Goal: Task Accomplishment & Management: Manage account settings

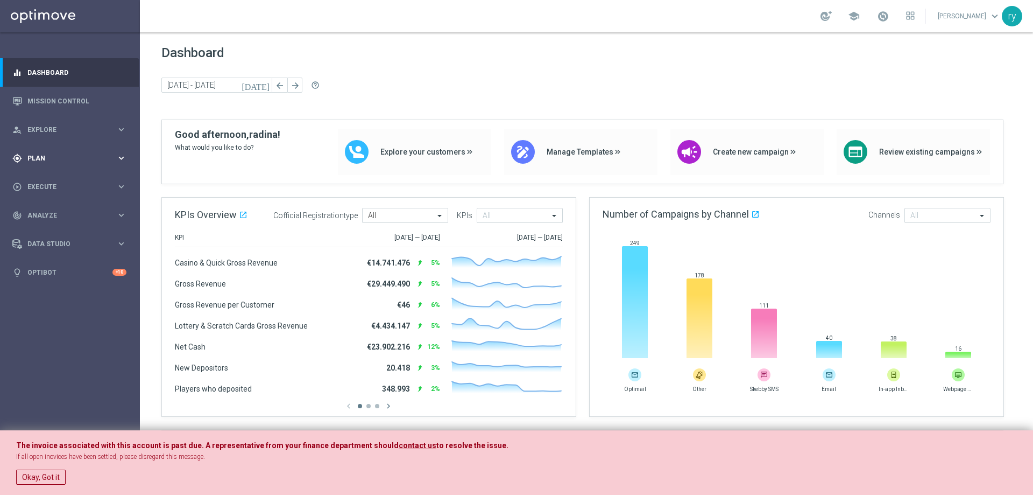
click at [65, 159] on span "Plan" at bounding box center [71, 158] width 89 height 6
click at [68, 217] on accordion "Templates keyboard_arrow_right Optimail OptiMobile In-App OptiMobile Push Optip…" at bounding box center [83, 213] width 111 height 16
click at [68, 215] on span "Templates" at bounding box center [67, 212] width 77 height 6
click at [55, 225] on link "Optimail" at bounding box center [72, 228] width 79 height 9
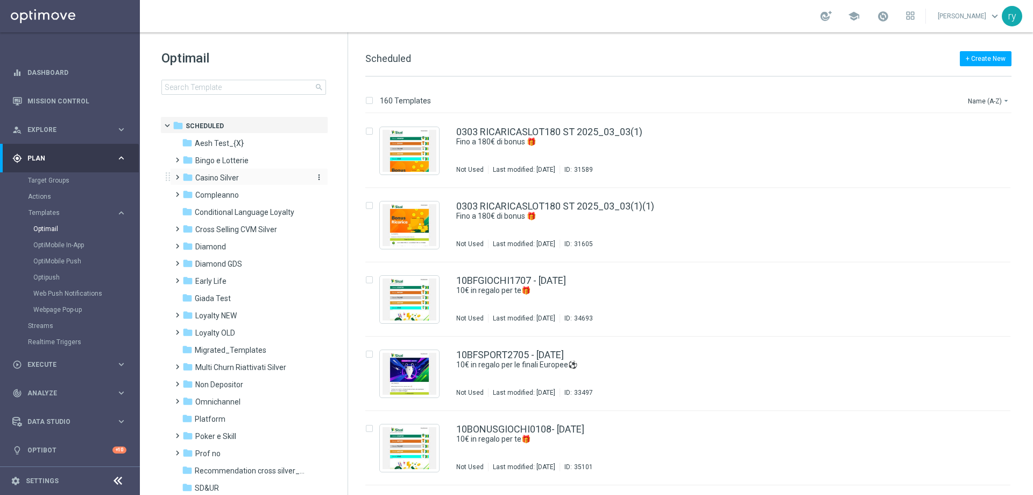
click at [223, 174] on span "Casino Silver" at bounding box center [217, 178] width 44 height 10
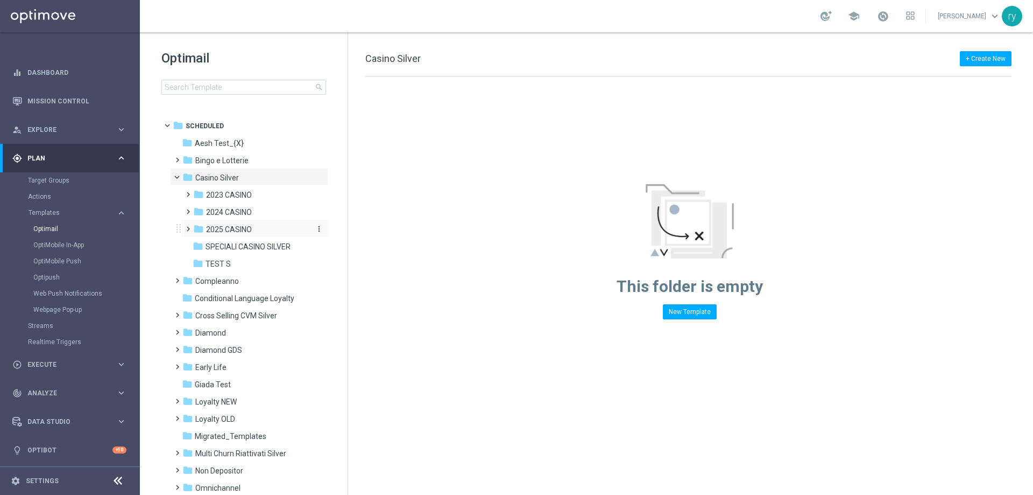
click at [234, 225] on span "2025 CASINO" at bounding box center [229, 229] width 46 height 10
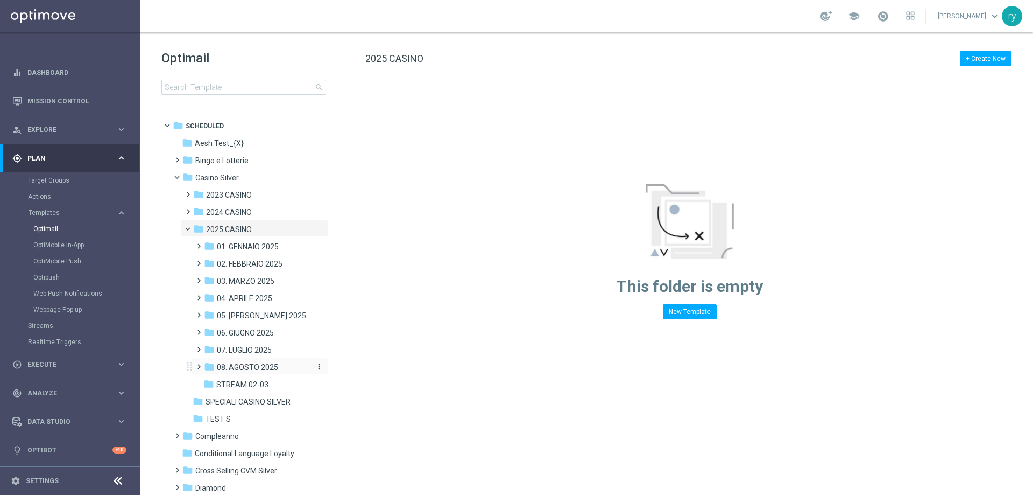
click at [256, 362] on div "folder 08. AGOSTO 2025" at bounding box center [256, 367] width 105 height 12
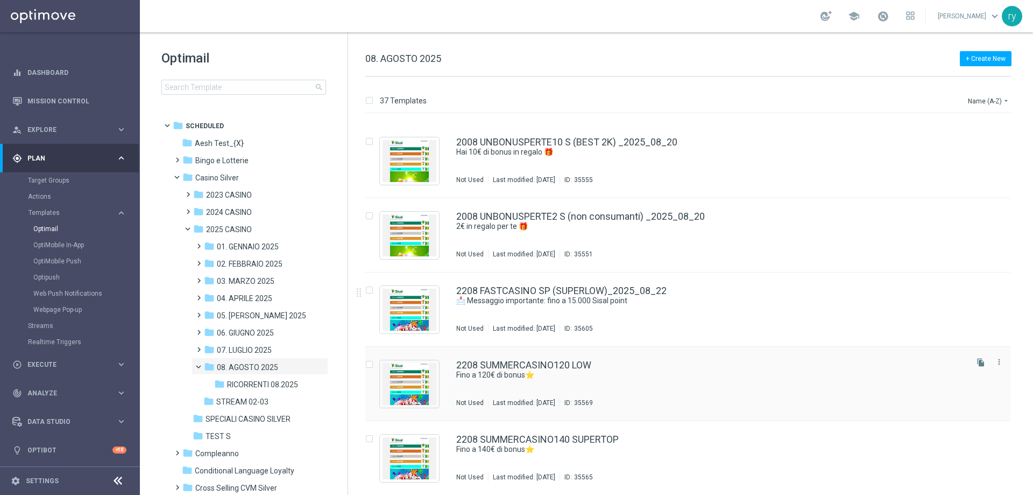
scroll to position [1986, 0]
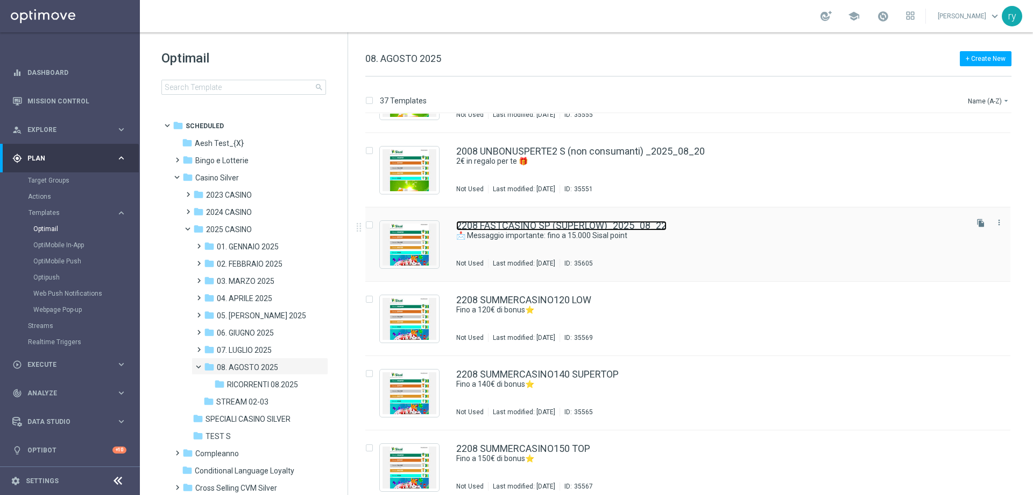
click at [542, 222] on link "2208 FASTCASINO SP (SUPERLOW)_2025_08_22" at bounding box center [561, 226] width 210 height 10
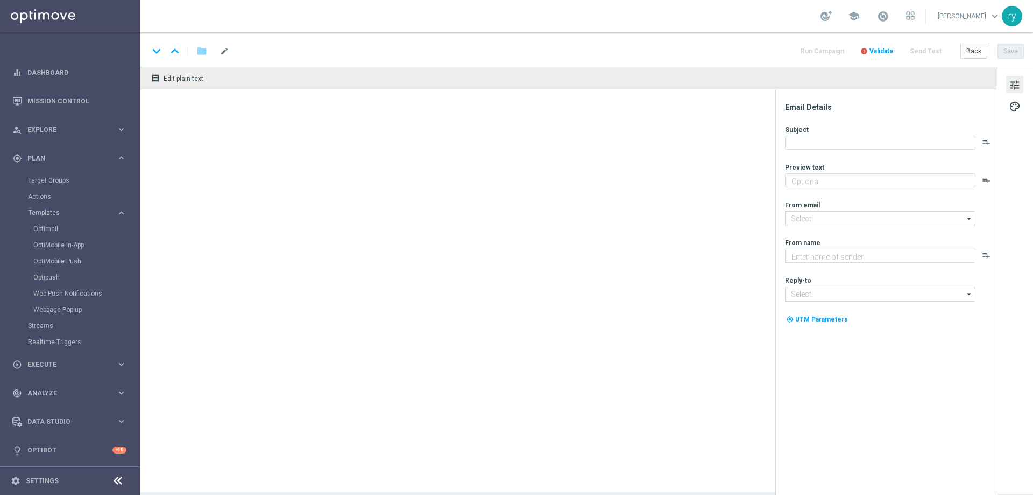
type textarea "Vuoi scoprire cosa ti abbiamo riservato?"
type input "newsletter@comunicazioni.sisal.it"
type textarea "Sisal"
type input "info@sisal.it"
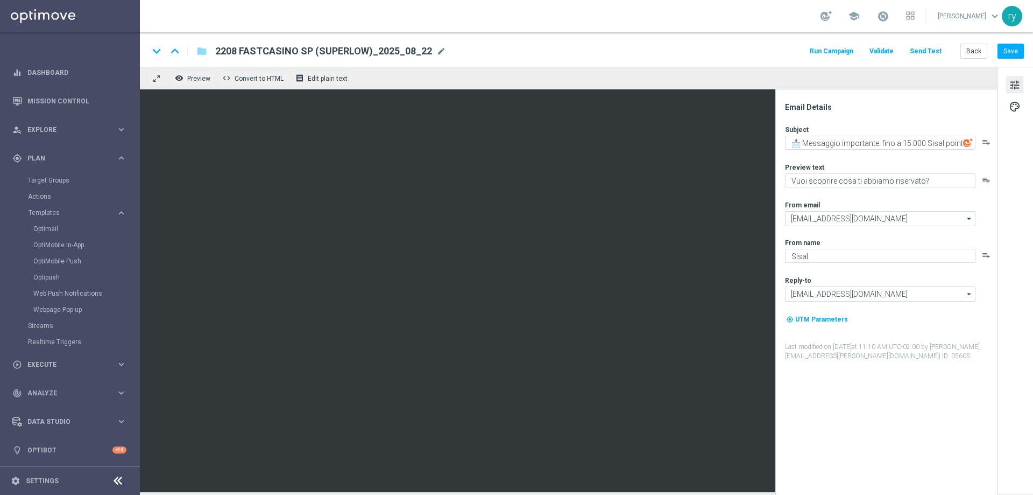
click at [845, 52] on button "Run Campaign" at bounding box center [831, 51] width 47 height 15
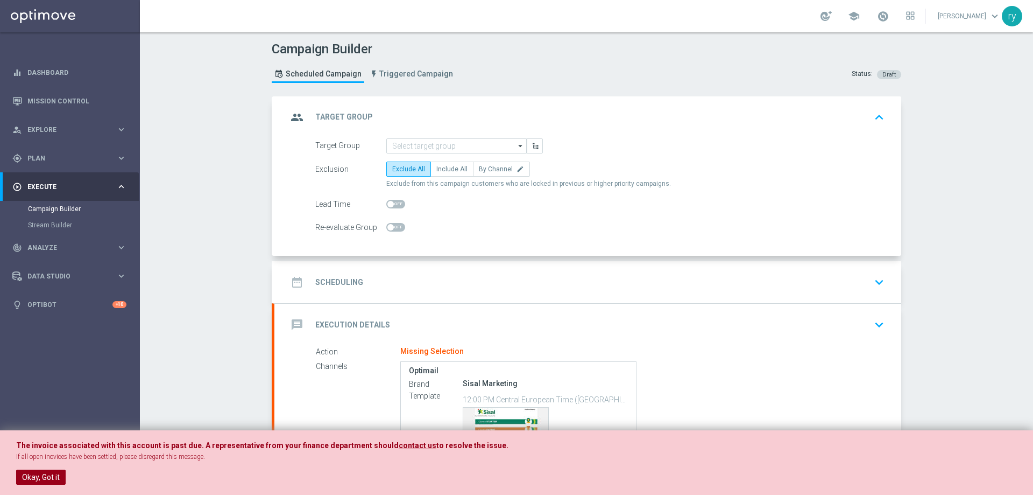
click at [51, 478] on button "Okay, Got it" at bounding box center [41, 476] width 50 height 15
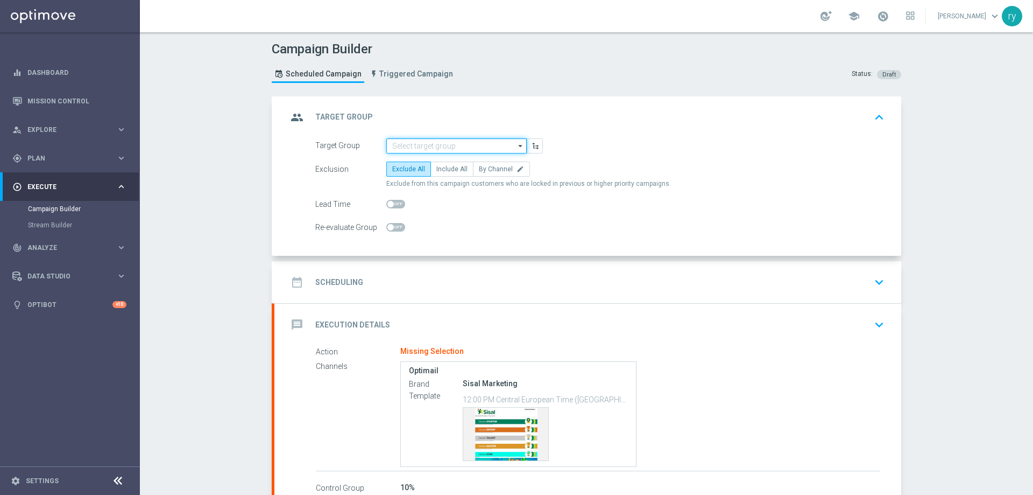
click at [438, 152] on input at bounding box center [456, 145] width 140 height 15
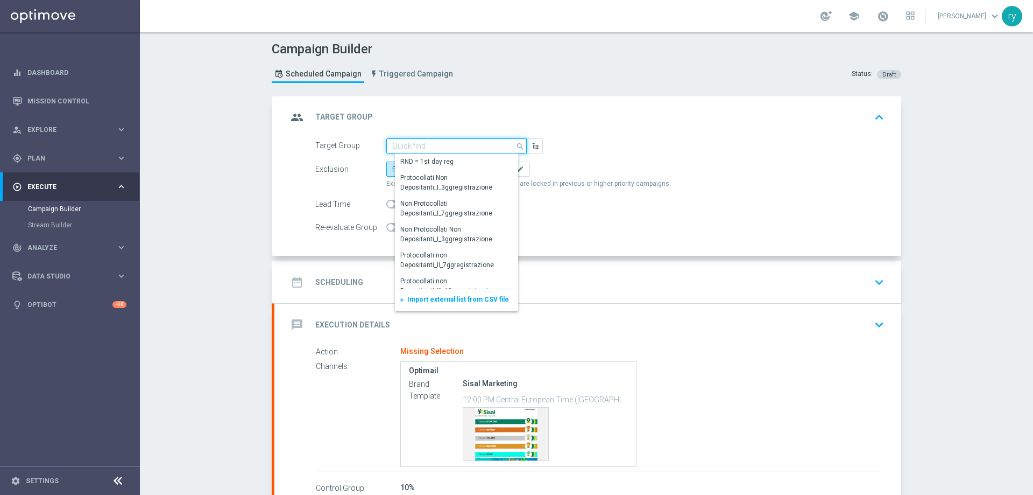
click at [440, 146] on input at bounding box center [456, 145] width 140 height 15
paste input "SUPER LOW Active Casinò Silver MARG POS"
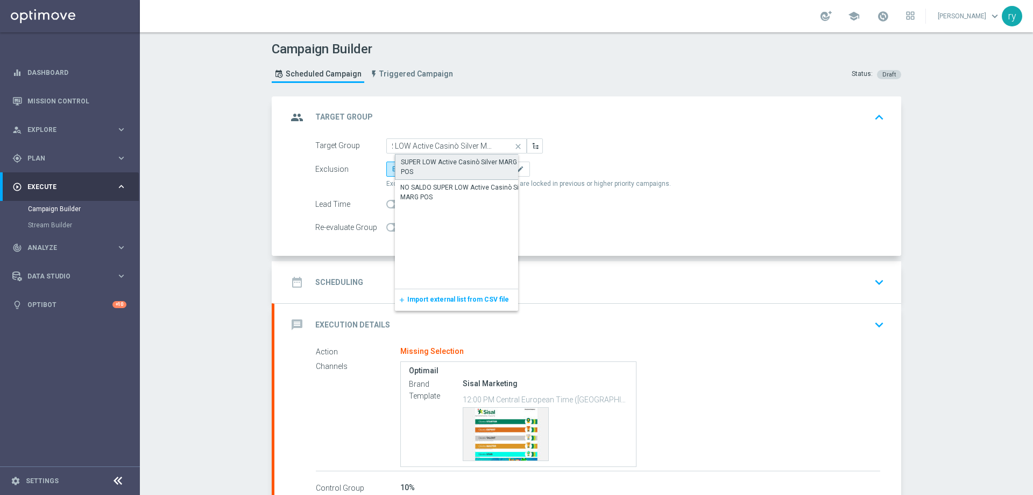
click at [437, 158] on div "SUPER LOW Active Casinò Silver MARG POS" at bounding box center [465, 166] width 129 height 19
type input "SUPER LOW Active Casinò Silver MARG POS"
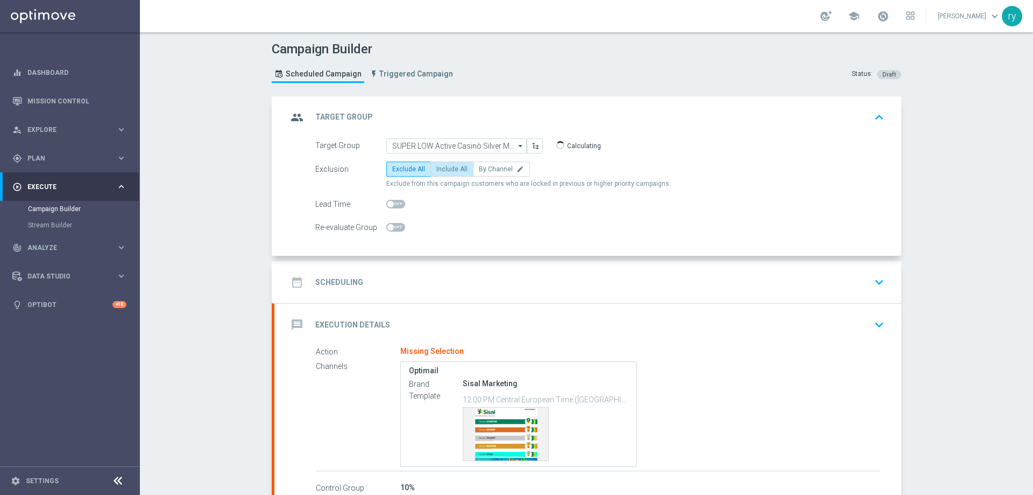
click at [440, 170] on span "Include All" at bounding box center [451, 169] width 31 height 8
click at [440, 170] on input "Include All" at bounding box center [439, 170] width 7 height 7
radio input "true"
click at [443, 271] on div "date_range Scheduling keyboard_arrow_down" at bounding box center [587, 282] width 627 height 42
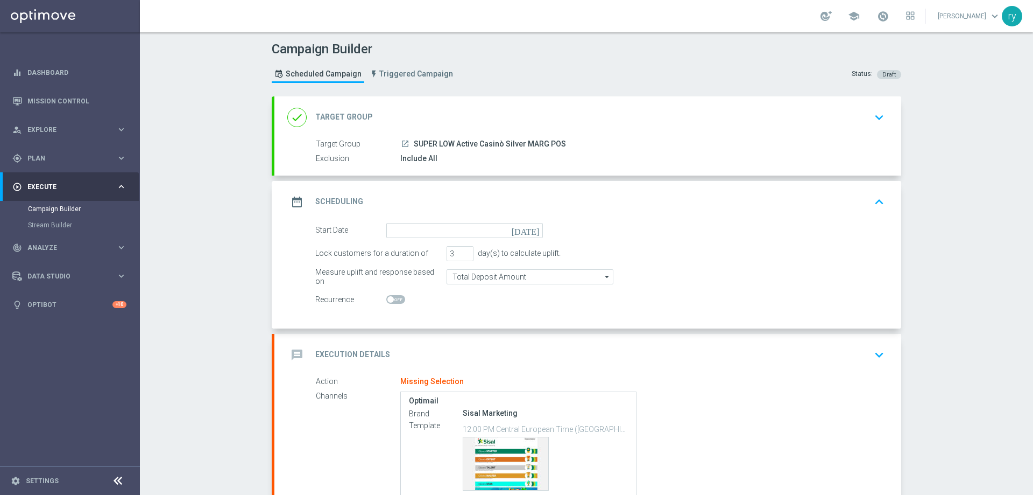
click at [530, 226] on icon "[DATE]" at bounding box center [528, 229] width 32 height 12
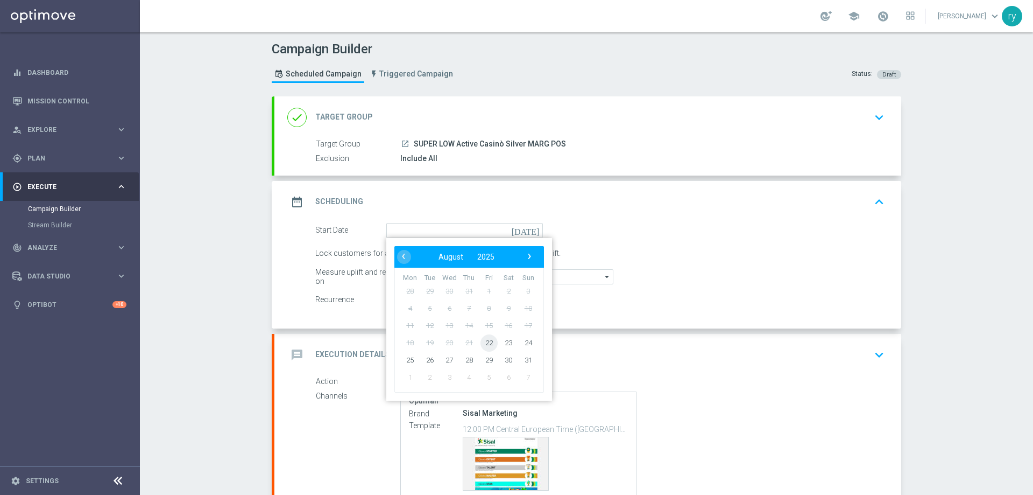
click at [484, 343] on span "22" at bounding box center [489, 342] width 17 height 17
type input "22 Aug 2025"
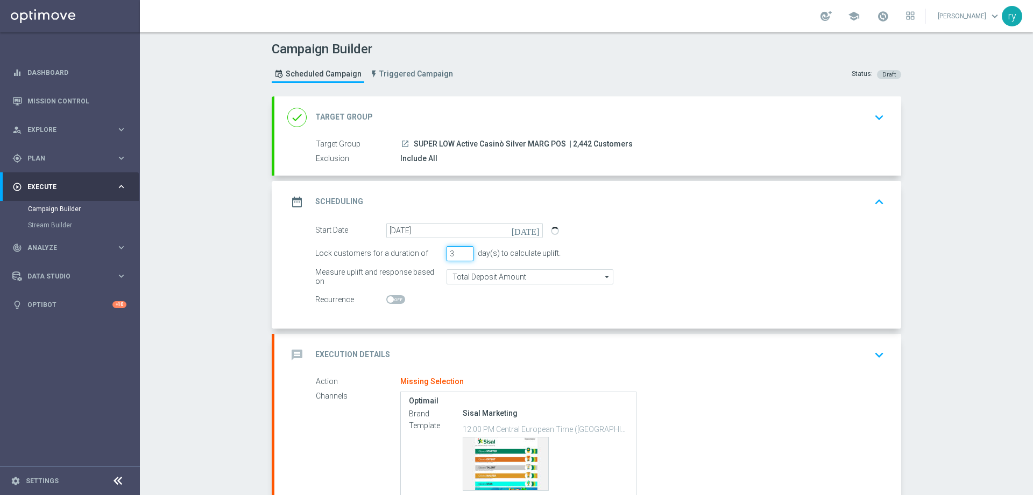
click at [464, 246] on input "3" at bounding box center [460, 253] width 27 height 15
click at [464, 250] on input "4" at bounding box center [460, 253] width 27 height 15
click at [464, 250] on input "5" at bounding box center [460, 253] width 27 height 15
click at [464, 250] on input "6" at bounding box center [460, 253] width 27 height 15
click at [464, 250] on input "7" at bounding box center [460, 253] width 27 height 15
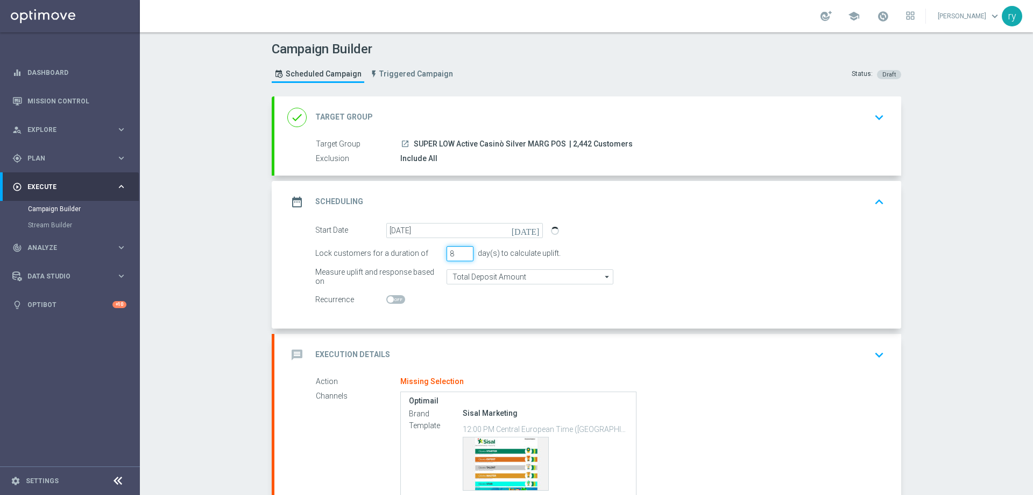
click at [464, 250] on input "8" at bounding box center [460, 253] width 27 height 15
click at [465, 250] on input "9" at bounding box center [460, 253] width 27 height 15
type input "10"
click at [465, 250] on input "10" at bounding box center [460, 253] width 27 height 15
click at [535, 276] on input "Total Deposit Amount" at bounding box center [530, 276] width 167 height 15
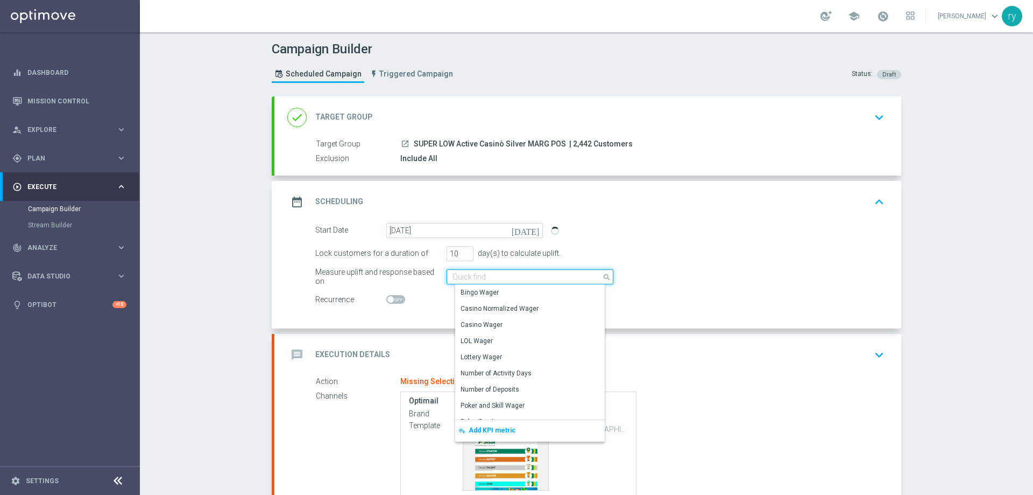
click at [535, 276] on input at bounding box center [530, 276] width 167 height 15
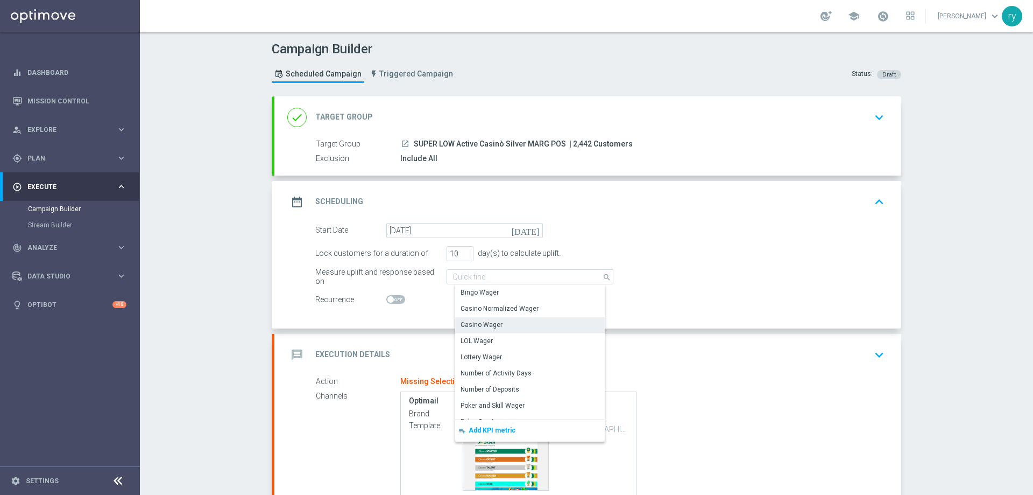
click at [506, 327] on div "Casino Wager" at bounding box center [534, 324] width 158 height 15
type input "Casino Wager"
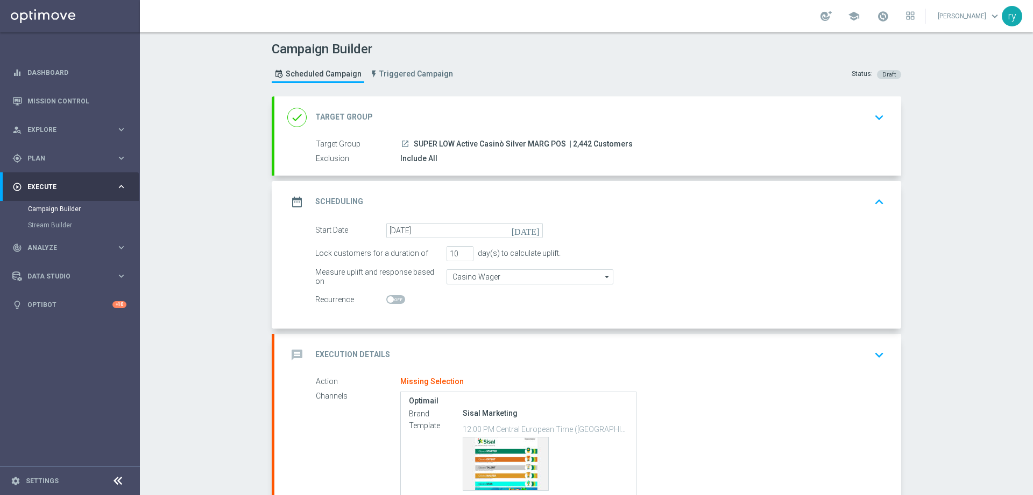
click at [475, 318] on div "Start Date 22 Aug 2025 today Lock customers for a duration of 10 day(s) to calc…" at bounding box center [587, 275] width 627 height 105
click at [422, 347] on div "message Execution Details keyboard_arrow_down" at bounding box center [587, 354] width 601 height 20
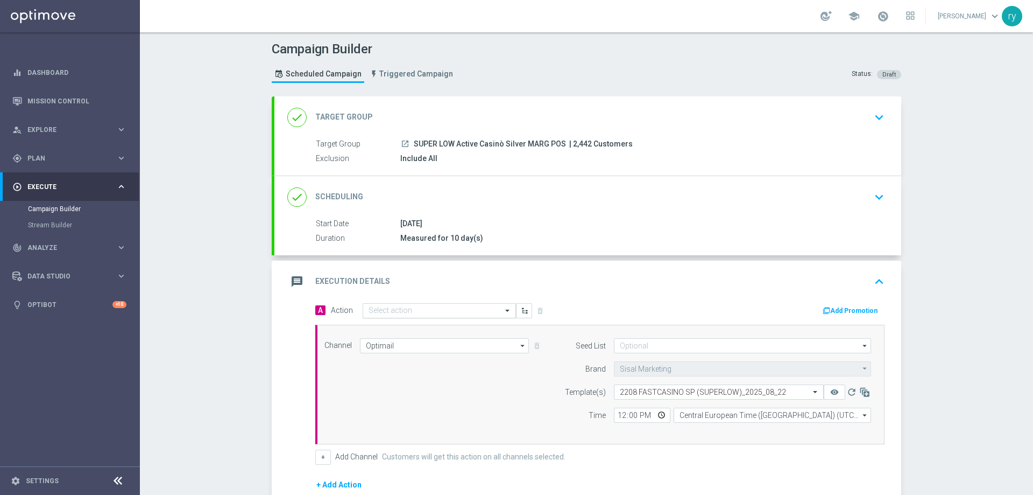
click at [436, 311] on input "text" at bounding box center [429, 310] width 120 height 9
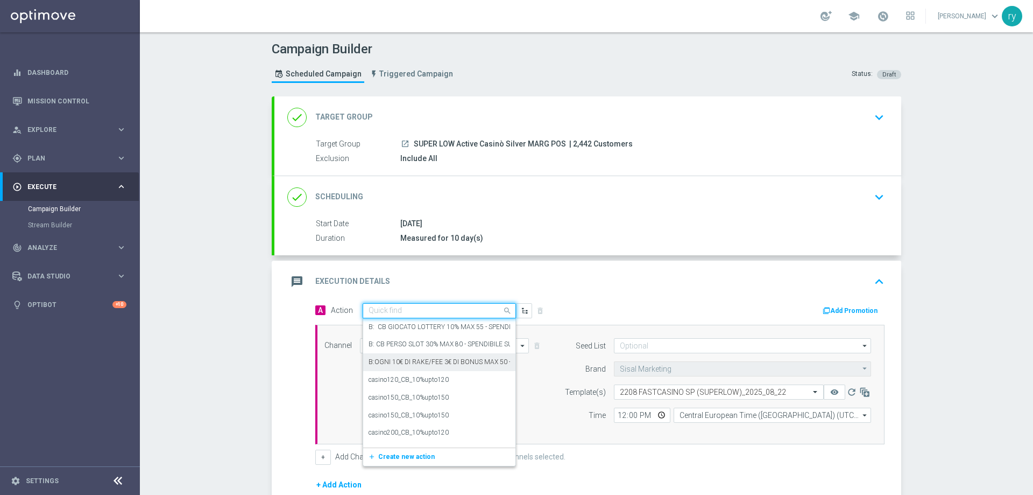
paste input "ogni 3 € giocati ricevi 100 [PERSON_NAME] a 15.000"
type input "ogni 3 € giocati ricevi 100 [PERSON_NAME] a 15.000"
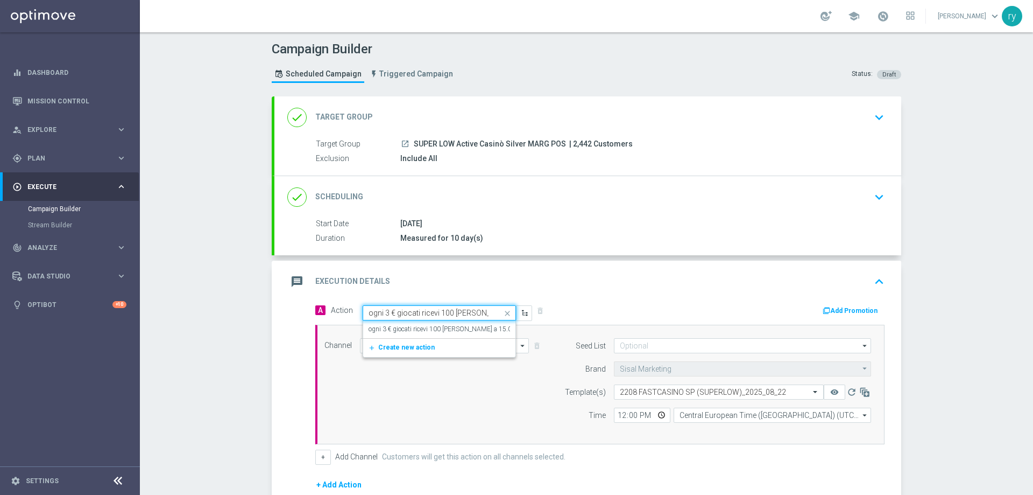
scroll to position [0, 18]
click at [418, 329] on label "ogni 3 € giocati ricevi 100 [PERSON_NAME] a 15.000" at bounding box center [444, 329] width 151 height 9
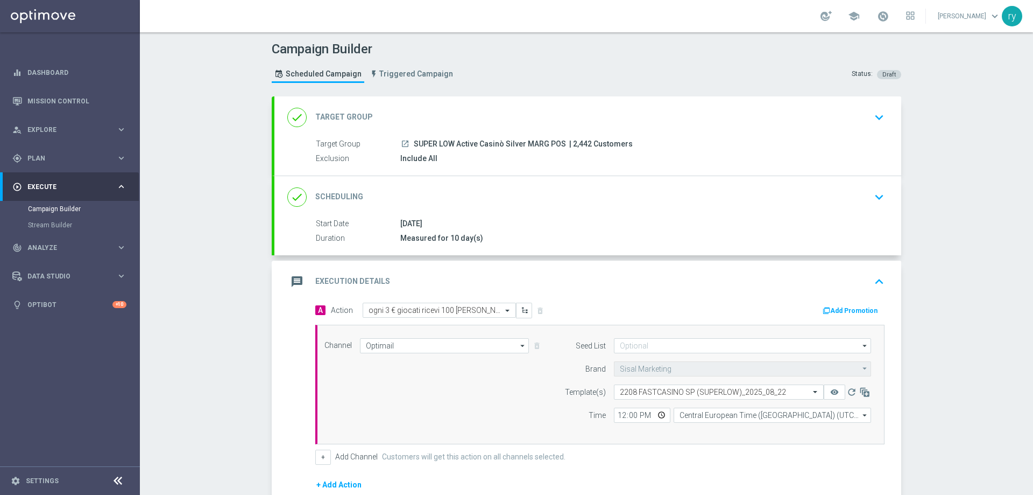
scroll to position [0, 0]
click at [854, 309] on button "Add Promotion" at bounding box center [852, 311] width 60 height 12
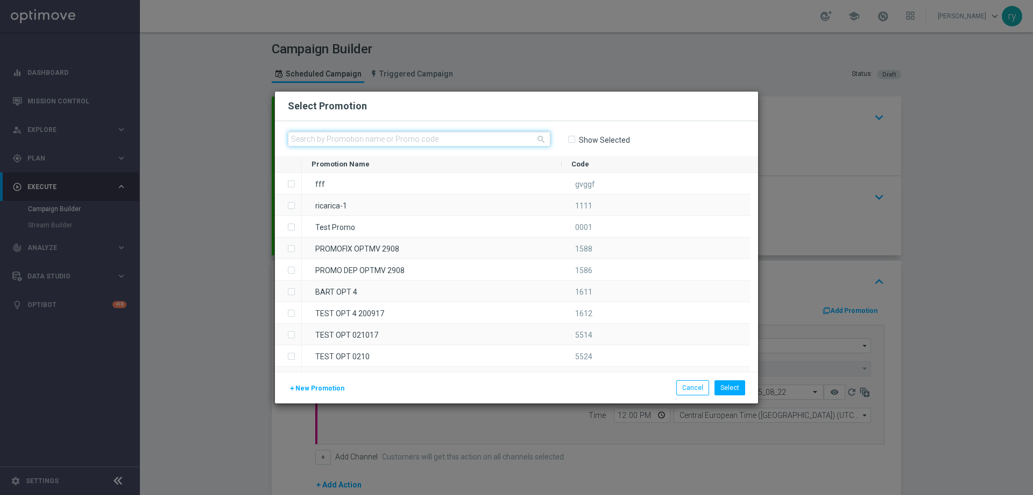
click at [312, 134] on input "text" at bounding box center [419, 138] width 263 height 15
paste input "333307"
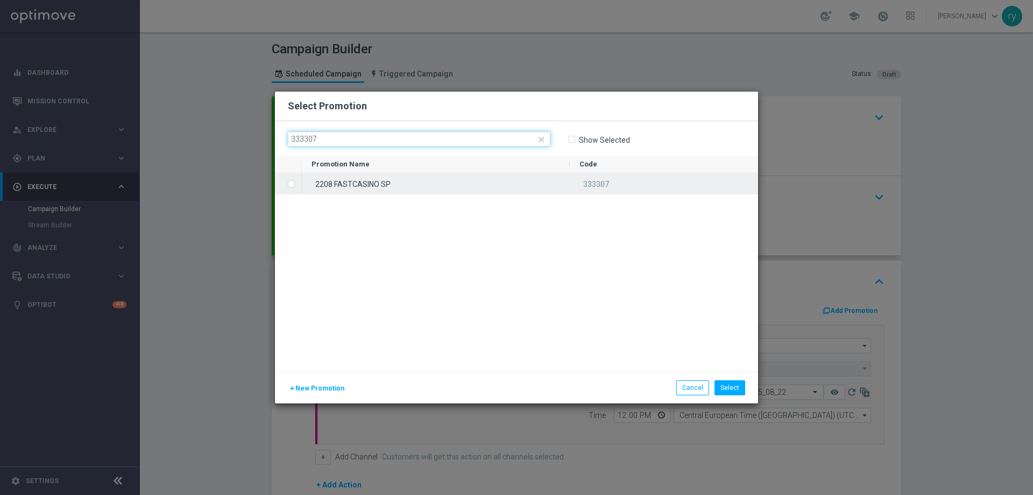
type input "333307"
click at [298, 184] on label "Press SPACE to select this row." at bounding box center [300, 185] width 4 height 10
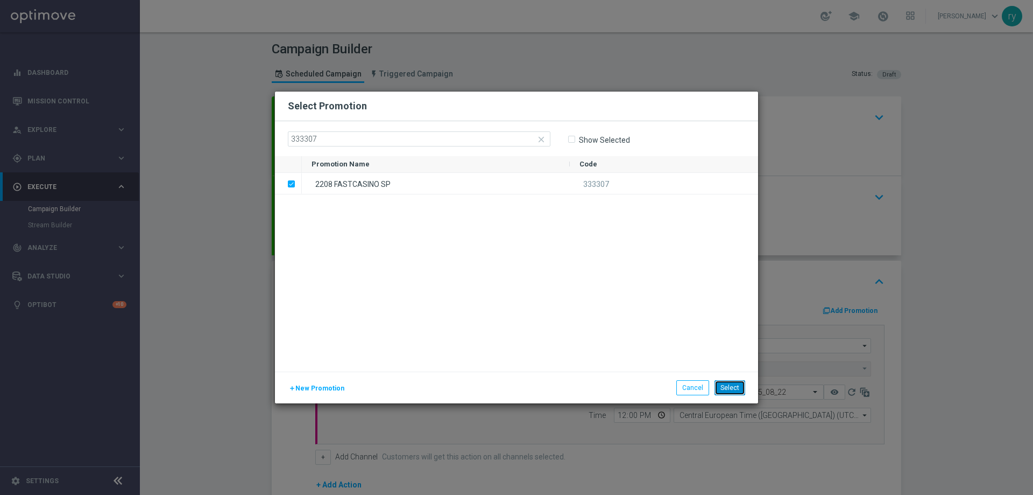
click at [740, 390] on button "Select" at bounding box center [730, 387] width 31 height 15
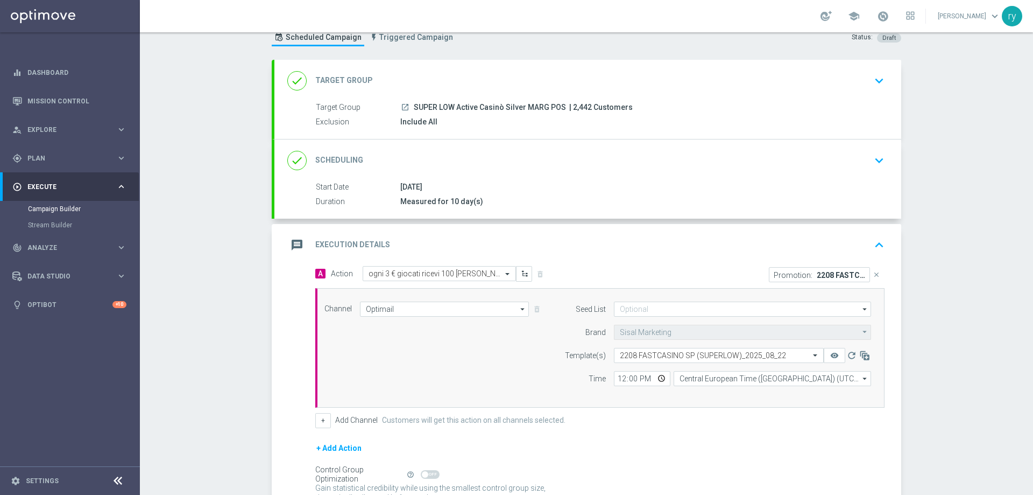
scroll to position [54, 0]
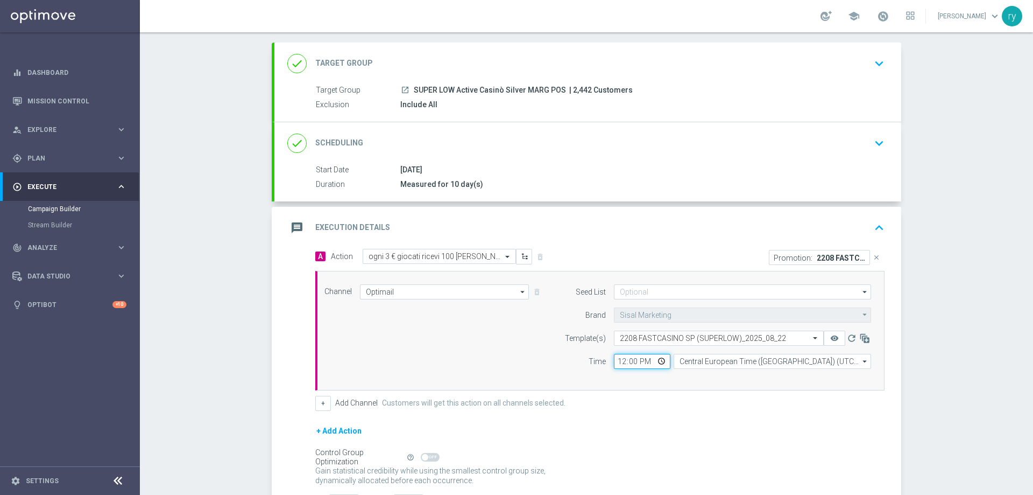
click at [618, 358] on input "12:00" at bounding box center [642, 361] width 57 height 15
type input "17:30"
click at [489, 356] on div "Channel Optimail Optimail arrow_drop_down Drag here to set row groups Drag here…" at bounding box center [597, 330] width 563 height 93
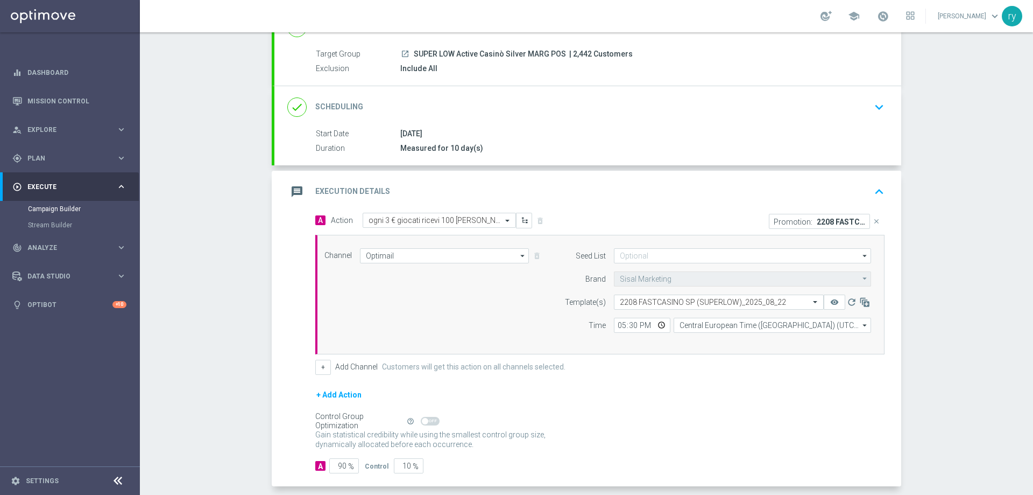
scroll to position [108, 0]
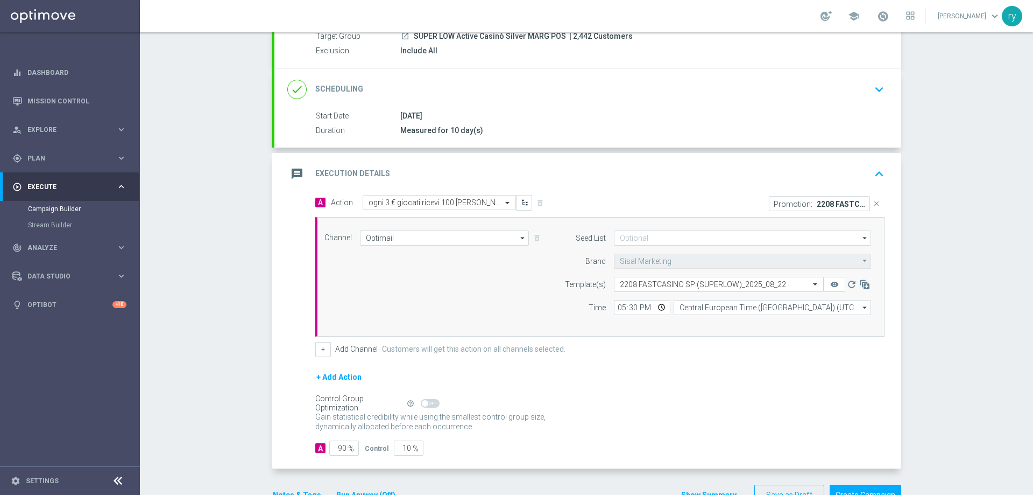
click at [328, 351] on div "+ Add Channel Customers will get this action on all channels selected." at bounding box center [599, 349] width 569 height 15
click at [321, 348] on button "+" at bounding box center [323, 349] width 16 height 15
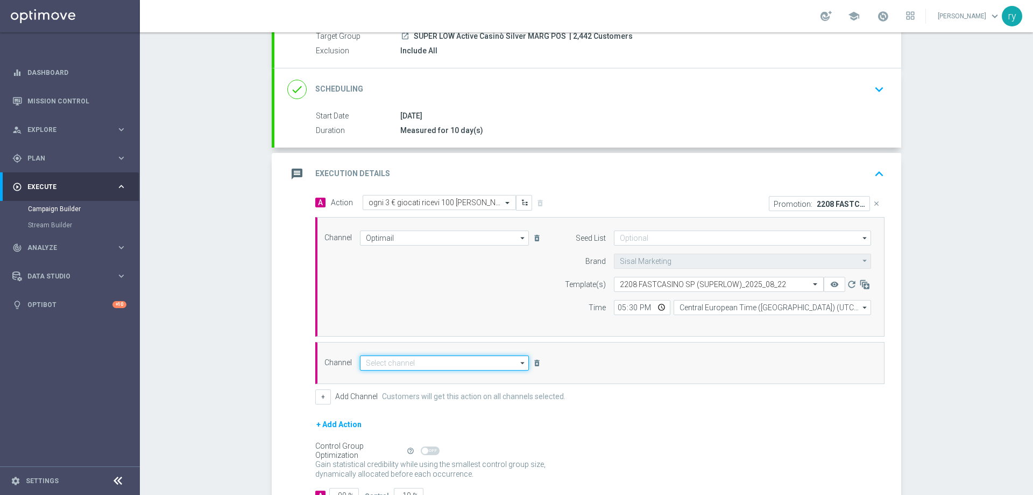
click at [375, 366] on input at bounding box center [444, 362] width 169 height 15
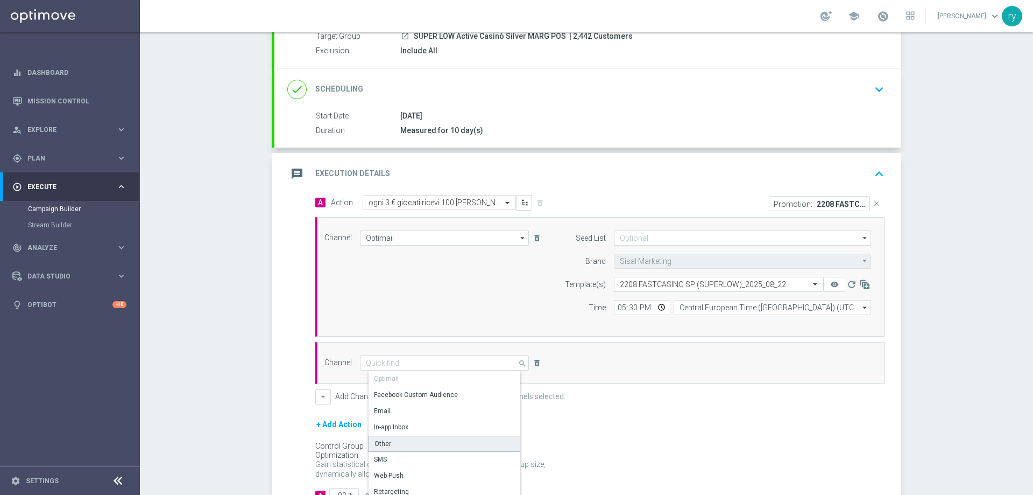
click at [389, 442] on div "Other" at bounding box center [449, 443] width 160 height 16
type input "Other"
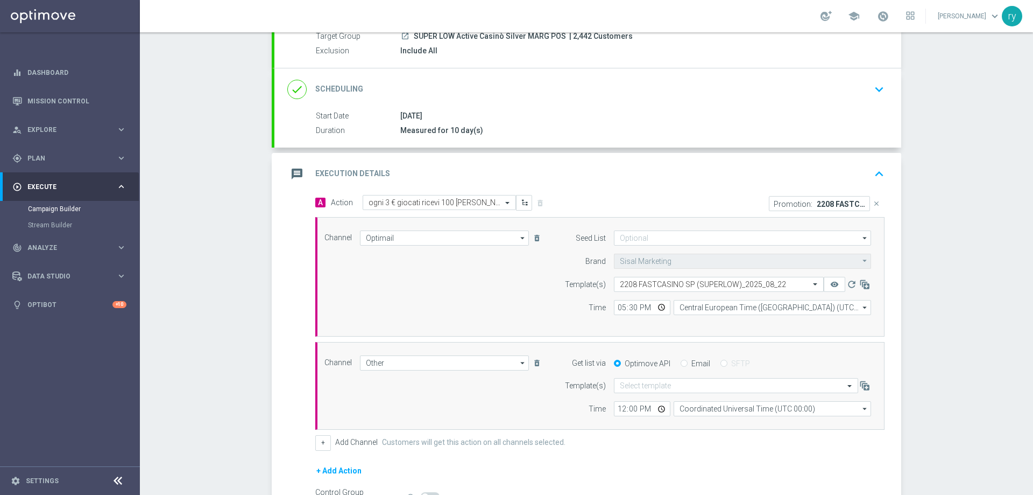
click at [692, 368] on label "Email" at bounding box center [701, 363] width 19 height 10
click at [687, 368] on input "Email" at bounding box center [684, 364] width 7 height 7
radio input "true"
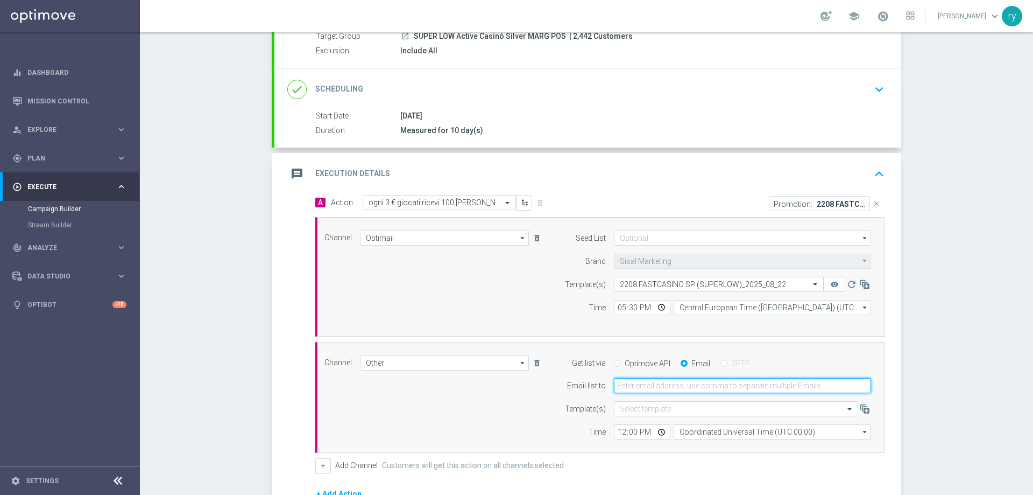
click at [684, 384] on input "email" at bounding box center [742, 385] width 257 height 15
type input "radina.yordanova@sisal.it"
click at [621, 431] on input "12:00" at bounding box center [642, 431] width 57 height 15
type input "17:30"
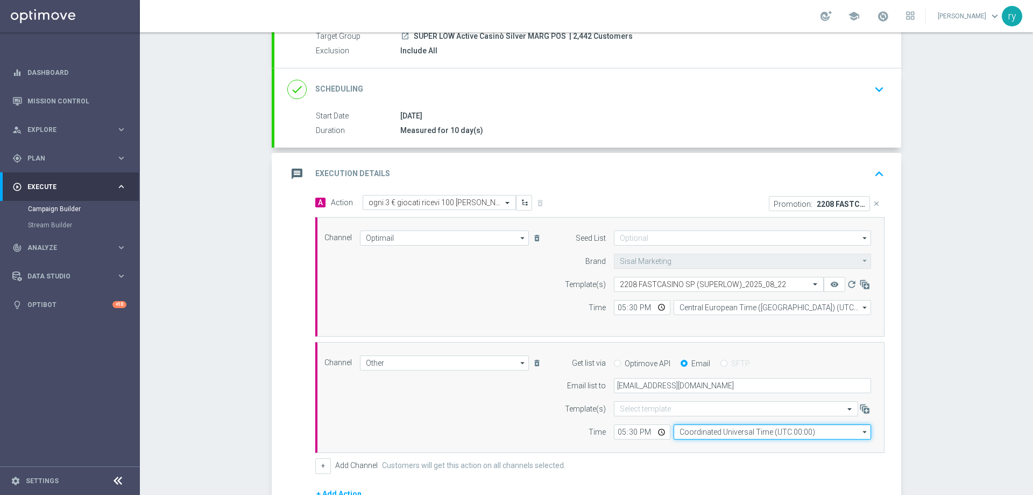
click at [702, 435] on input "Coordinated Universal Time (UTC 00:00)" at bounding box center [773, 431] width 198 height 15
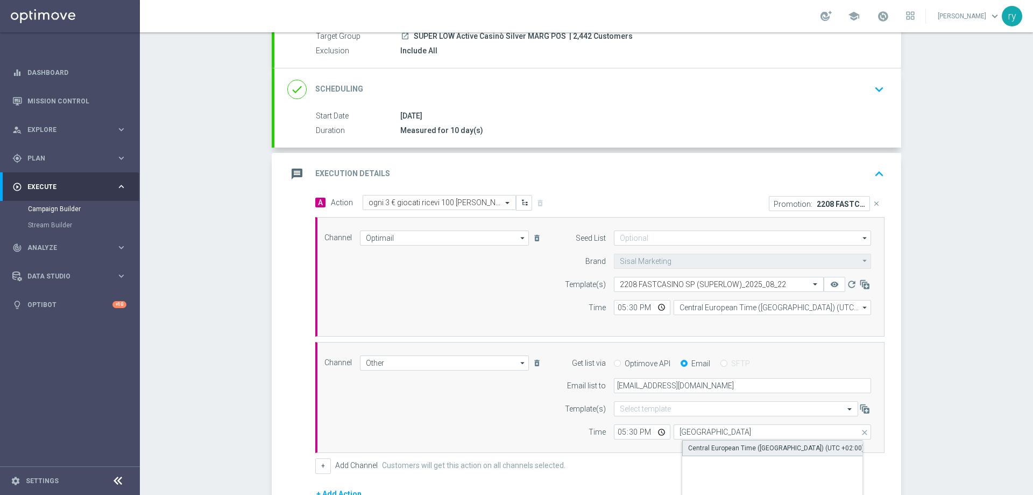
click at [703, 448] on div "Central European Time (Berlin) (UTC +02:00)" at bounding box center [776, 448] width 176 height 10
type input "Central European Time (Berlin) (UTC +02:00)"
click at [538, 412] on div "Channel Other Other arrow_drop_down Drag here to set row groups Drag here to se…" at bounding box center [597, 397] width 563 height 84
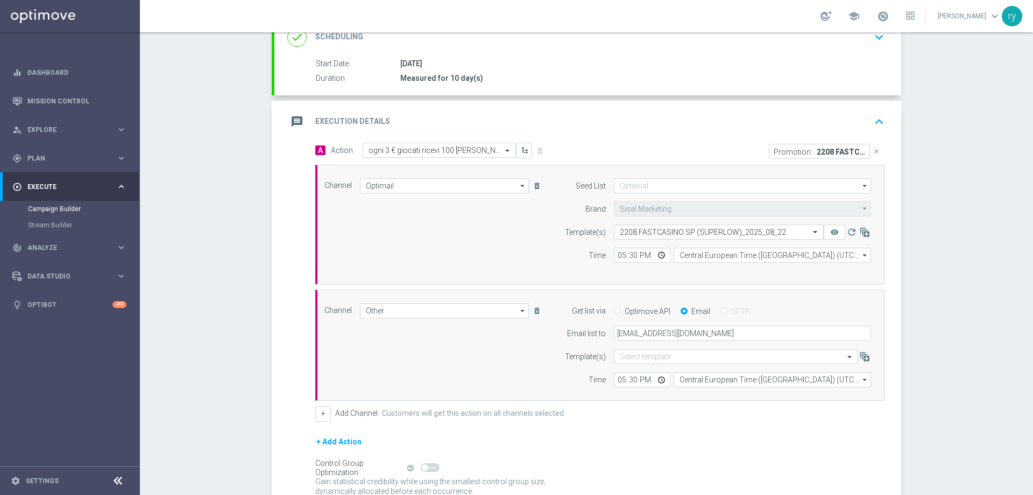
scroll to position [257, 0]
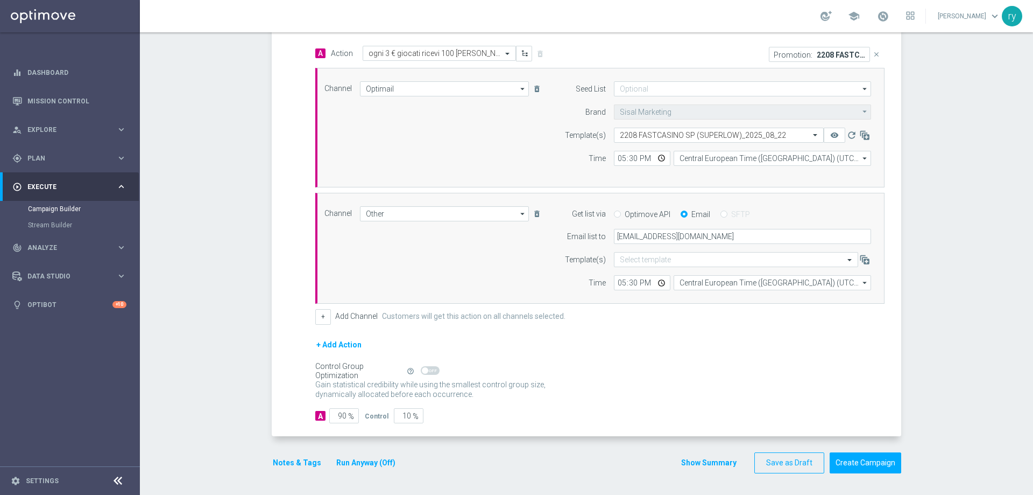
click at [284, 461] on button "Notes & Tags" at bounding box center [297, 462] width 51 height 13
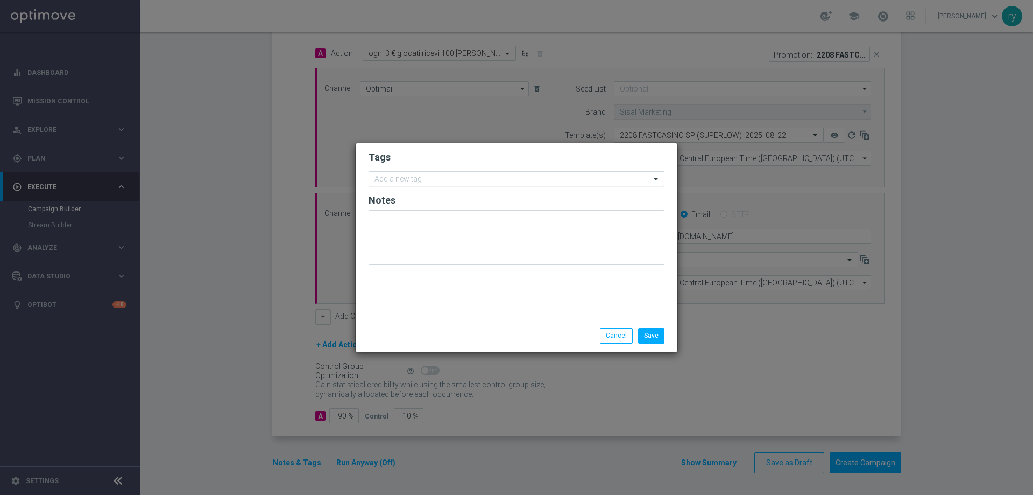
click at [417, 179] on input "text" at bounding box center [513, 179] width 276 height 9
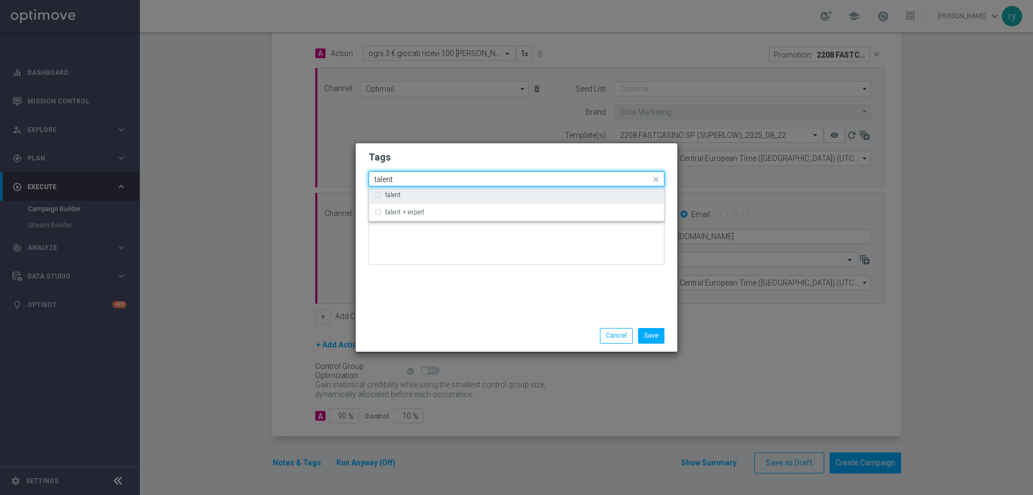
click at [410, 193] on div "talent" at bounding box center [521, 195] width 273 height 6
type input "talent"
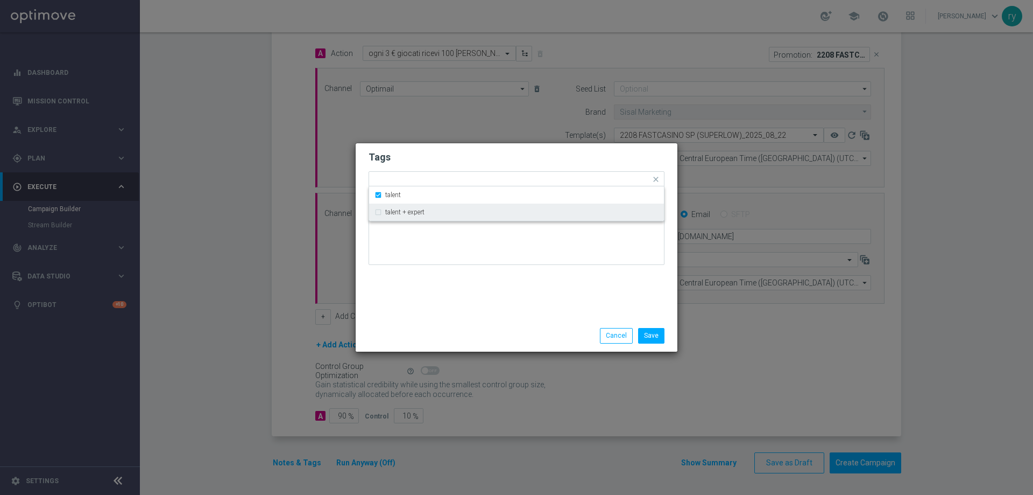
click at [433, 287] on div "Tags Quick find × talent talent talent + expert Notes" at bounding box center [517, 231] width 322 height 177
click at [458, 179] on input "text" at bounding box center [531, 179] width 240 height 9
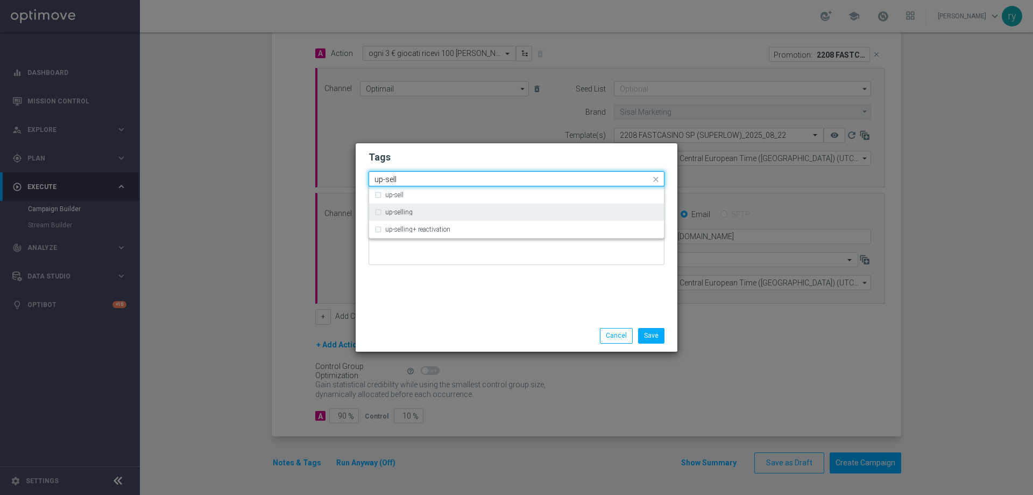
click at [425, 208] on div "up-selling" at bounding box center [517, 211] width 284 height 17
type input "up-sell"
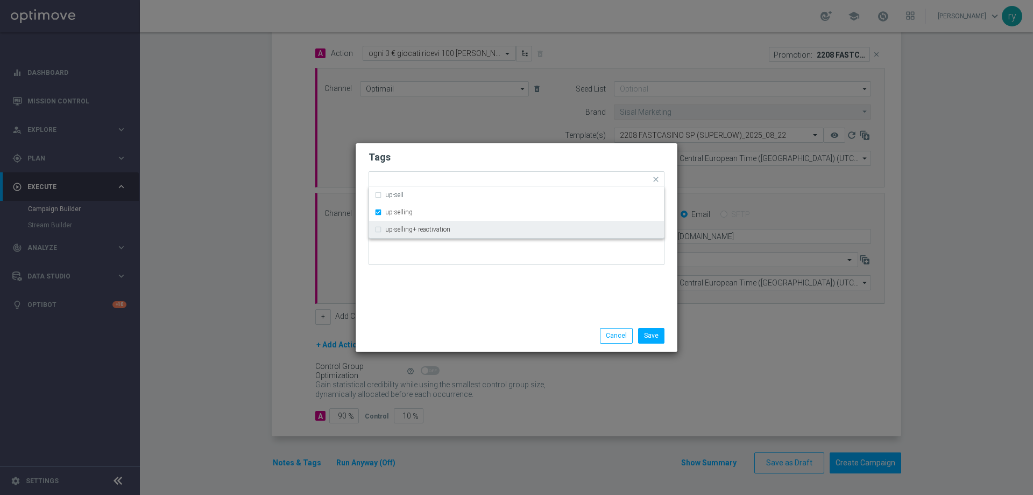
click at [463, 300] on div "Tags Quick find × talent × up-selling up-sell up-selling up-selling+ reactivati…" at bounding box center [517, 231] width 322 height 177
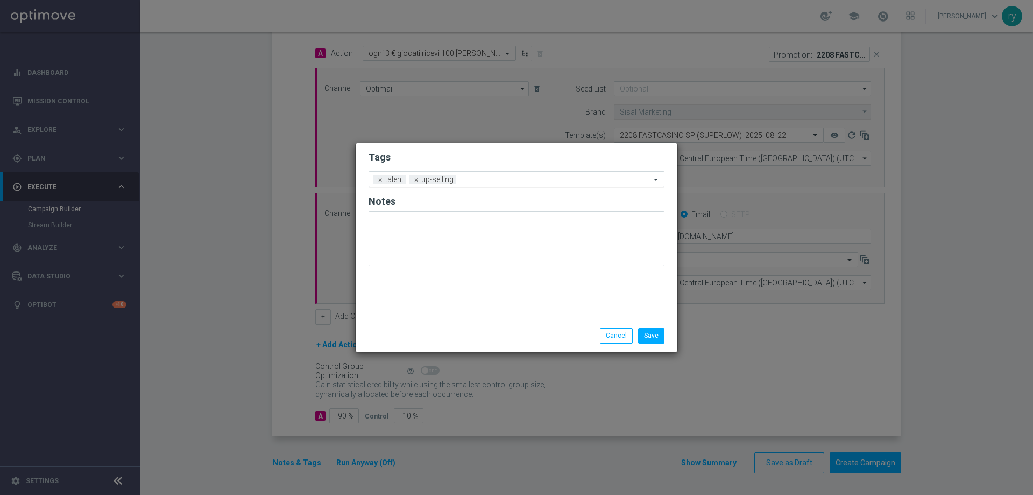
click at [477, 184] on input "text" at bounding box center [556, 179] width 190 height 9
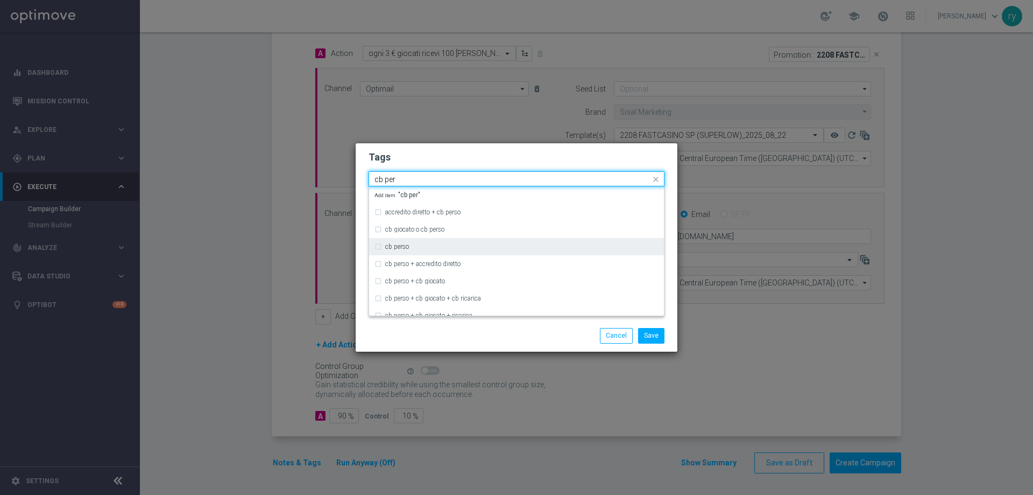
click at [397, 246] on label "cb perso" at bounding box center [397, 246] width 24 height 6
type input "cb per"
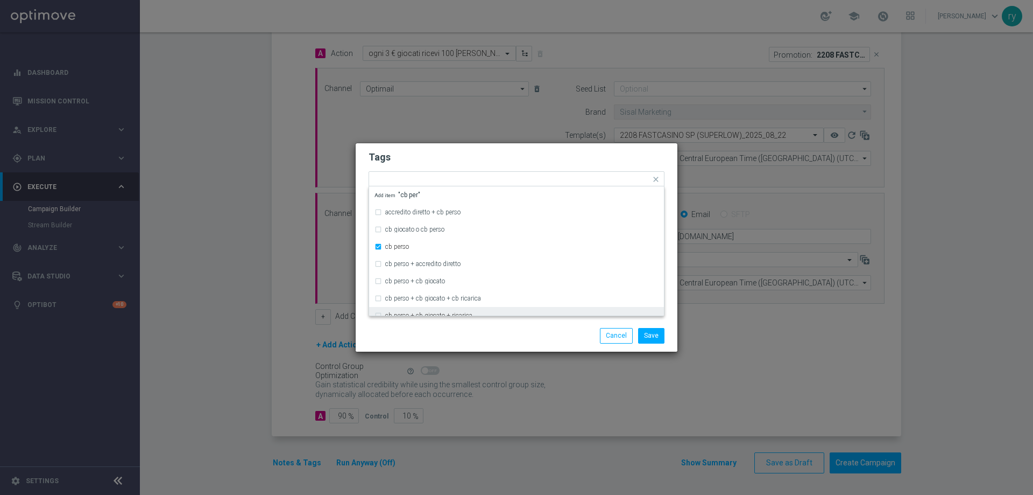
click at [471, 338] on div "Save Cancel" at bounding box center [568, 335] width 208 height 15
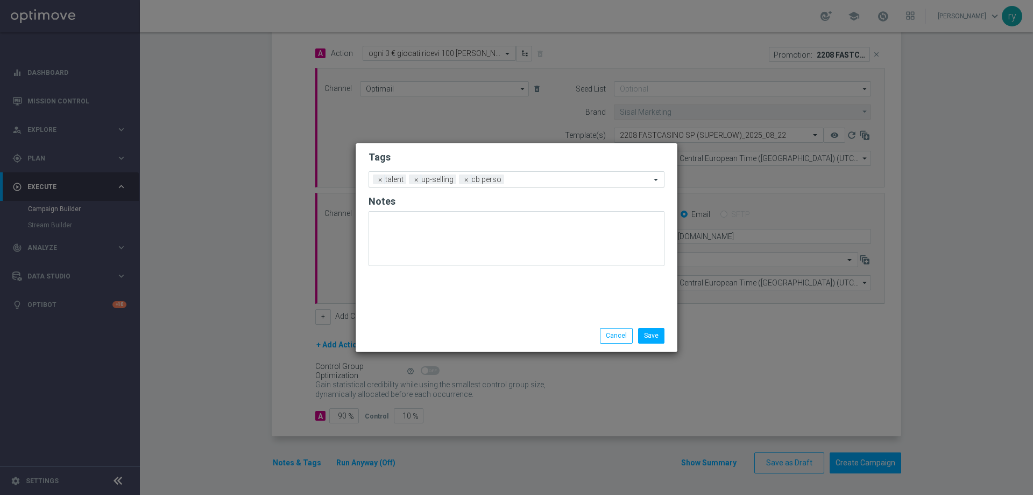
click at [522, 179] on input "text" at bounding box center [580, 179] width 142 height 9
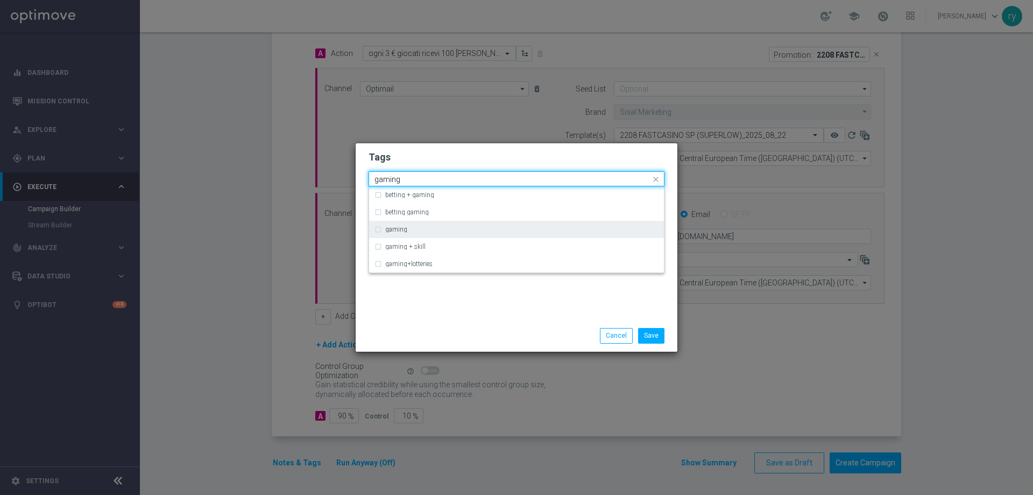
click at [405, 223] on div "gaming" at bounding box center [517, 229] width 284 height 17
type input "gaming"
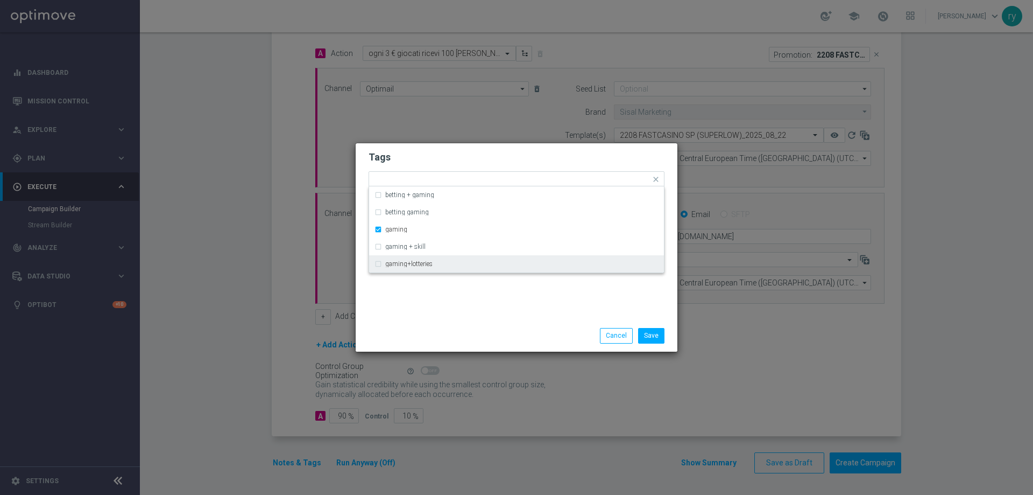
click at [442, 292] on div "Tags Quick find × talent × up-selling × cb perso × gaming betting + gaming bett…" at bounding box center [517, 231] width 322 height 177
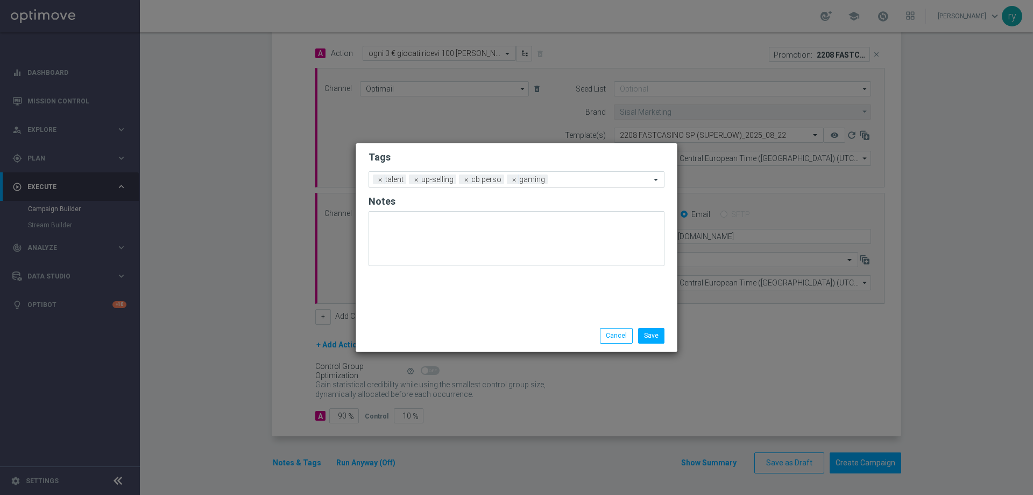
click at [567, 179] on input "text" at bounding box center [601, 179] width 98 height 9
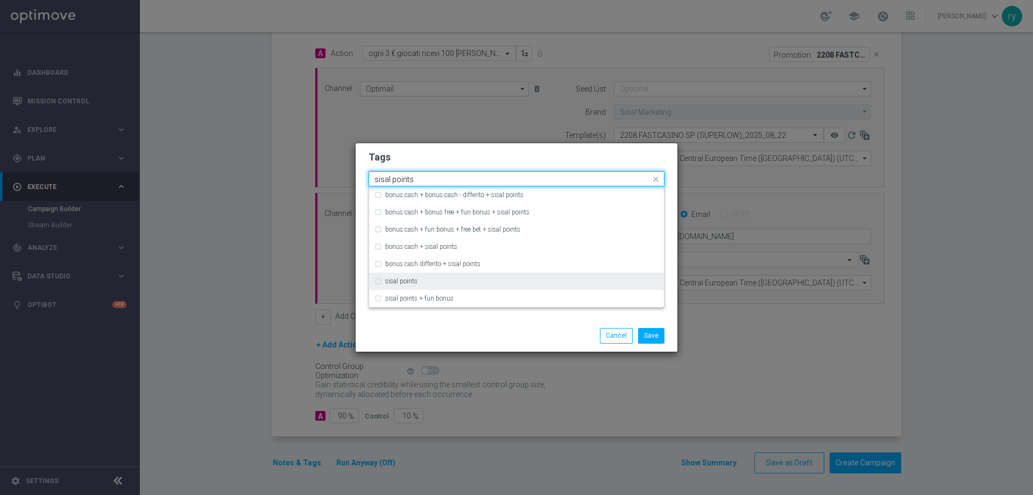
click at [418, 284] on div "sisal points" at bounding box center [521, 281] width 273 height 6
type input "sisal points"
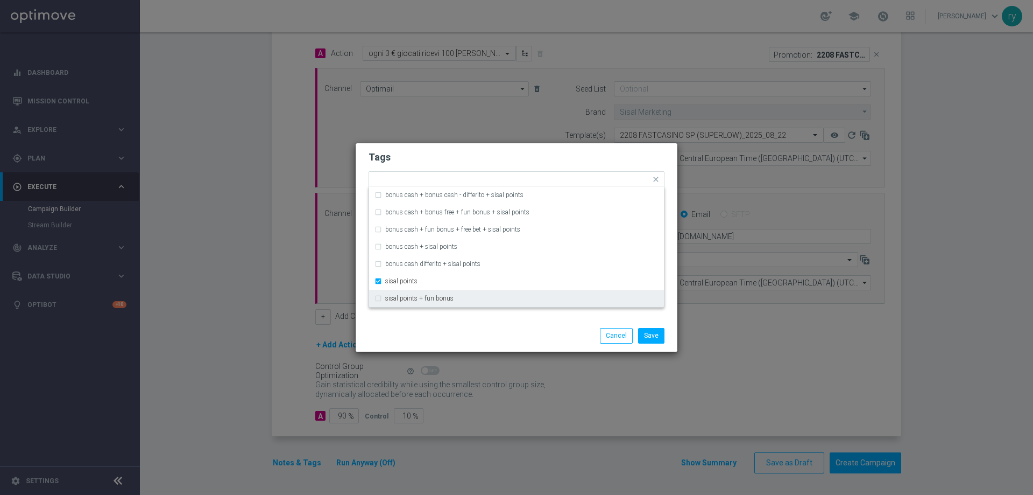
click at [415, 310] on div "Tags Quick find × talent × up-selling × cb perso × gaming × sisal points bonus …" at bounding box center [517, 231] width 322 height 177
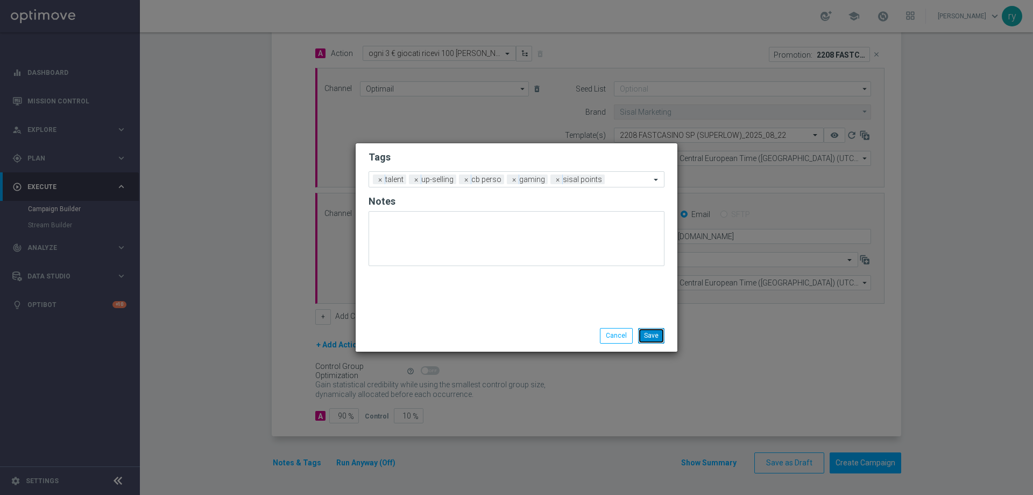
click at [648, 335] on button "Save" at bounding box center [651, 335] width 26 height 15
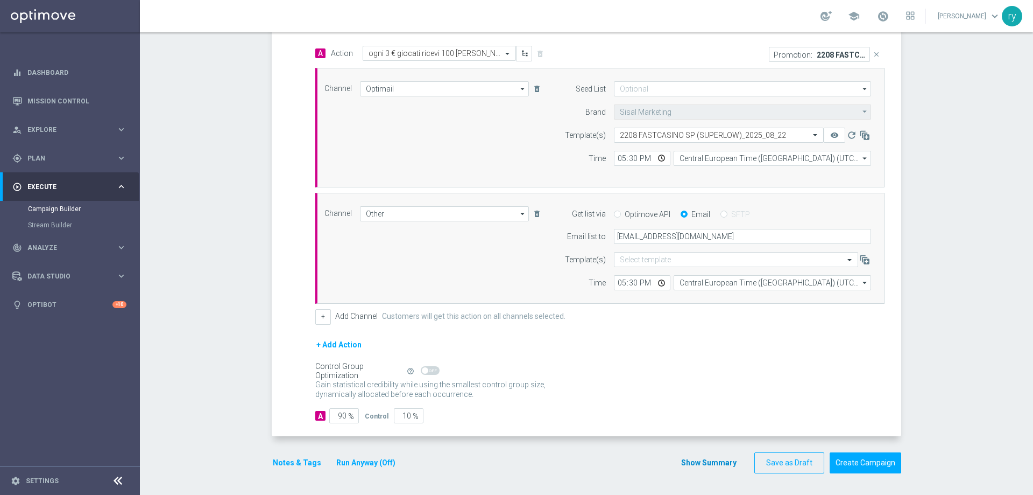
click at [711, 456] on div "Show Summary Save as Draft Create Campaign" at bounding box center [791, 462] width 221 height 21
click at [711, 459] on button "Show Summary" at bounding box center [709, 462] width 57 height 12
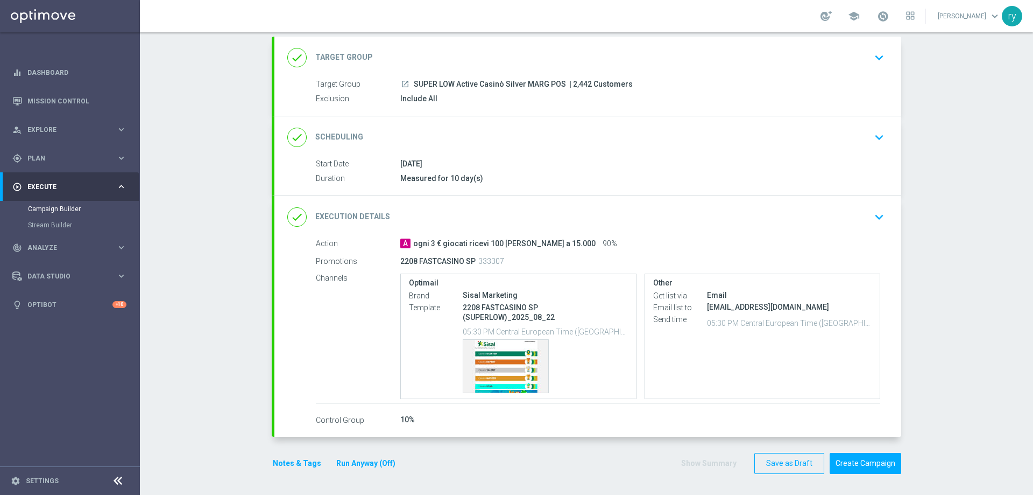
scroll to position [60, 0]
click at [301, 462] on button "Notes & Tags" at bounding box center [297, 462] width 51 height 13
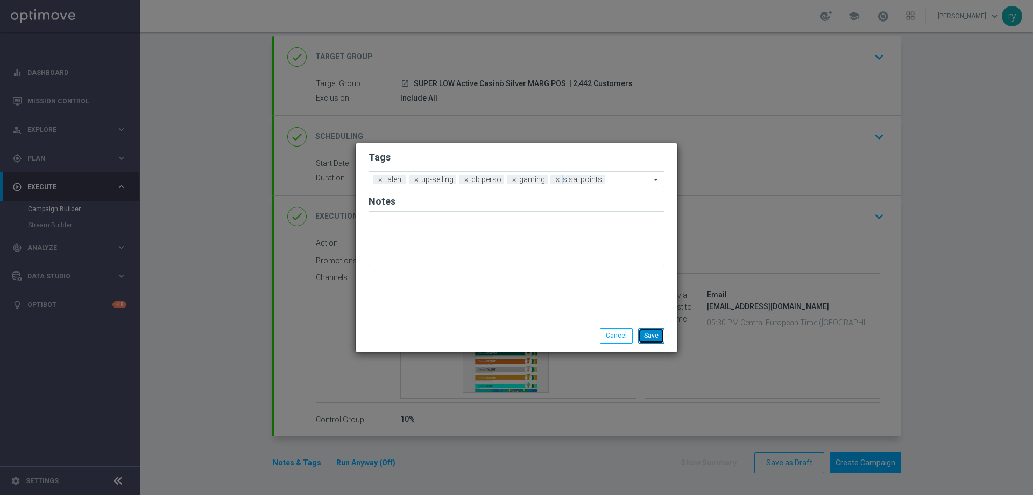
click at [649, 335] on button "Save" at bounding box center [651, 335] width 26 height 15
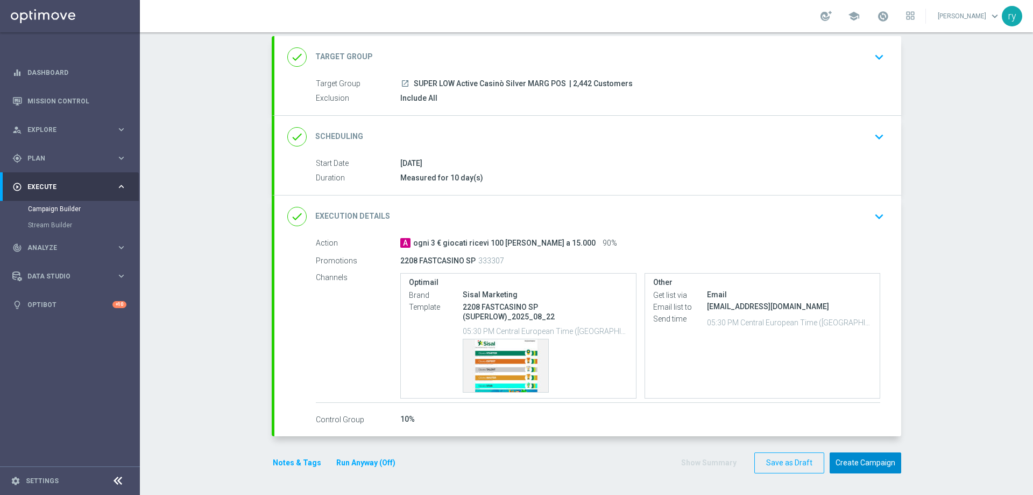
click at [861, 461] on button "Create Campaign" at bounding box center [866, 462] width 72 height 21
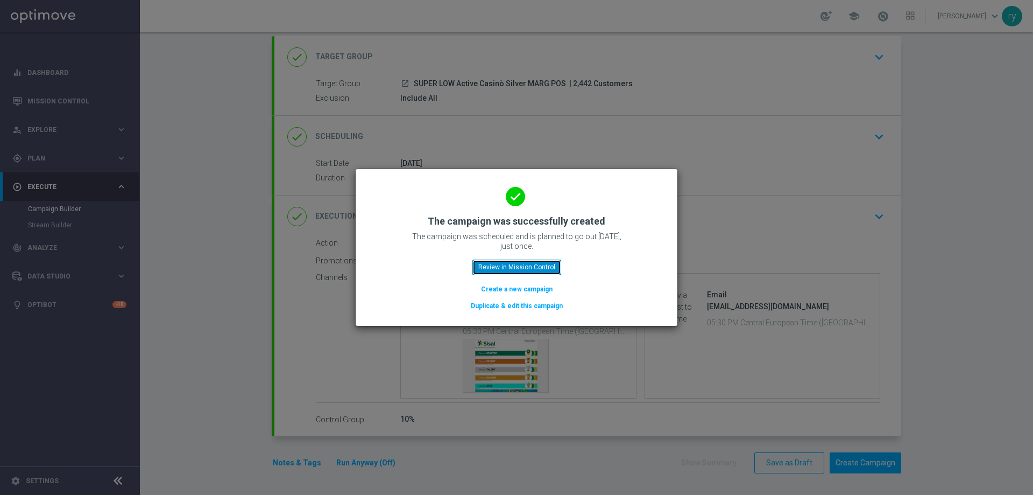
click at [546, 270] on button "Review in Mission Control" at bounding box center [517, 266] width 89 height 15
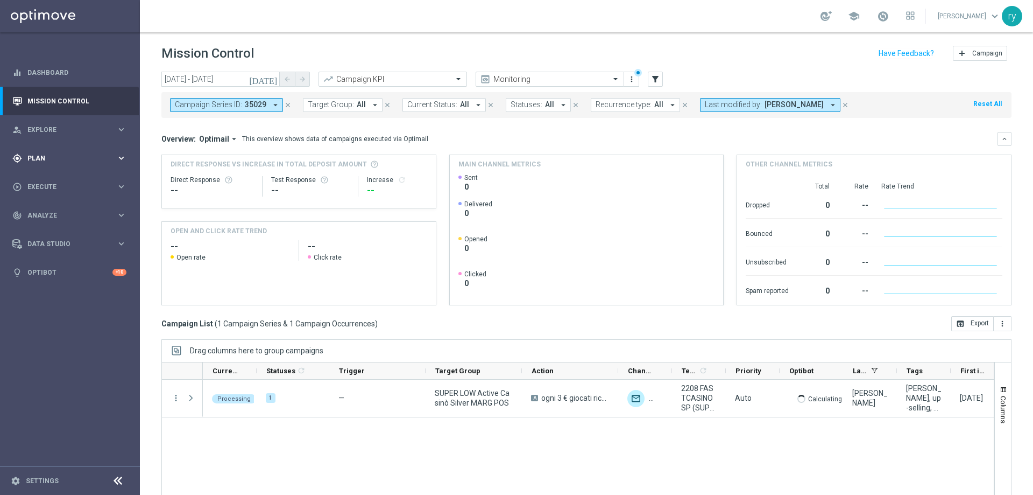
click at [85, 153] on div "gps_fixed Plan" at bounding box center [64, 158] width 104 height 10
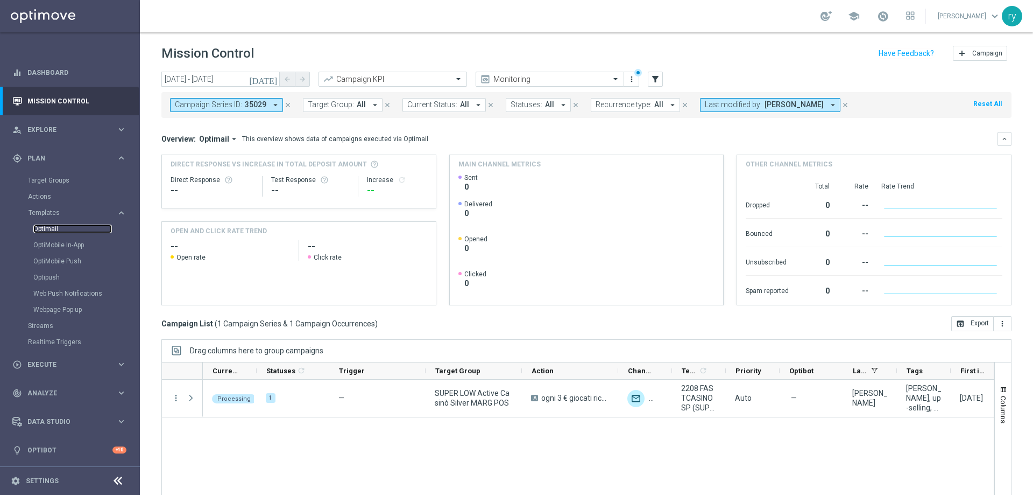
click at [54, 228] on link "Optimail" at bounding box center [72, 228] width 79 height 9
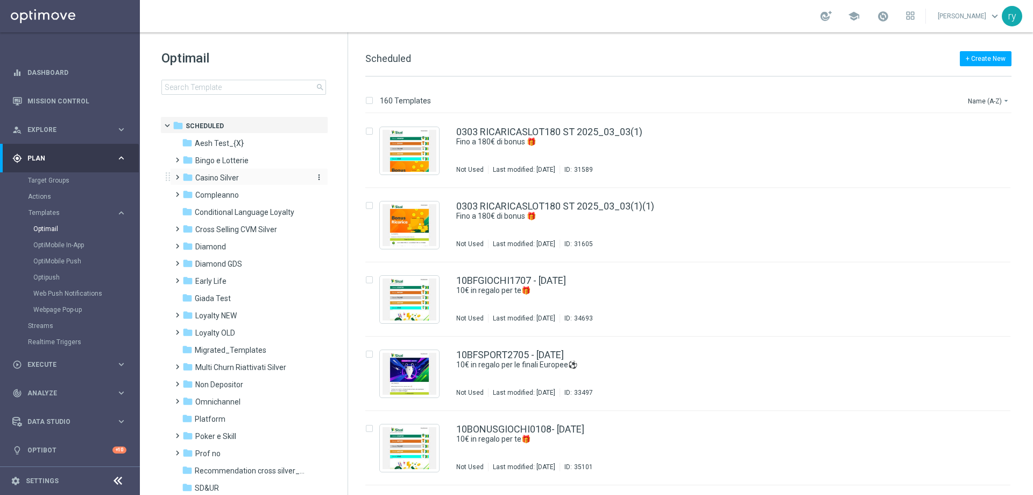
click at [219, 177] on span "Casino Silver" at bounding box center [217, 178] width 44 height 10
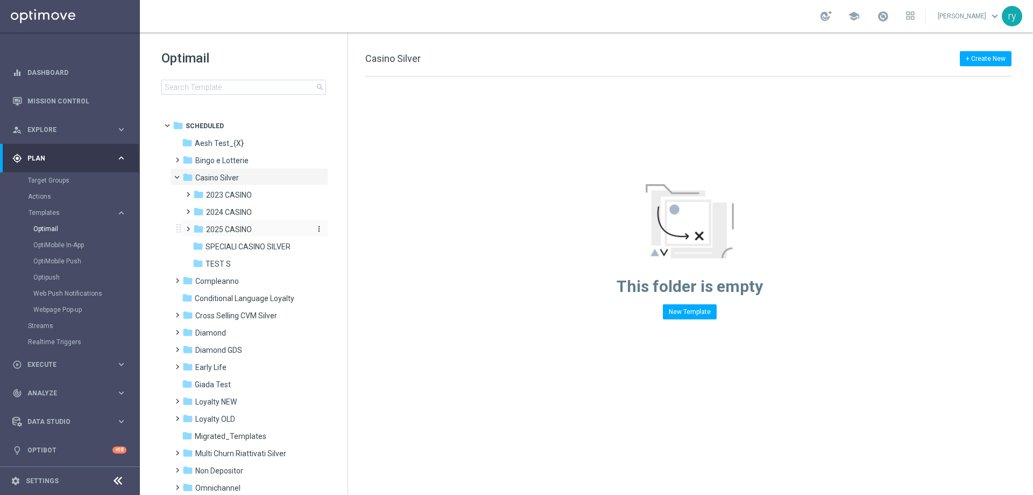
click at [234, 230] on span "2025 CASINO" at bounding box center [229, 229] width 46 height 10
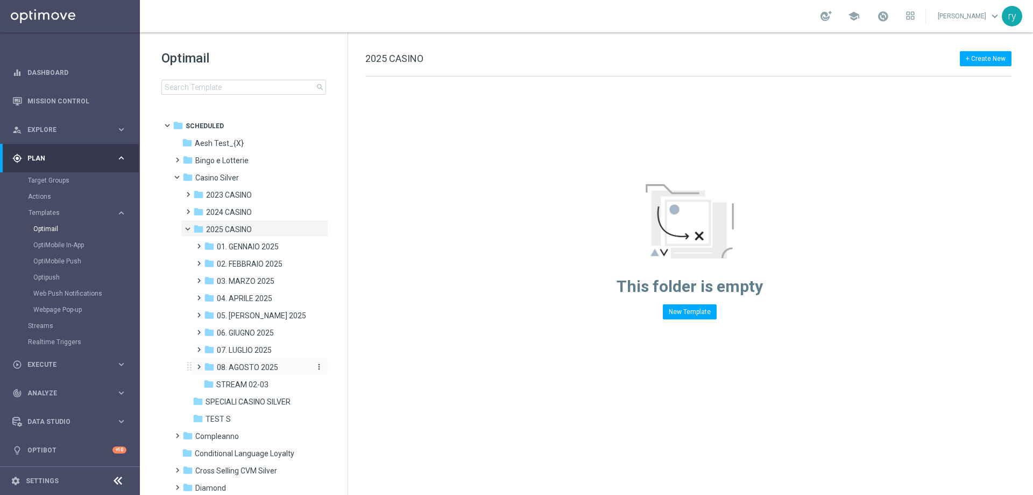
click at [241, 368] on span "08. AGOSTO 2025" at bounding box center [247, 367] width 61 height 10
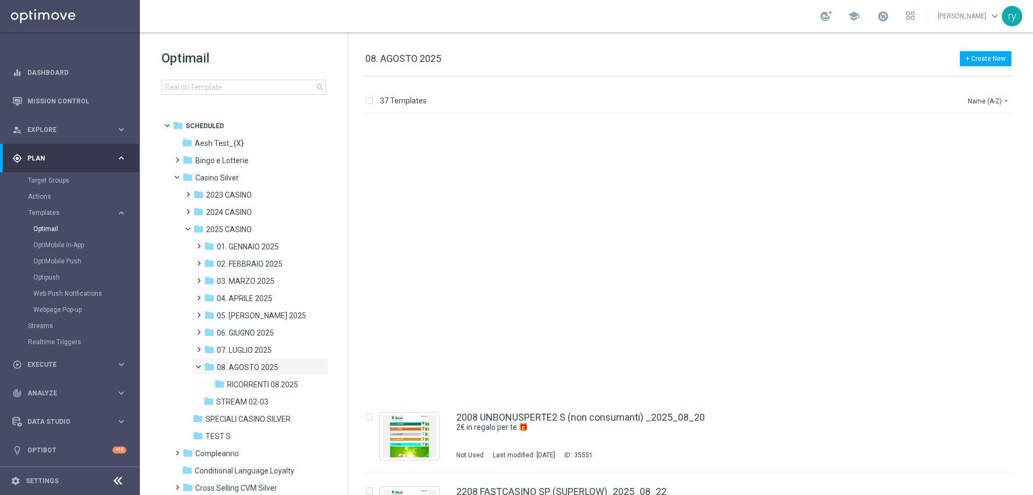
scroll to position [2040, 0]
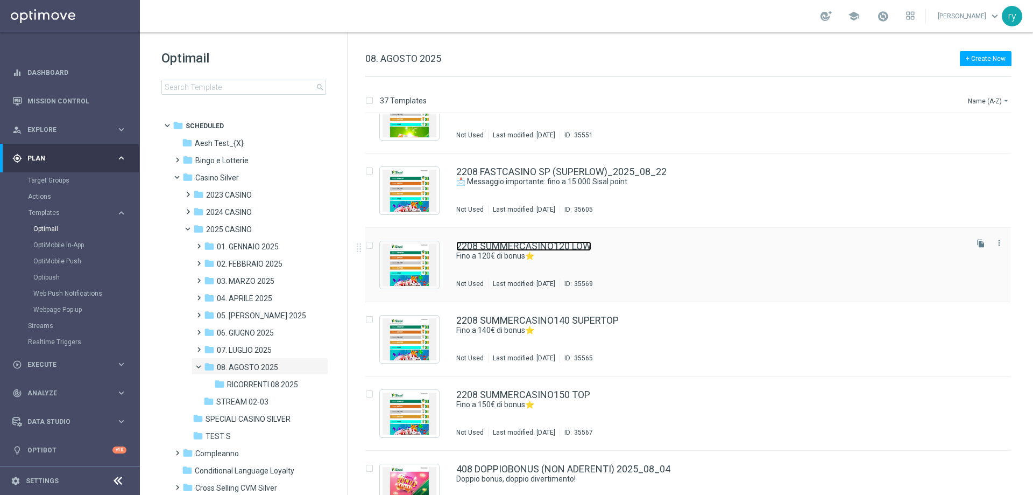
click at [580, 246] on link "2208 SUMMERCASINO120 LOW" at bounding box center [523, 246] width 135 height 10
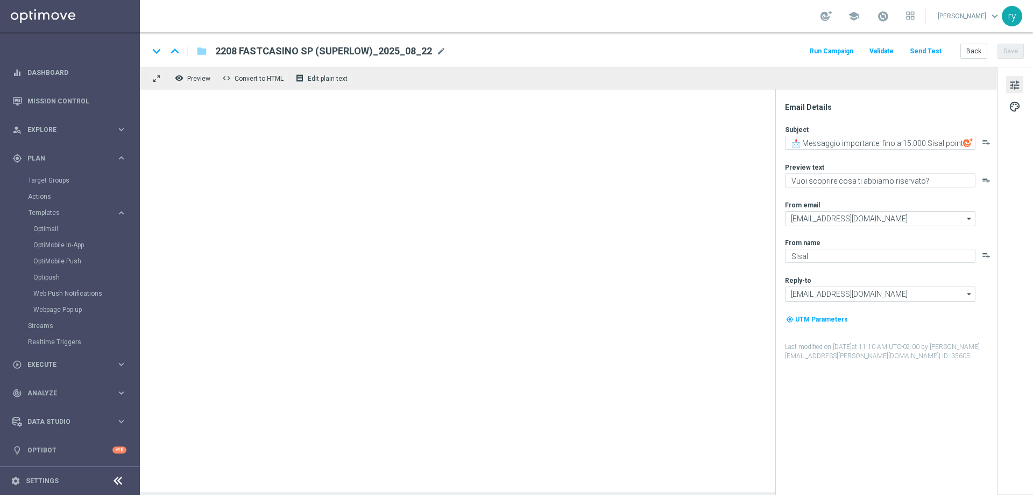
type textarea "Fino a 120€ di bonus⭐"
type textarea "Scopri la promozione che ti abbiamo riservato"
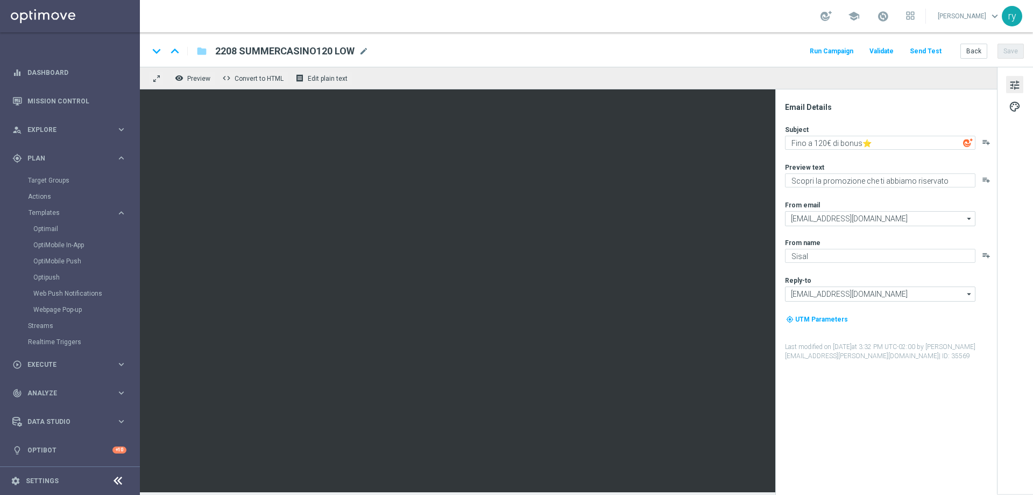
click at [817, 48] on button "Run Campaign" at bounding box center [831, 51] width 47 height 15
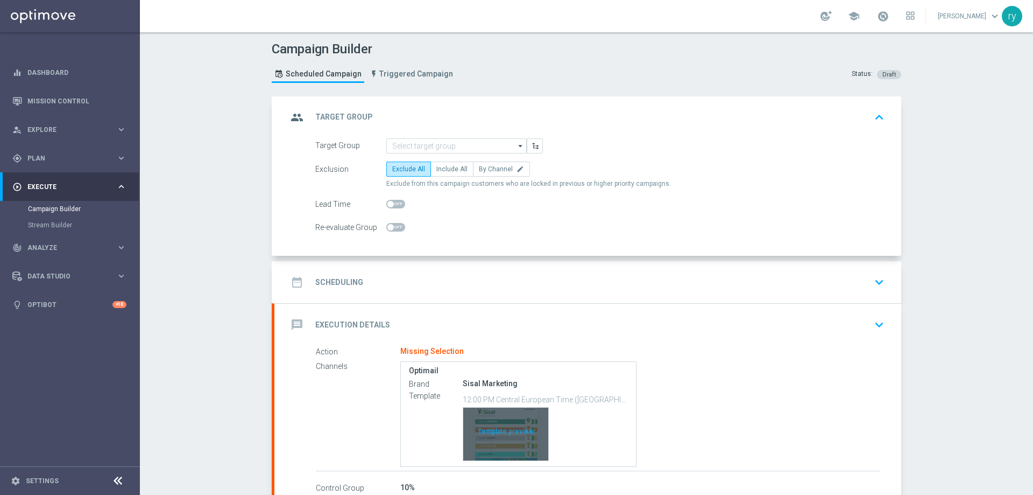
click at [517, 425] on div "Template preview" at bounding box center [505, 433] width 85 height 53
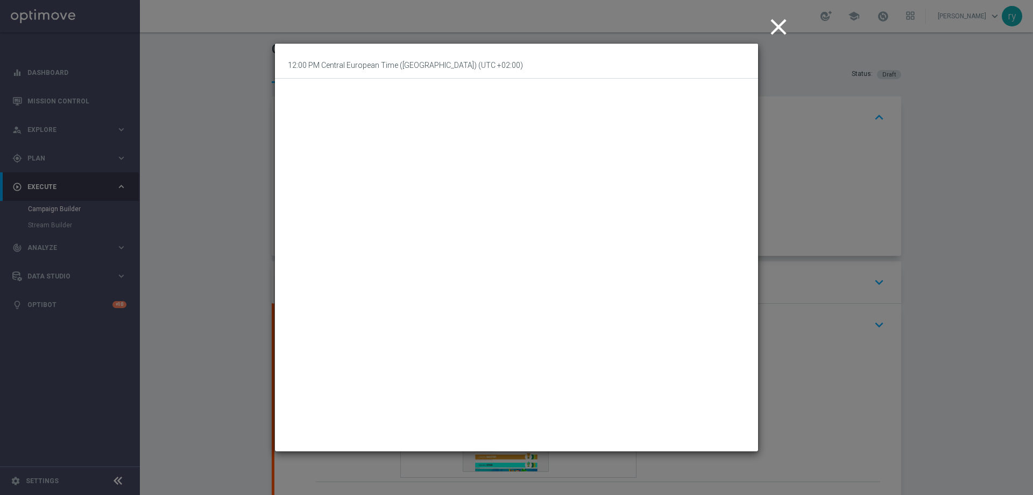
click at [772, 27] on icon "close" at bounding box center [778, 26] width 27 height 27
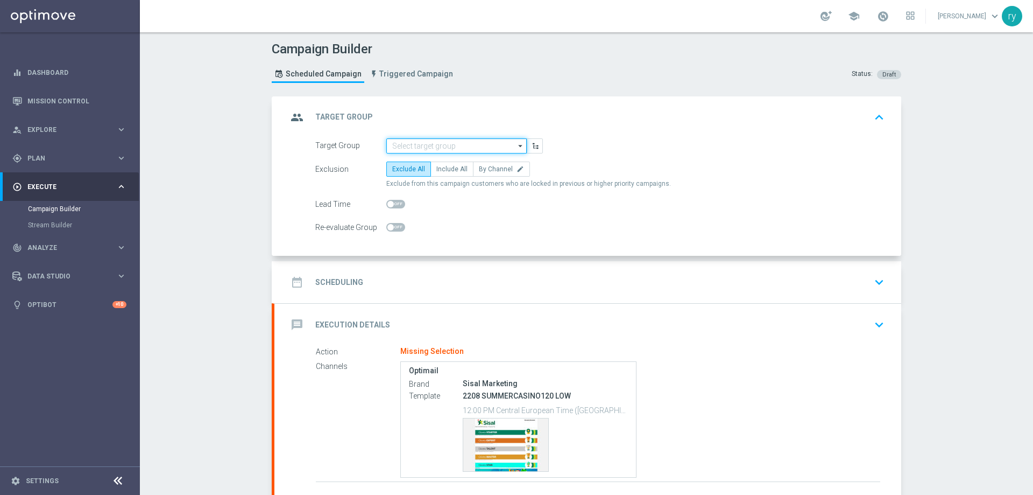
click at [414, 140] on input at bounding box center [456, 145] width 140 height 15
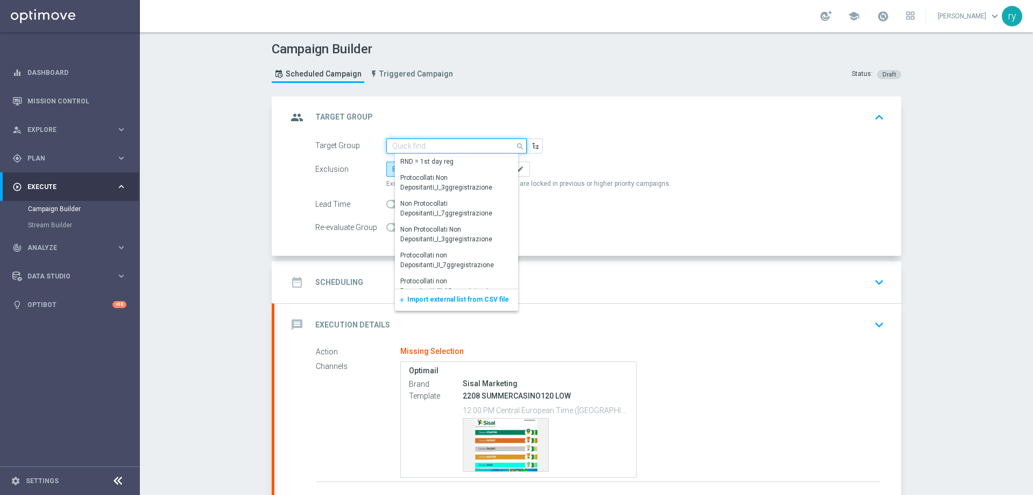
paste input "LOW Active Casinò Silver MARG POS"
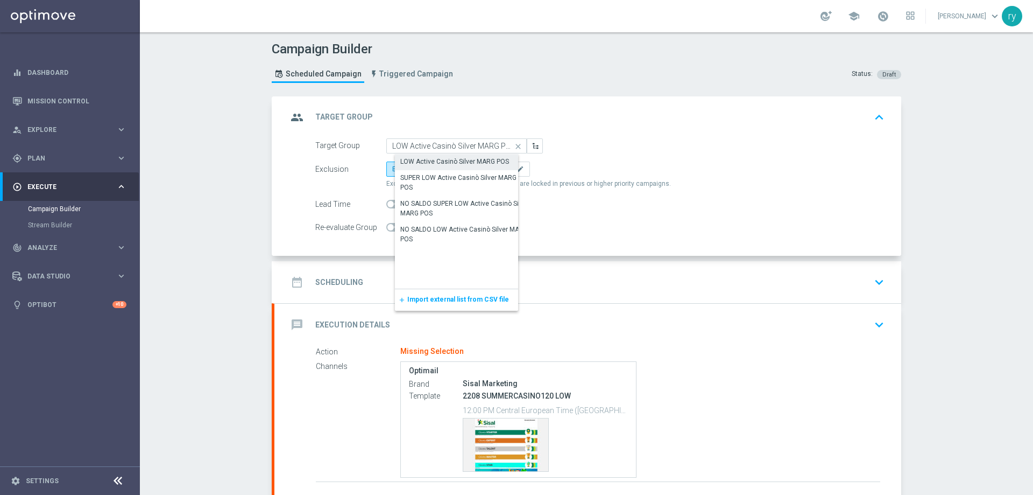
click at [425, 160] on div "LOW Active Casinò Silver MARG POS" at bounding box center [454, 162] width 109 height 10
type input "LOW Active Casinò Silver MARG POS"
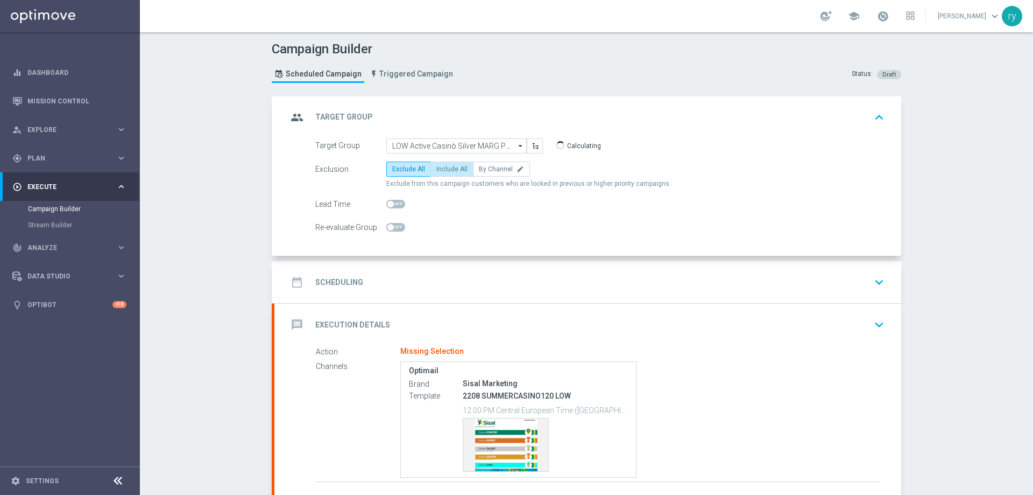
click at [442, 169] on span "Include All" at bounding box center [451, 169] width 31 height 8
click at [442, 169] on input "Include All" at bounding box center [439, 170] width 7 height 7
radio input "true"
click at [455, 288] on div "date_range Scheduling keyboard_arrow_down" at bounding box center [587, 282] width 601 height 20
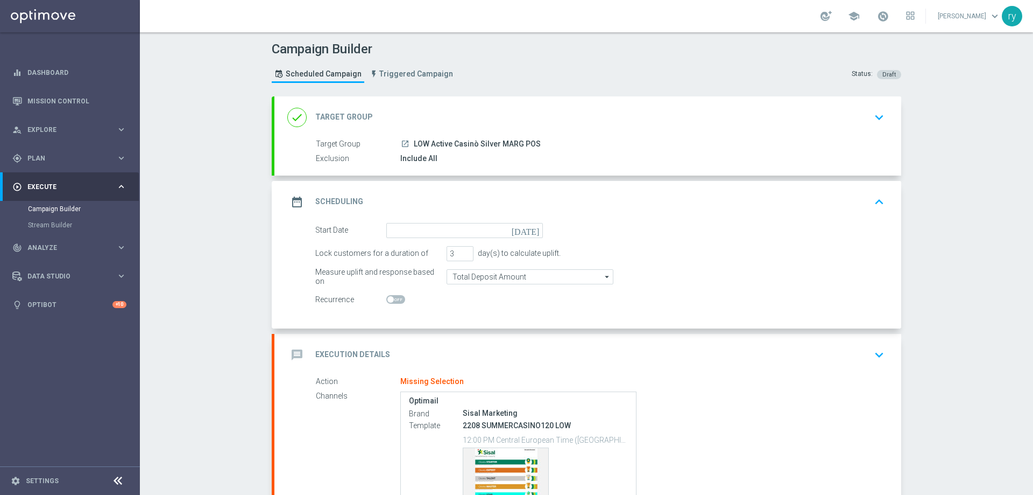
click at [528, 230] on icon "[DATE]" at bounding box center [528, 229] width 32 height 12
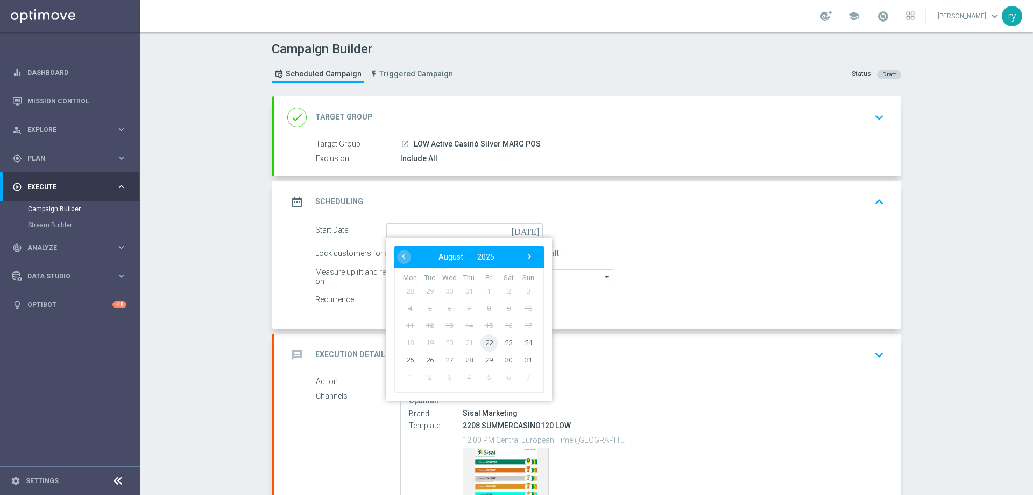
click at [487, 341] on span "22" at bounding box center [489, 342] width 17 height 17
type input "22 Aug 2025"
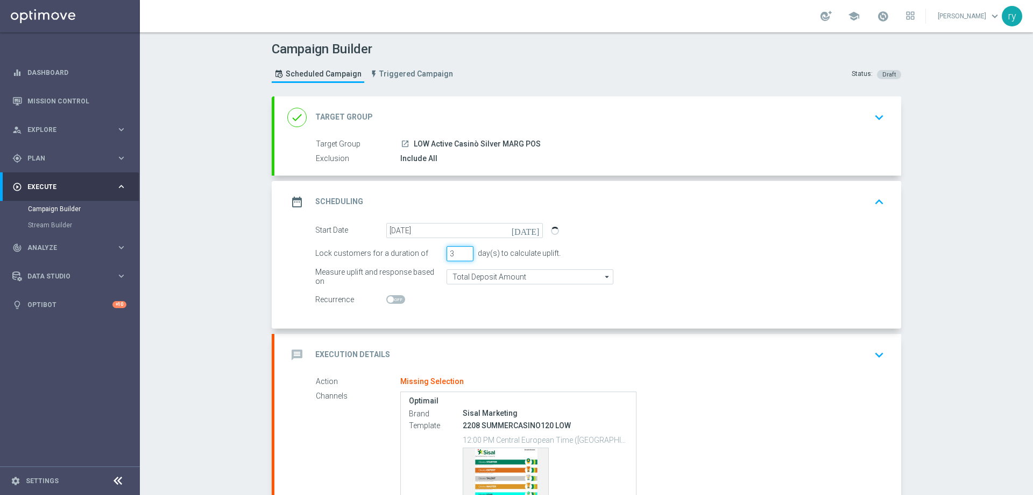
click at [426, 251] on div "Lock customers for a duration of 3 day(s) to calculate uplift." at bounding box center [600, 253] width 586 height 15
type input "8"
click at [472, 275] on input "Total Deposit Amount" at bounding box center [530, 276] width 167 height 15
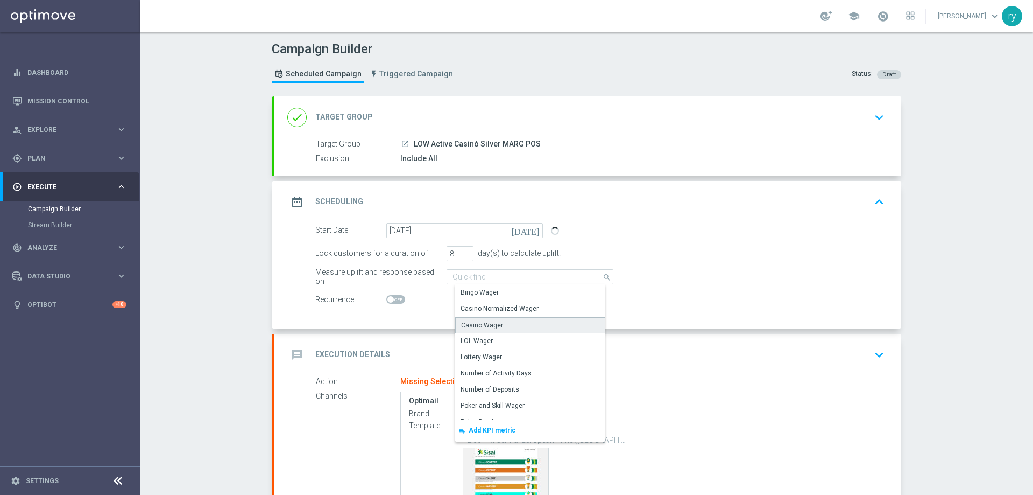
click at [477, 321] on div "Casino Wager" at bounding box center [482, 325] width 42 height 10
type input "Casino Wager"
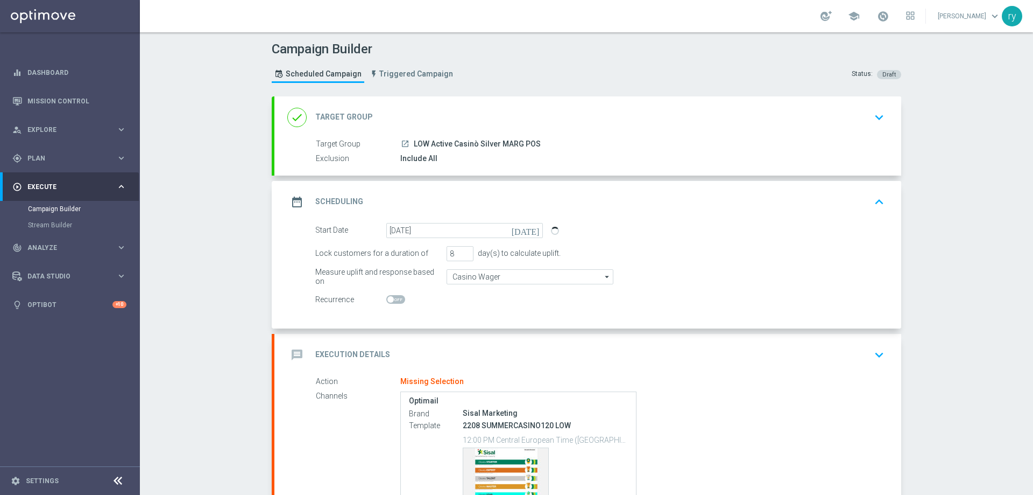
click at [475, 306] on div at bounding box center [464, 299] width 157 height 15
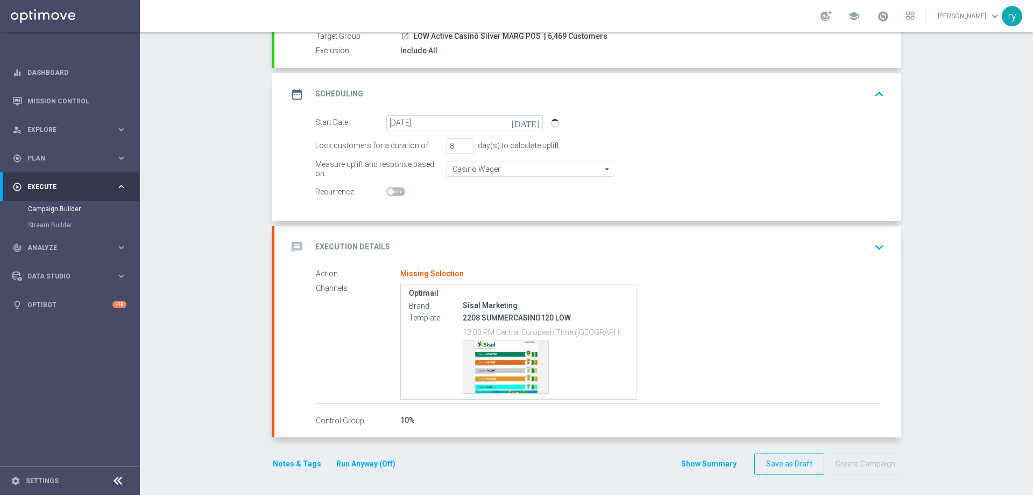
click at [467, 223] on accordion "done Target Group keyboard_arrow_down Target Group launch LOW Active Casinò Sil…" at bounding box center [587, 213] width 630 height 449
click at [464, 238] on div "message Execution Details keyboard_arrow_down" at bounding box center [587, 247] width 601 height 20
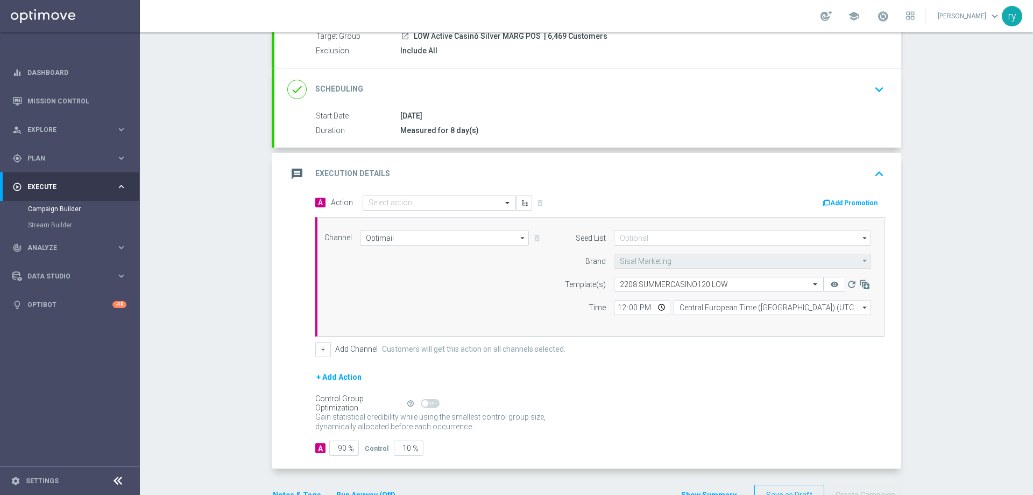
click at [410, 201] on input "text" at bounding box center [429, 203] width 120 height 9
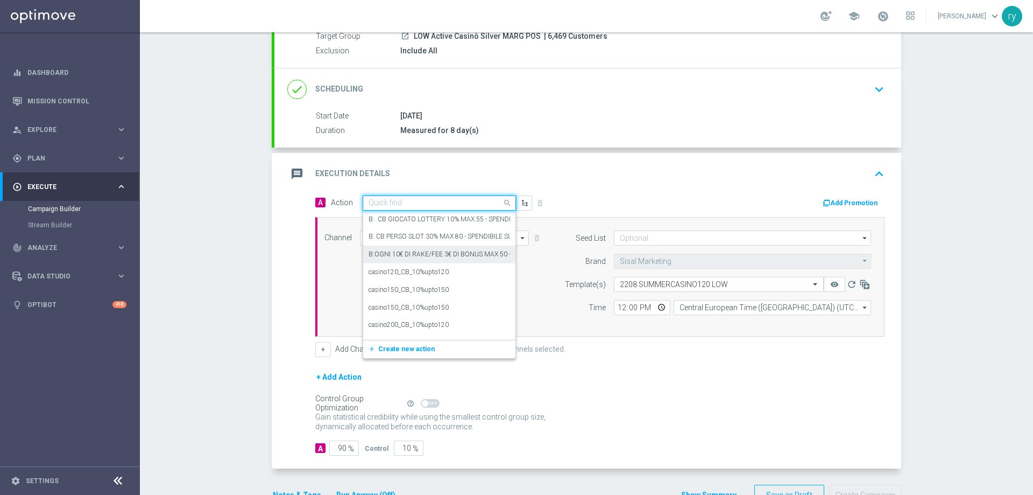
paste input "casino25_CB_15%upto120"
type input "casino25_CB_15%upto120"
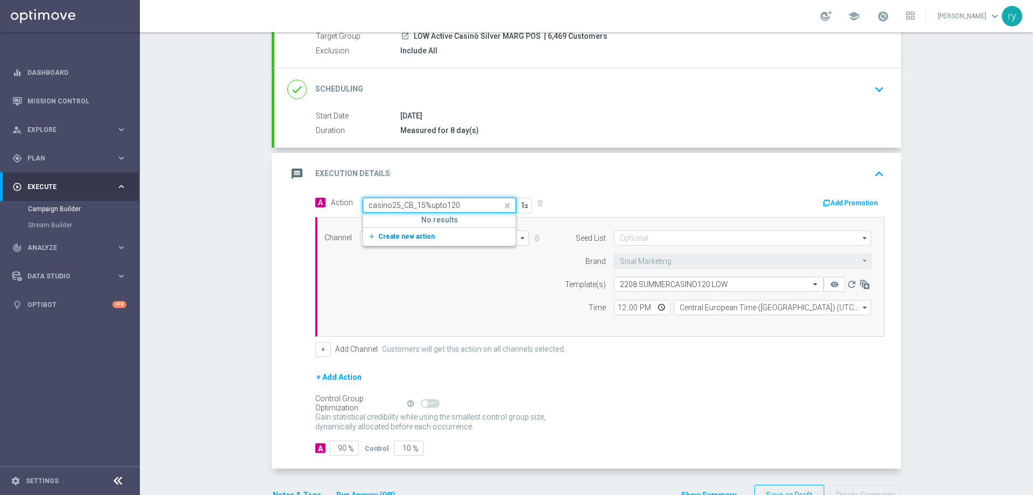
click at [414, 235] on span "Create new action" at bounding box center [406, 236] width 57 height 8
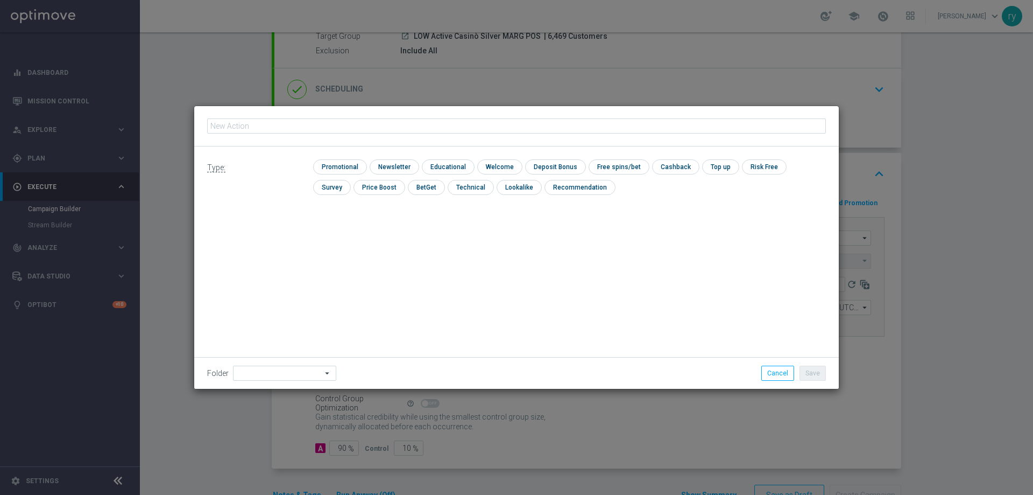
type input "casino25_CB_15%upto120"
click at [333, 164] on input "checkbox" at bounding box center [338, 166] width 51 height 15
checkbox input "true"
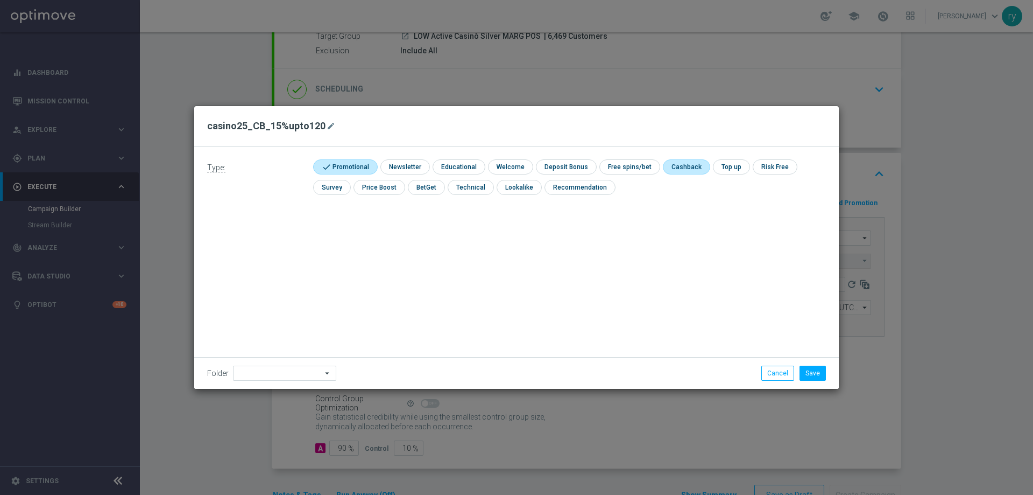
click at [674, 170] on input "checkbox" at bounding box center [685, 166] width 45 height 15
checkbox input "true"
click at [809, 368] on button "Save" at bounding box center [813, 372] width 26 height 15
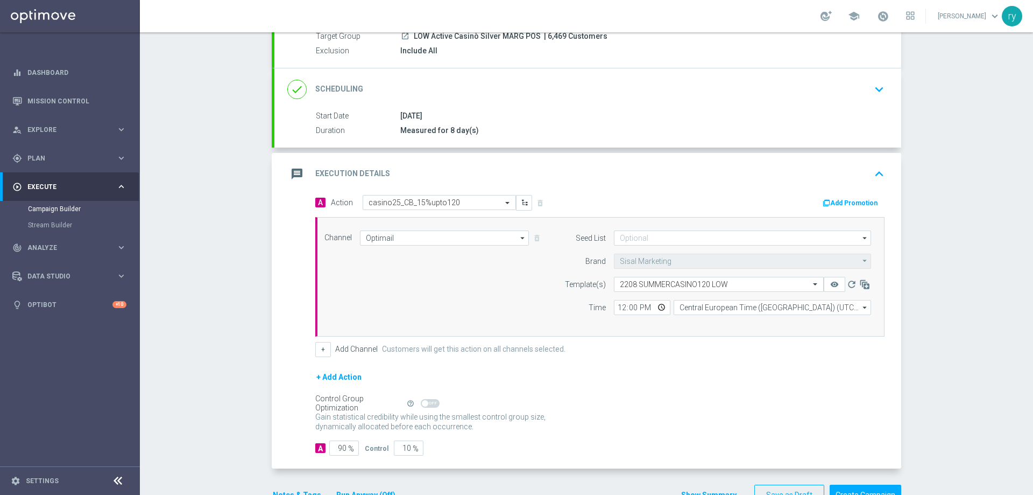
click at [855, 200] on button "Add Promotion" at bounding box center [852, 203] width 60 height 12
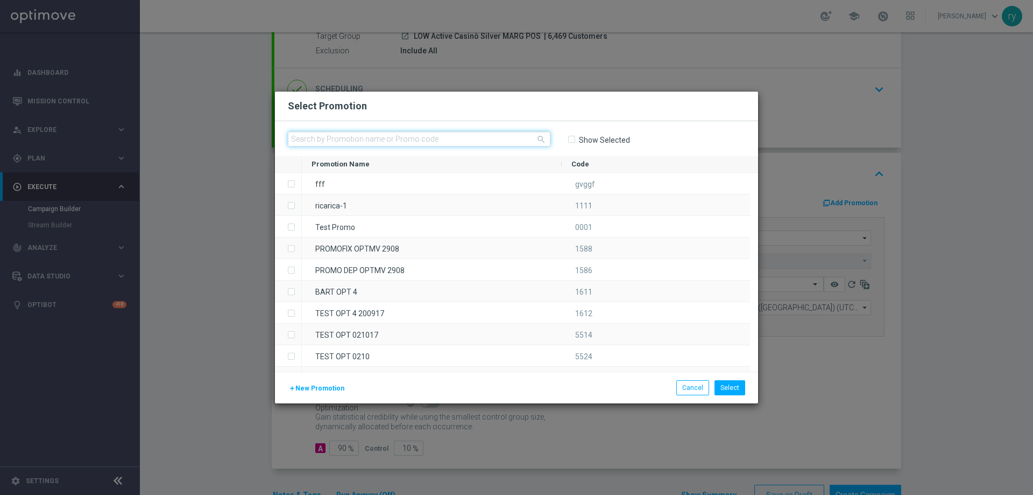
click at [325, 137] on input "text" at bounding box center [419, 138] width 263 height 15
paste input "333219"
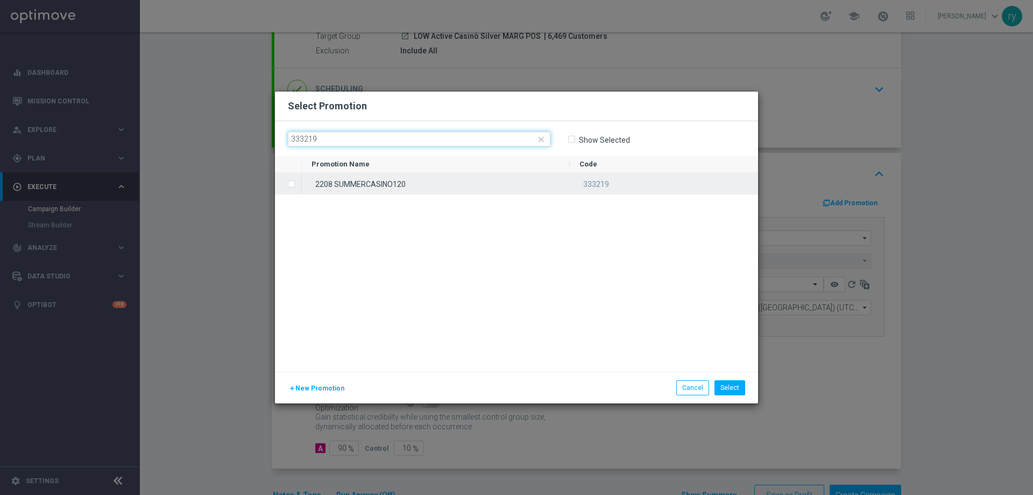
type input "333219"
click at [298, 186] on label "Press SPACE to select this row." at bounding box center [300, 185] width 4 height 10
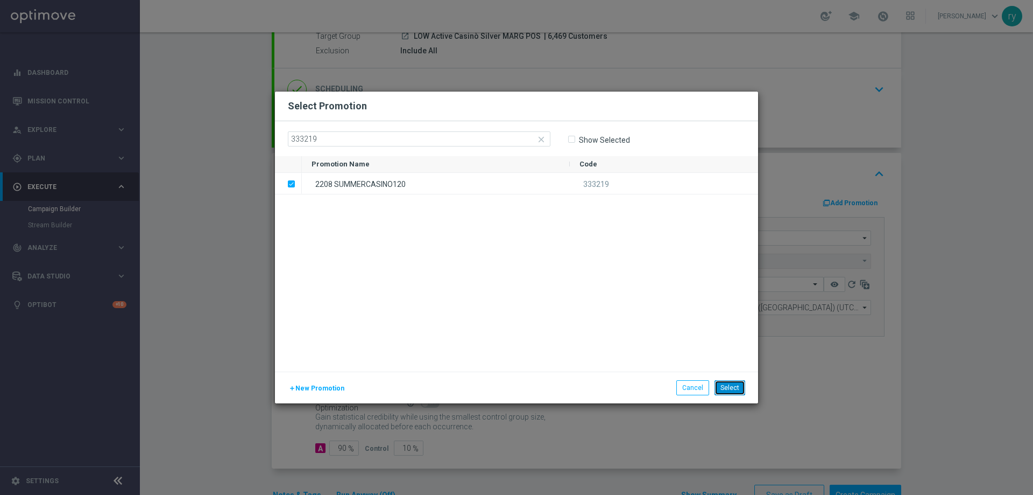
click at [738, 389] on button "Select" at bounding box center [730, 387] width 31 height 15
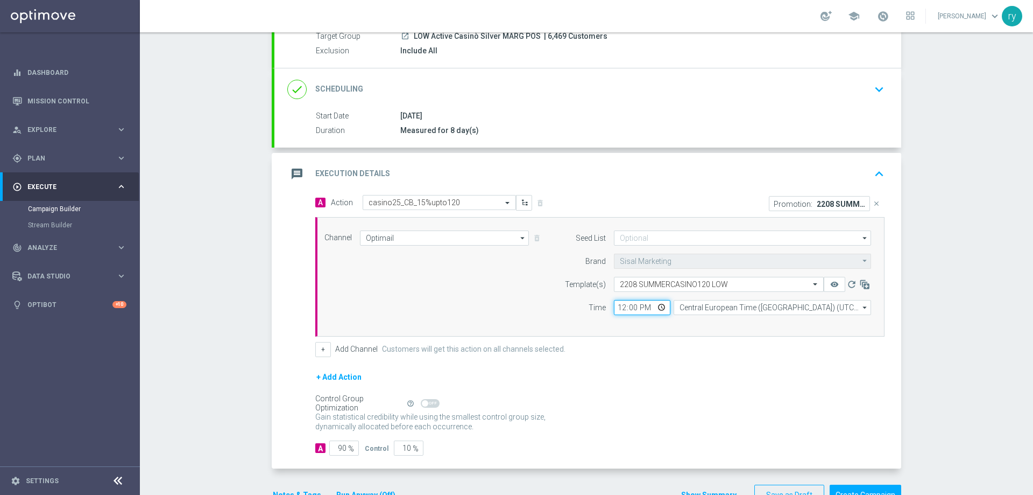
click at [614, 308] on input "12:00" at bounding box center [642, 307] width 57 height 15
type input "17:30"
click at [562, 313] on div "Time" at bounding box center [578, 307] width 55 height 15
click at [353, 344] on div "+ Add Channel Customers will get this action on all channels selected." at bounding box center [599, 349] width 569 height 15
click at [320, 348] on button "+" at bounding box center [323, 349] width 16 height 15
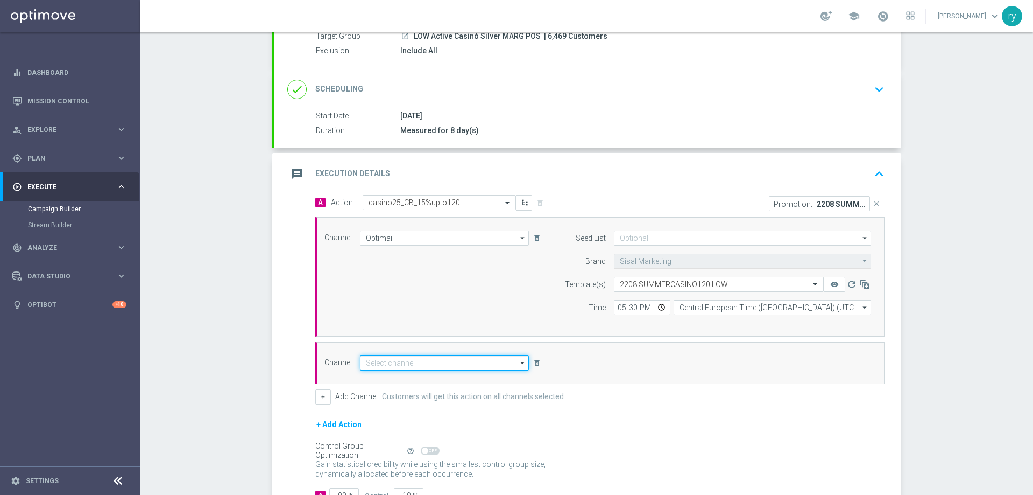
click at [375, 362] on input at bounding box center [444, 362] width 169 height 15
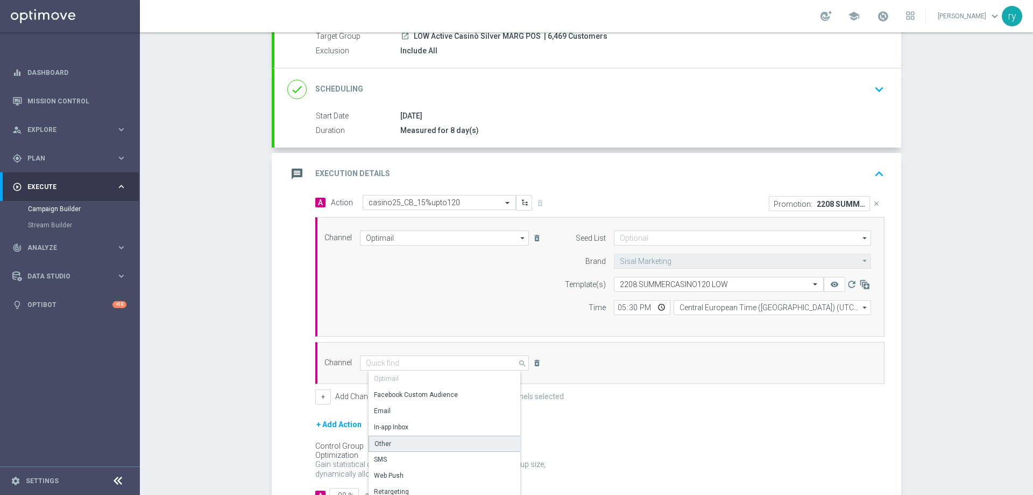
click at [392, 448] on div "Other" at bounding box center [449, 443] width 160 height 16
type input "Other"
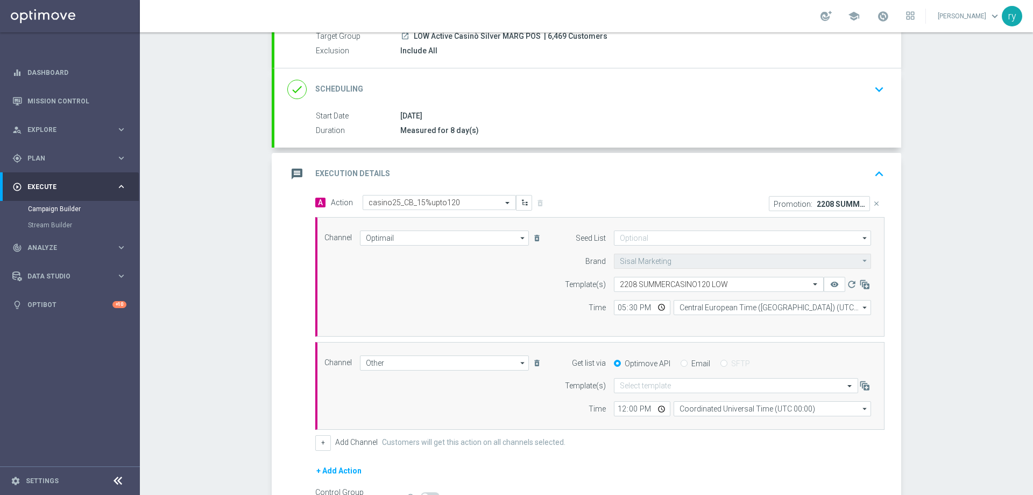
click at [681, 361] on input "Email" at bounding box center [684, 364] width 7 height 7
radio input "true"
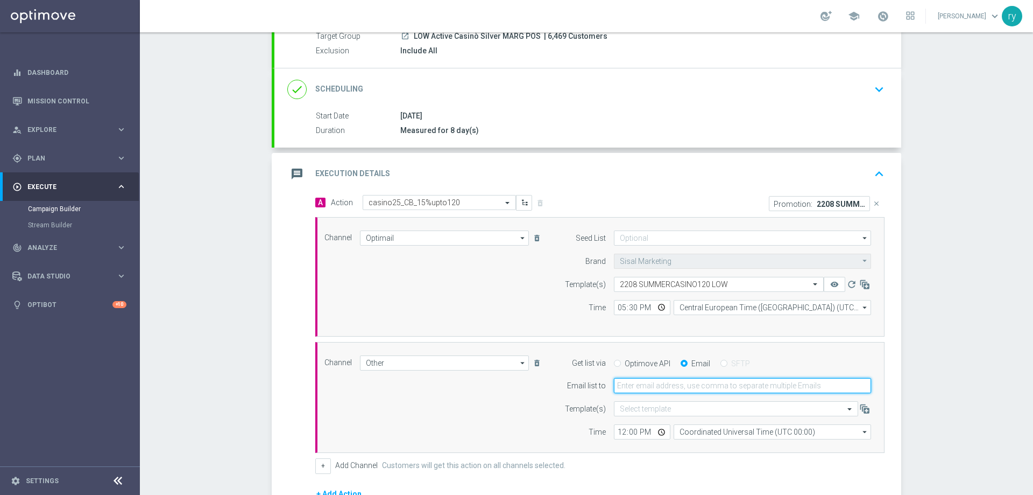
click at [679, 387] on input "email" at bounding box center [742, 385] width 257 height 15
type input "radina.yordanova@sisal.it"
click at [618, 433] on input "12:00" at bounding box center [642, 431] width 57 height 15
type input "17:30"
click at [587, 438] on div "Time" at bounding box center [578, 431] width 55 height 15
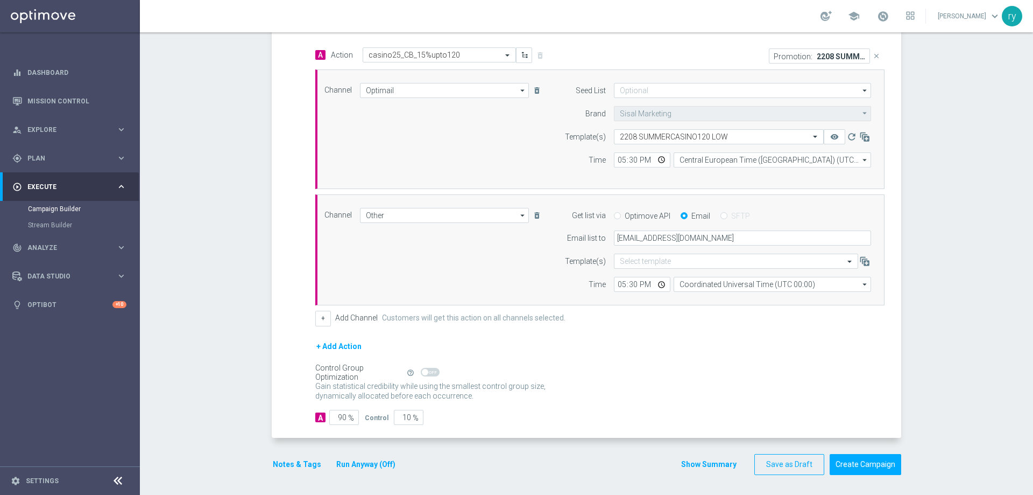
scroll to position [257, 0]
click at [288, 462] on button "Notes & Tags" at bounding box center [297, 462] width 51 height 13
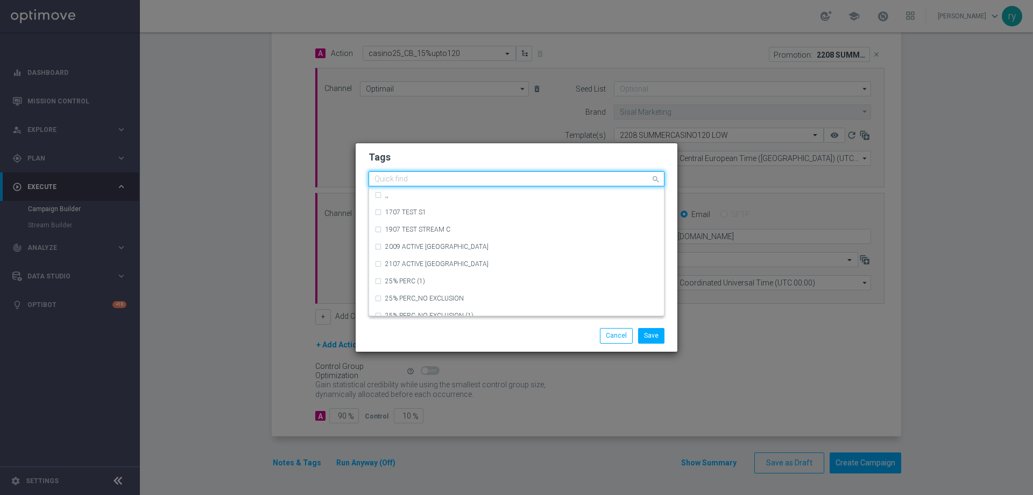
click at [407, 174] on div "Quick find" at bounding box center [509, 178] width 281 height 13
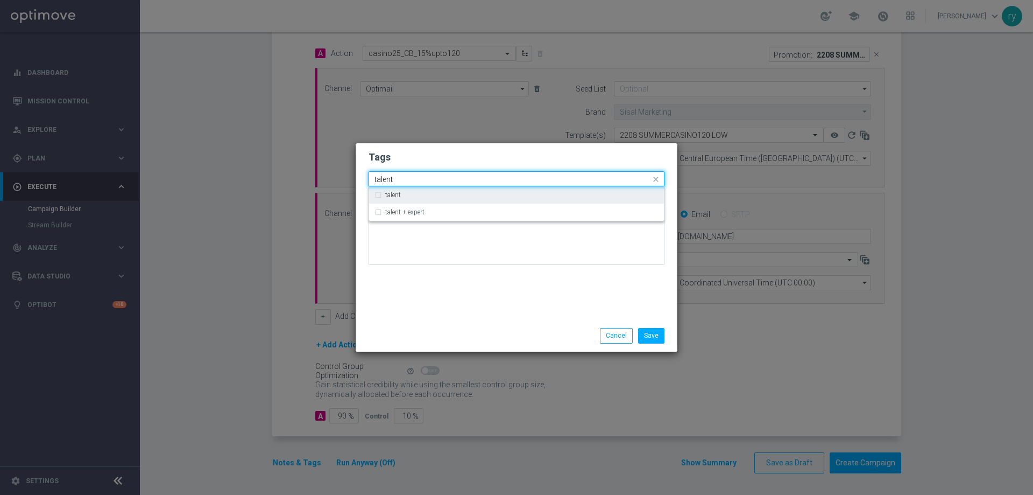
click at [410, 197] on div "talent" at bounding box center [521, 195] width 273 height 6
type input "talent"
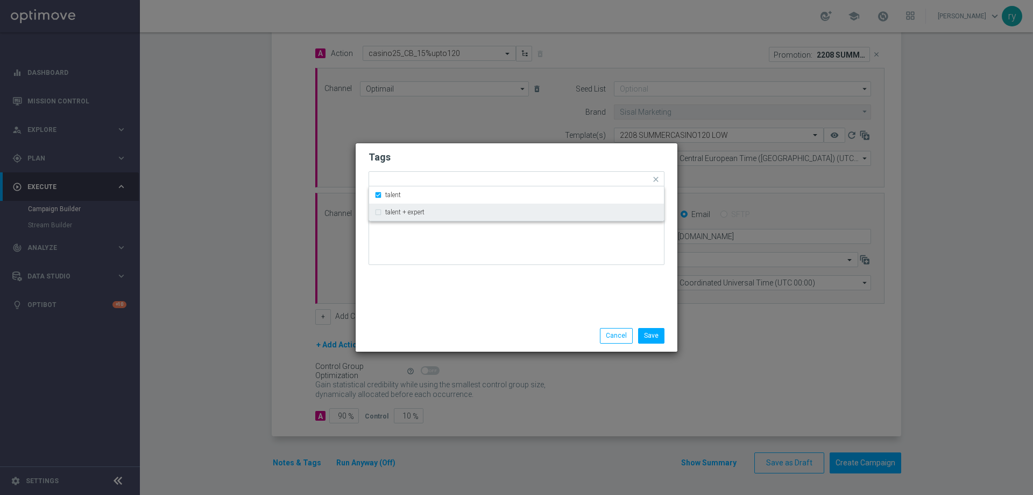
click at [446, 287] on div "Tags Quick find × talent talent talent + expert Notes" at bounding box center [517, 231] width 322 height 177
click at [450, 184] on div at bounding box center [530, 180] width 242 height 11
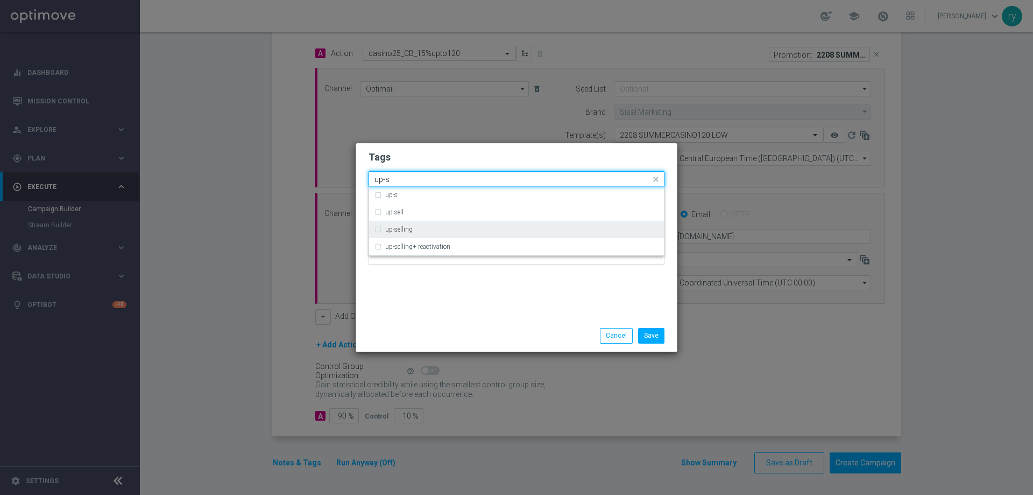
click at [471, 221] on div "up-selling" at bounding box center [517, 229] width 284 height 17
type input "up-s"
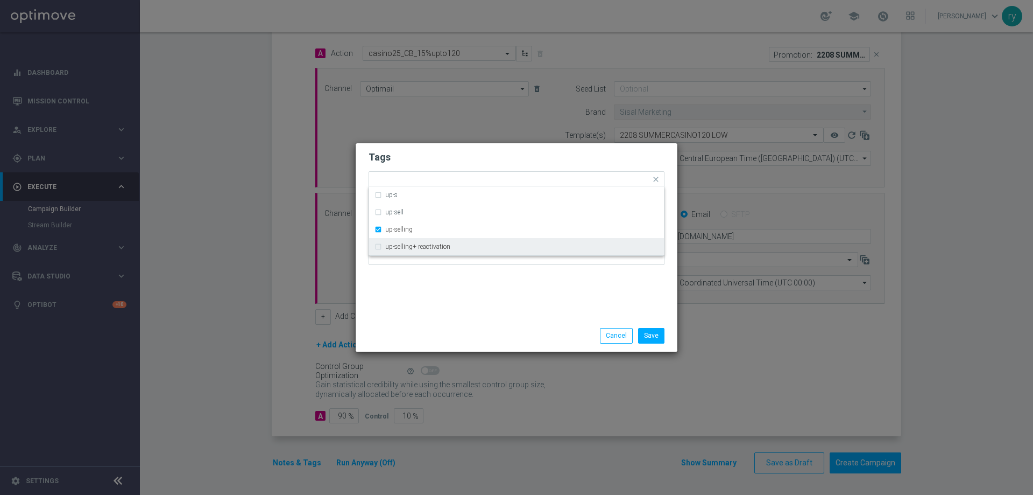
click at [464, 283] on div "Tags Quick find × talent × up-selling up-s up-sell up-selling up-selling+ react…" at bounding box center [517, 231] width 322 height 177
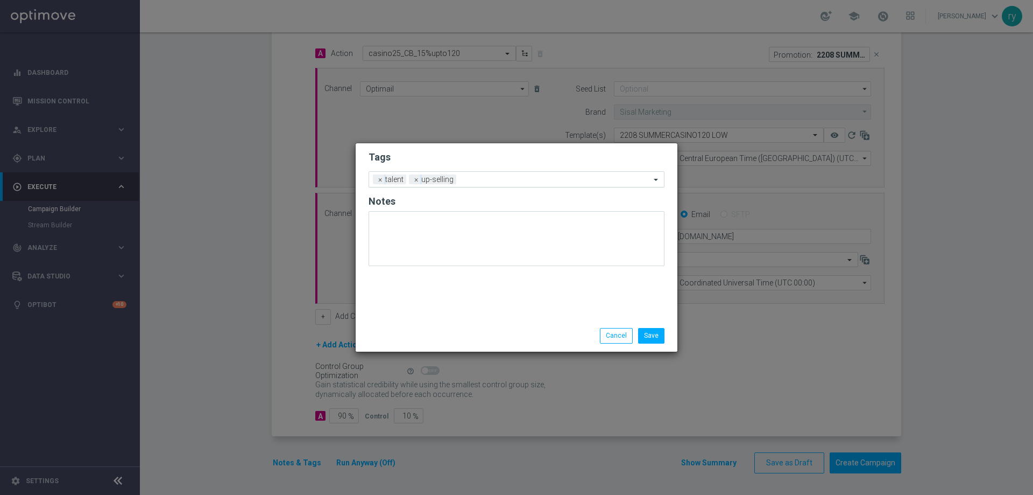
click at [499, 179] on input "text" at bounding box center [556, 179] width 190 height 9
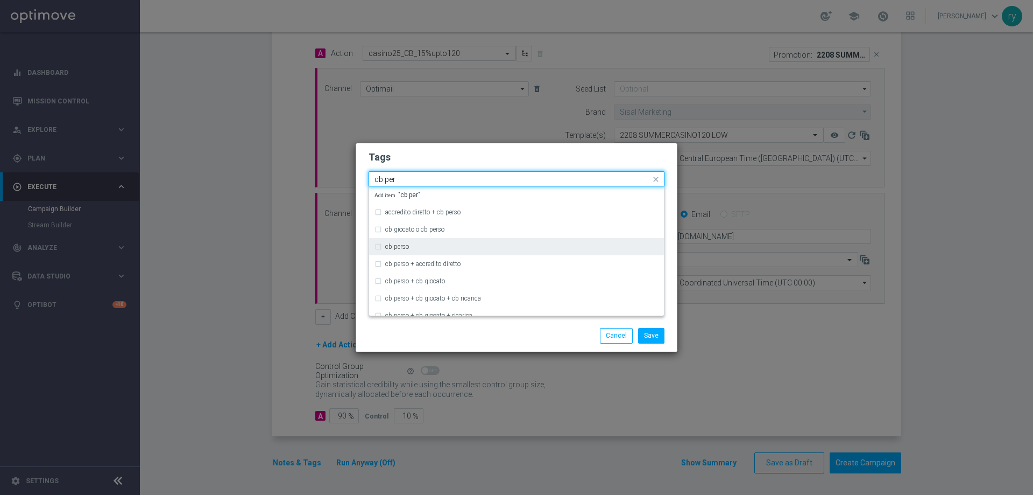
click at [419, 249] on div "cb perso" at bounding box center [521, 246] width 273 height 6
type input "cb per"
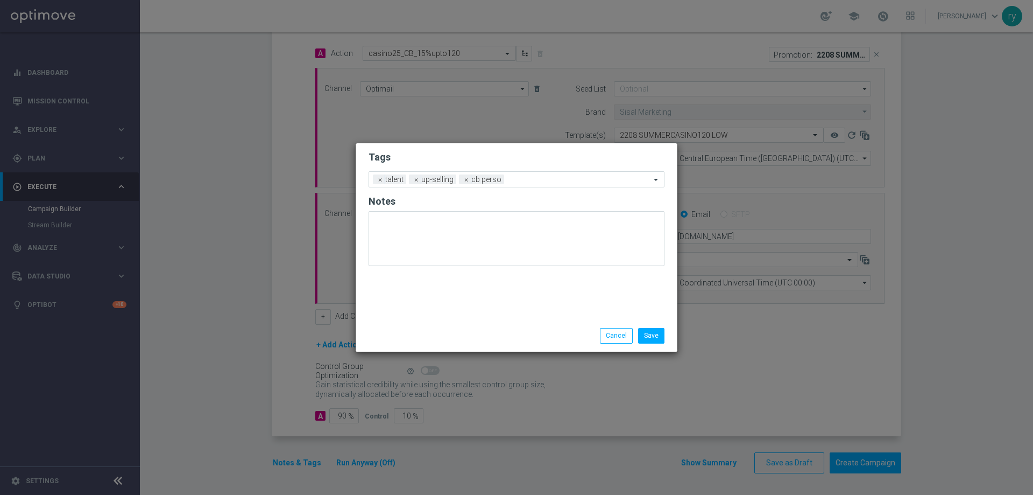
click at [428, 328] on div at bounding box center [413, 328] width 104 height 1
click at [526, 181] on input "text" at bounding box center [580, 179] width 142 height 9
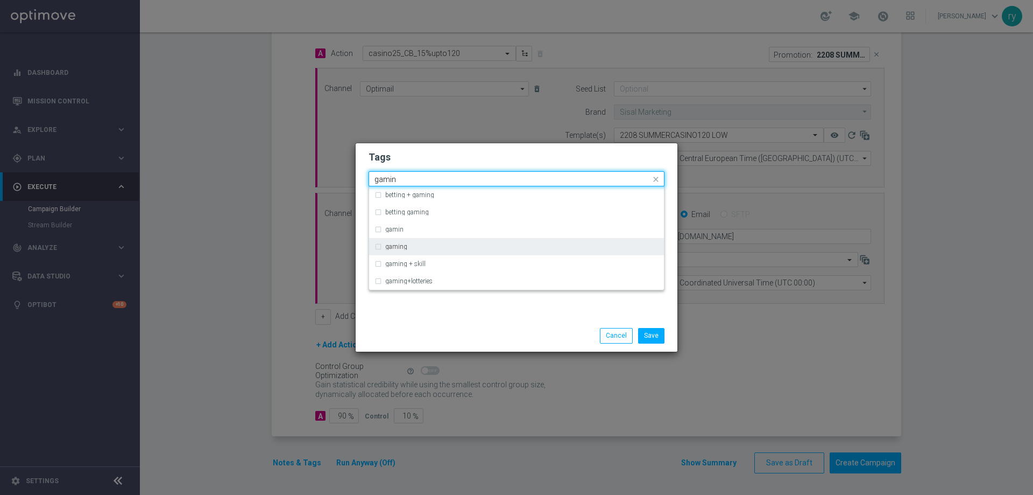
click at [421, 250] on div "gaming" at bounding box center [521, 246] width 273 height 6
type input "gamin"
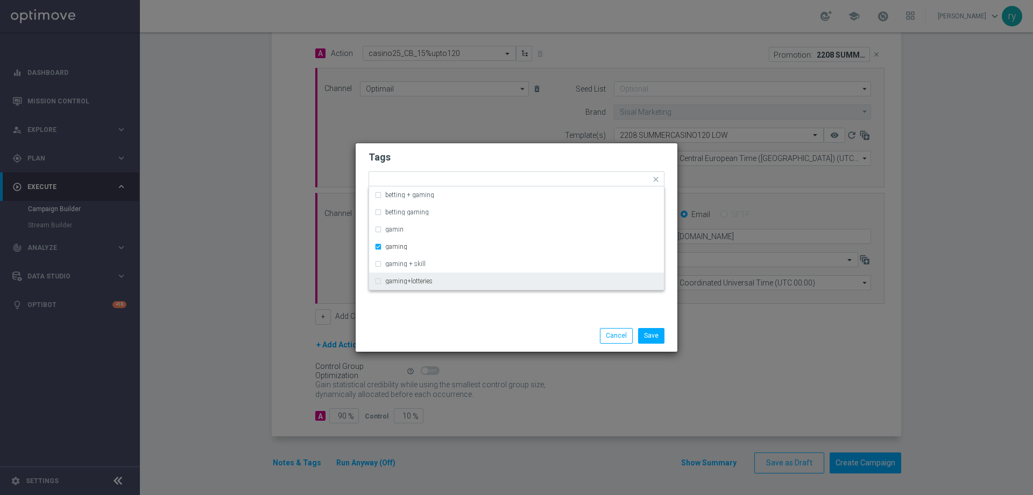
click at [452, 335] on div "Save Cancel" at bounding box center [517, 335] width 312 height 15
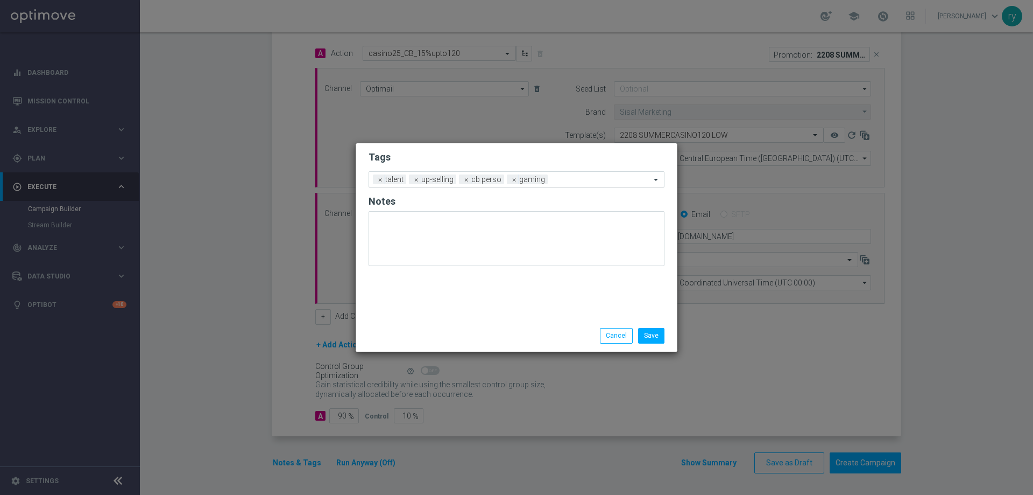
click at [561, 178] on input "text" at bounding box center [601, 179] width 98 height 9
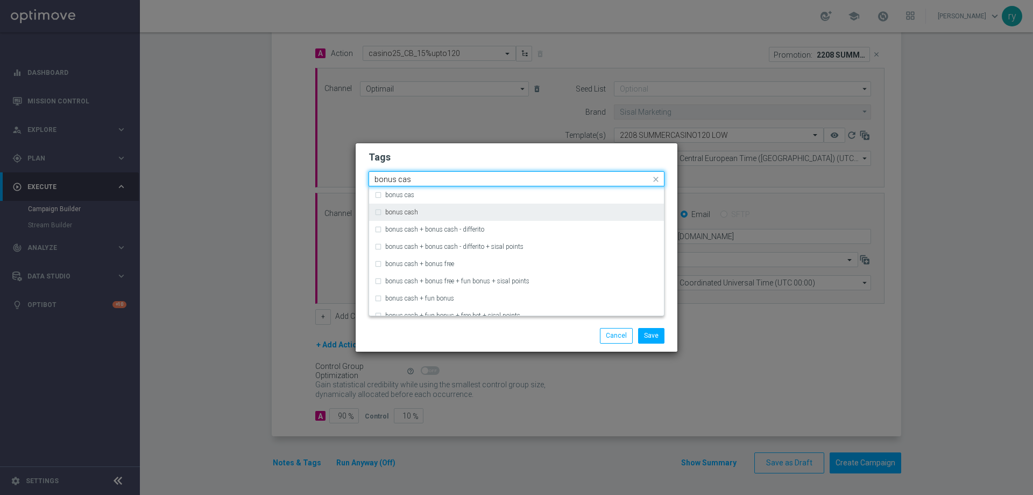
click at [509, 208] on div "bonus cash" at bounding box center [517, 211] width 284 height 17
type input "bonus cas"
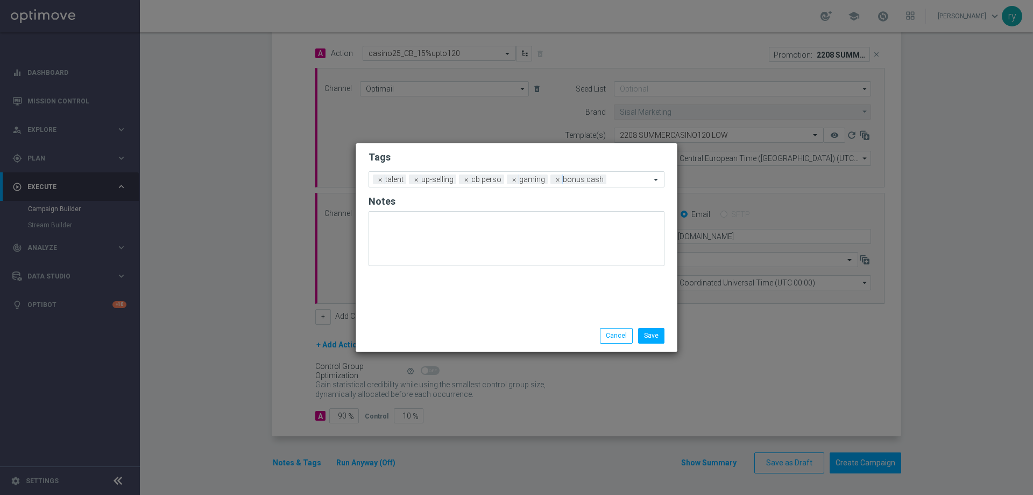
drag, startPoint x: 549, startPoint y: 339, endPoint x: 650, endPoint y: 336, distance: 100.7
click at [549, 339] on div "Save Cancel" at bounding box center [568, 335] width 208 height 15
click at [648, 335] on button "Save" at bounding box center [651, 335] width 26 height 15
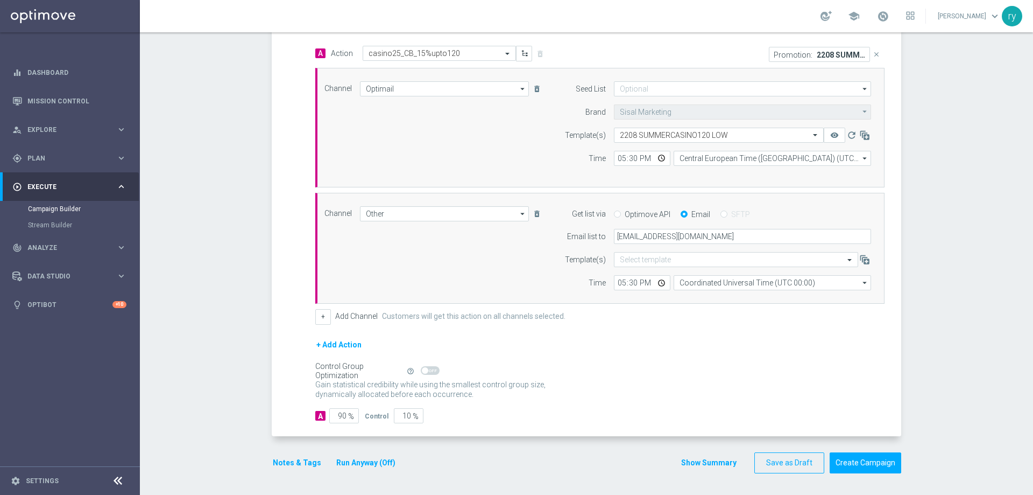
click at [700, 461] on button "Show Summary" at bounding box center [709, 462] width 57 height 12
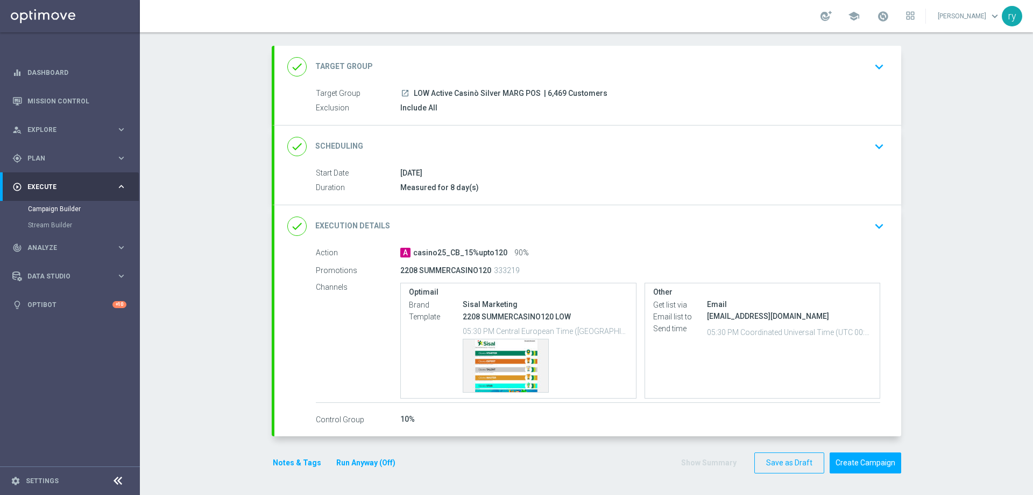
scroll to position [51, 0]
click at [497, 345] on div "Template preview" at bounding box center [505, 365] width 85 height 53
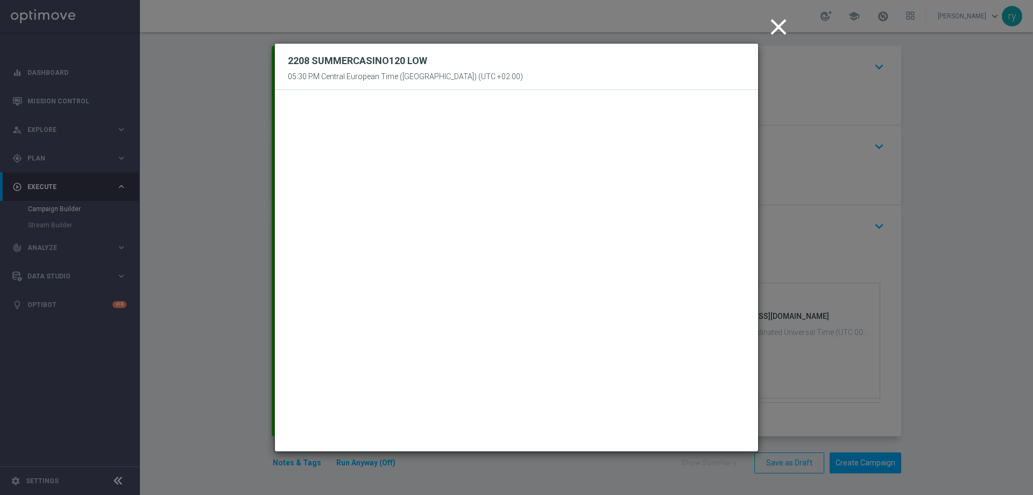
click at [784, 26] on icon "close" at bounding box center [778, 26] width 27 height 27
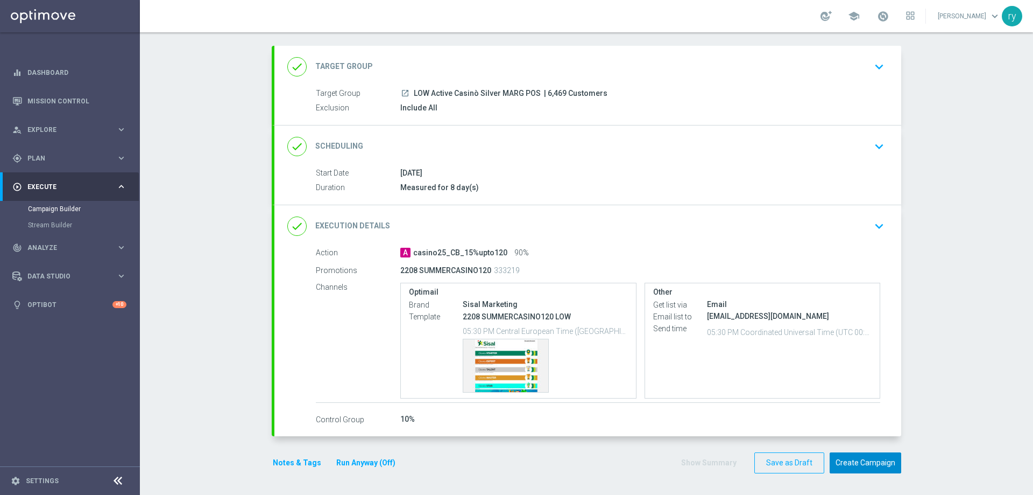
click at [864, 460] on button "Create Campaign" at bounding box center [866, 462] width 72 height 21
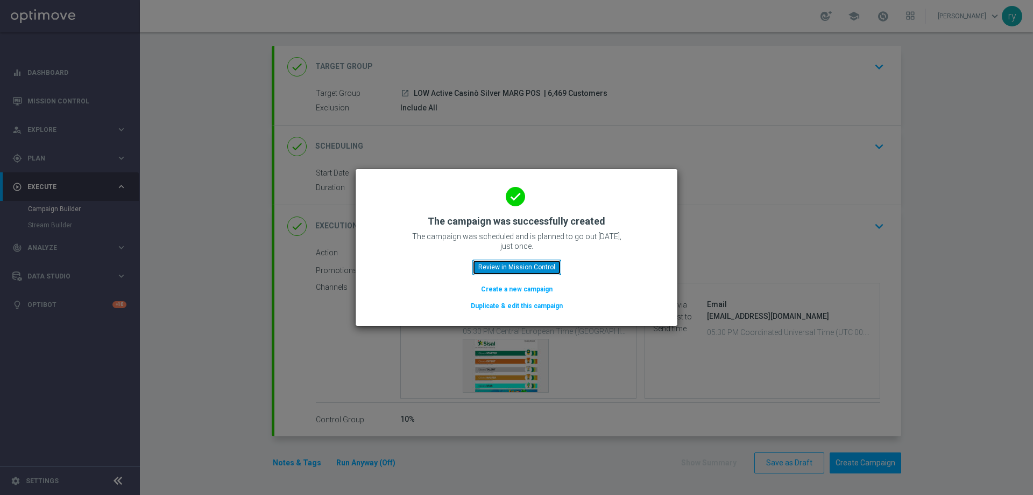
click at [533, 262] on button "Review in Mission Control" at bounding box center [517, 266] width 89 height 15
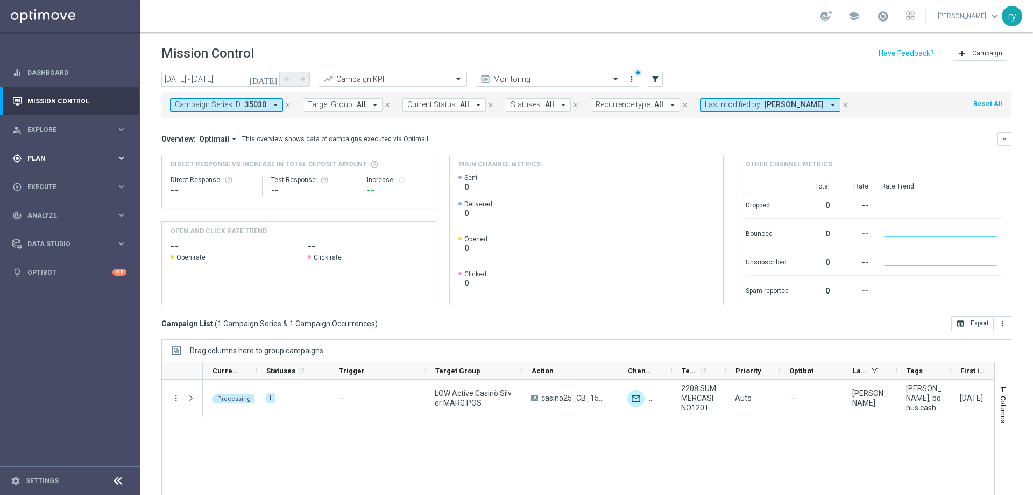
click at [122, 151] on div "gps_fixed Plan keyboard_arrow_right" at bounding box center [69, 158] width 139 height 29
click at [78, 232] on link "Optimail" at bounding box center [72, 228] width 79 height 9
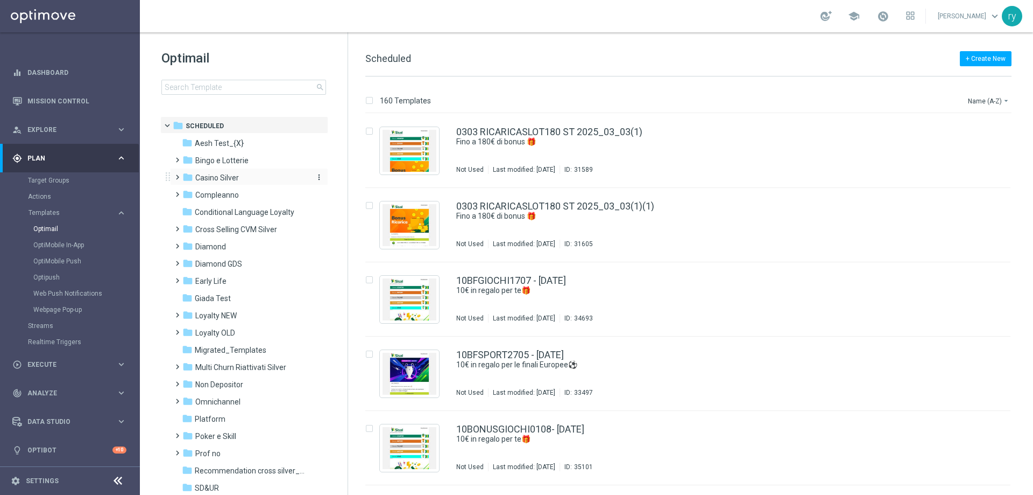
click at [236, 175] on span "Casino Silver" at bounding box center [217, 178] width 44 height 10
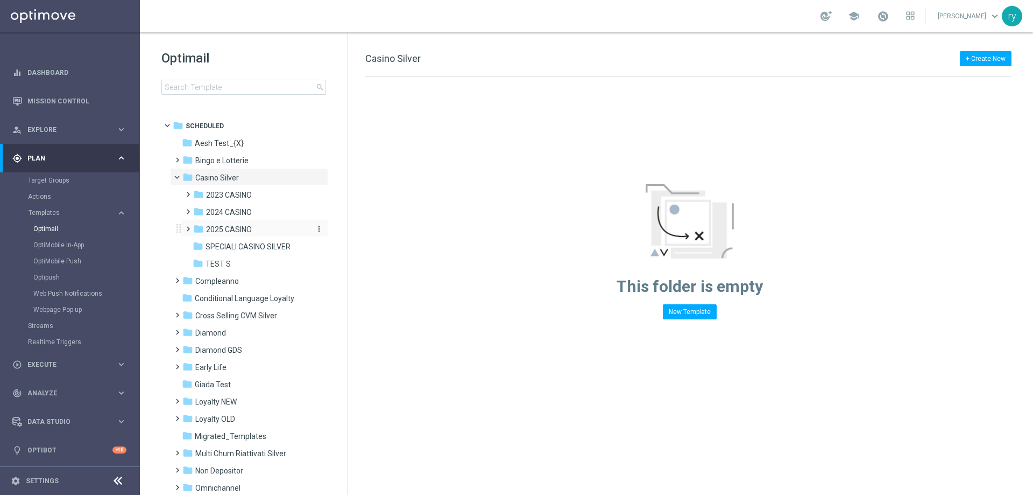
click at [236, 223] on div "folder 2025 CASINO" at bounding box center [250, 229] width 115 height 12
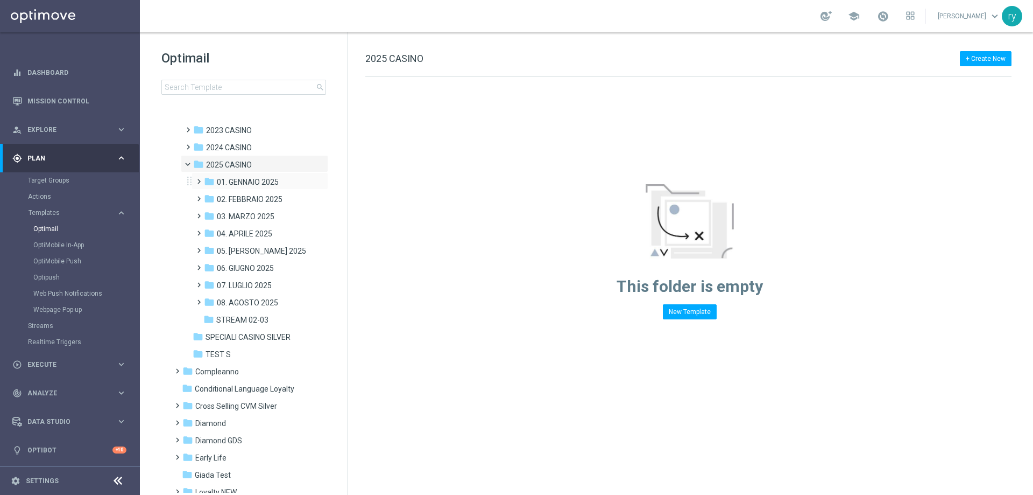
scroll to position [161, 0]
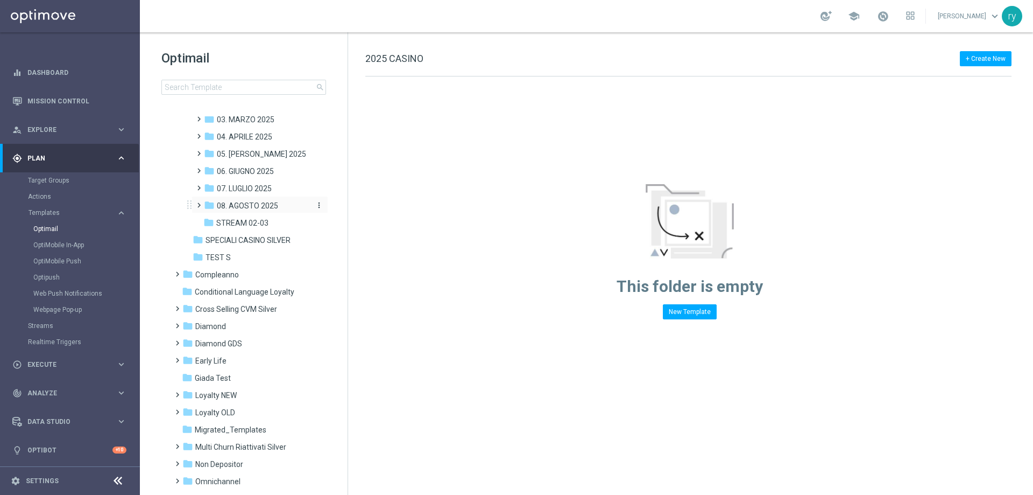
click at [247, 210] on span "08. AGOSTO 2025" at bounding box center [247, 206] width 61 height 10
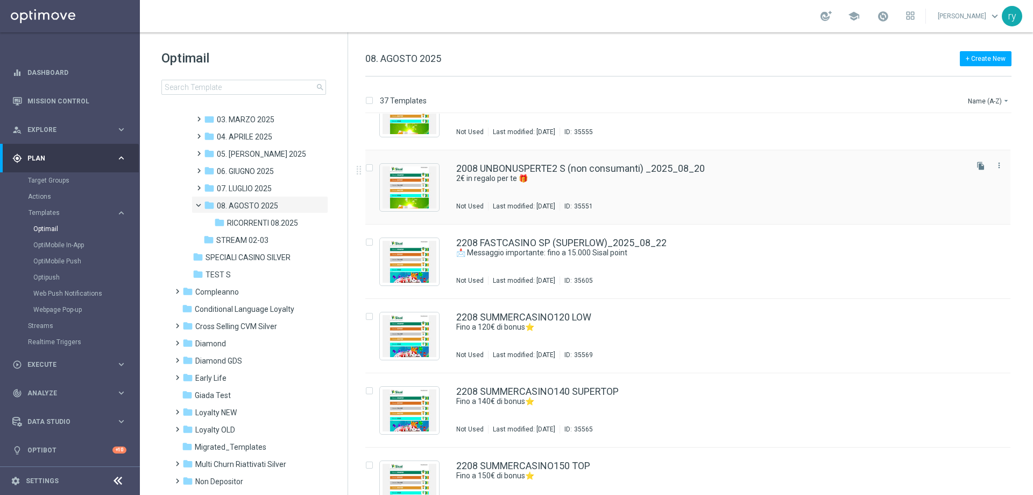
scroll to position [2040, 0]
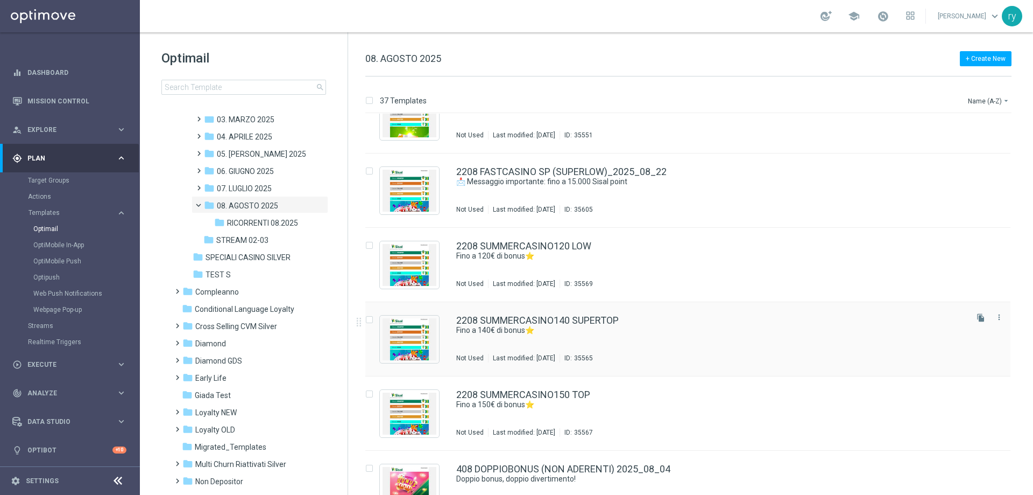
click at [570, 315] on div "2208 SUMMERCASINO140 SUPERTOP Fino a 140€ di bonus⭐ Not Used Last modified: Fri…" at bounding box center [687, 339] width 645 height 74
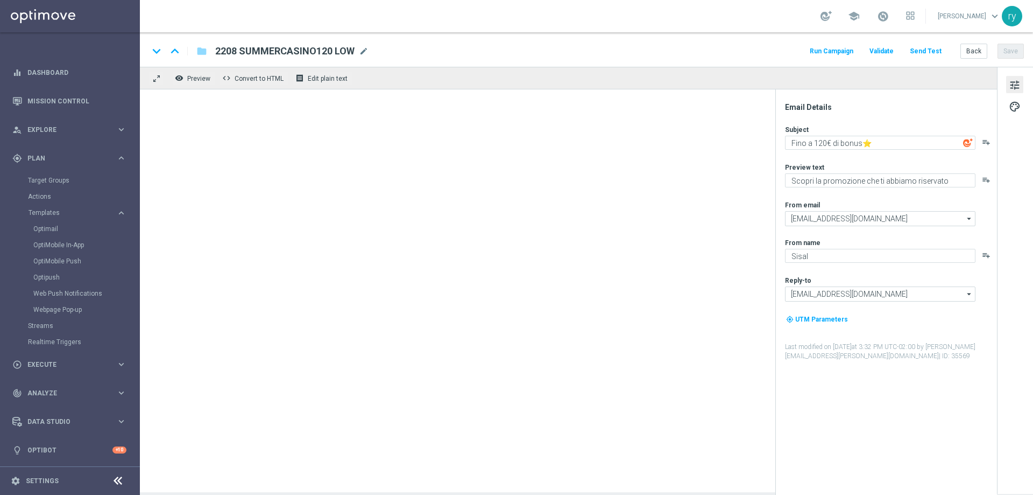
type textarea "Fino a 140€ di bonus⭐"
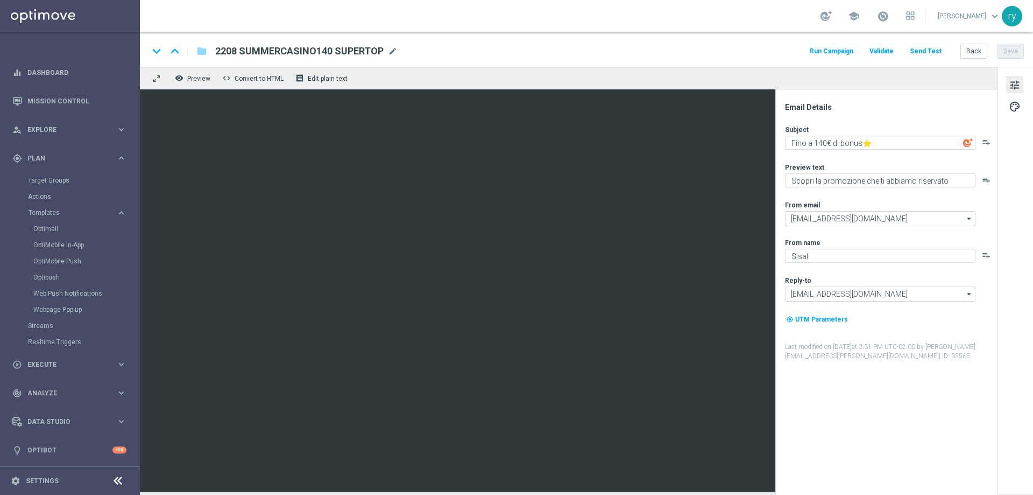
click at [822, 51] on button "Run Campaign" at bounding box center [831, 51] width 47 height 15
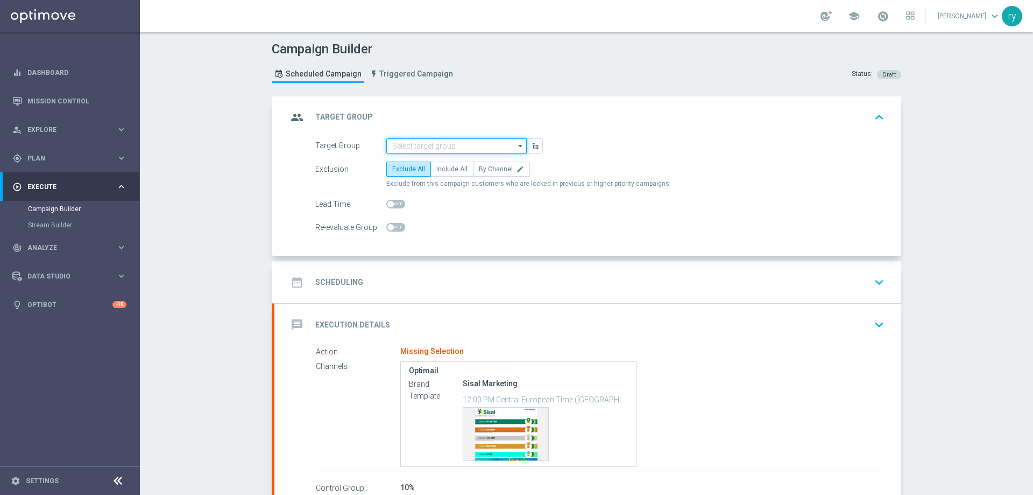
click at [408, 145] on input at bounding box center [456, 145] width 140 height 15
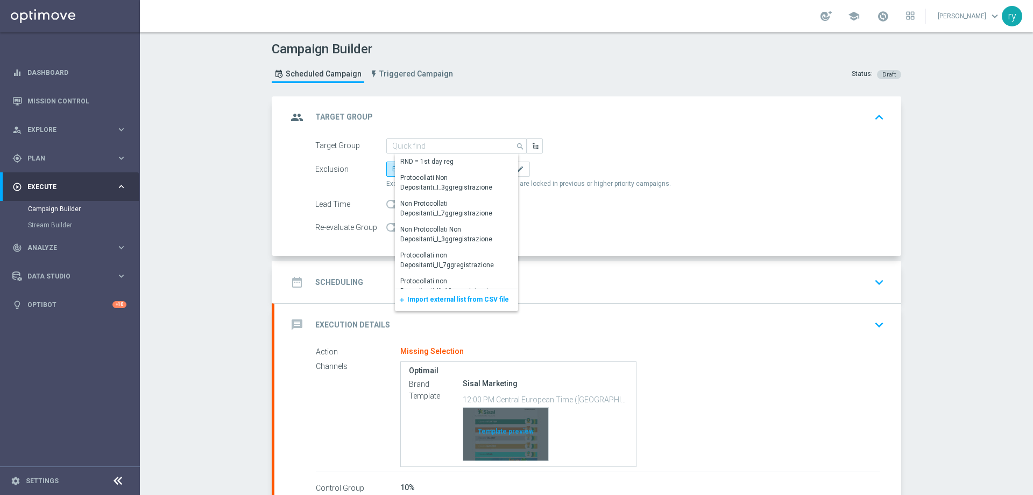
click at [512, 432] on div "Template preview" at bounding box center [505, 433] width 85 height 53
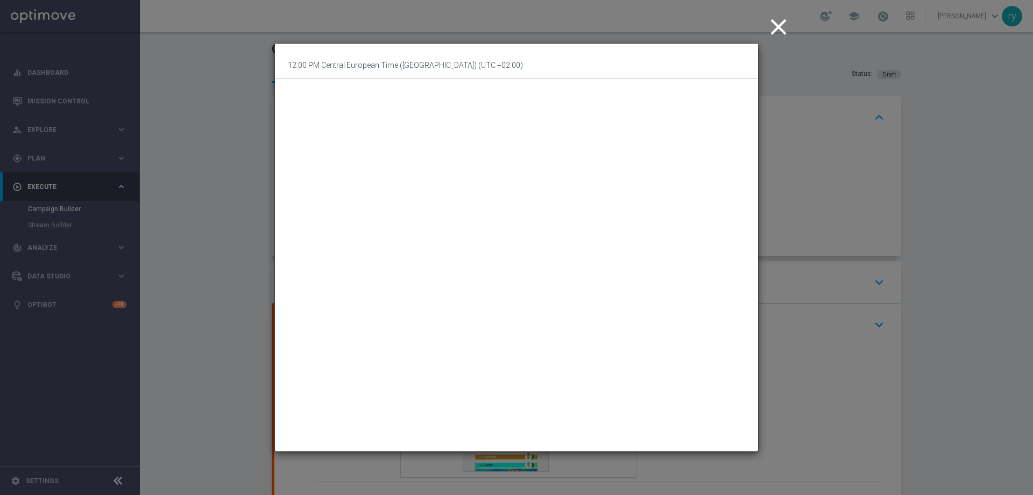
click at [775, 29] on icon "close" at bounding box center [778, 26] width 27 height 27
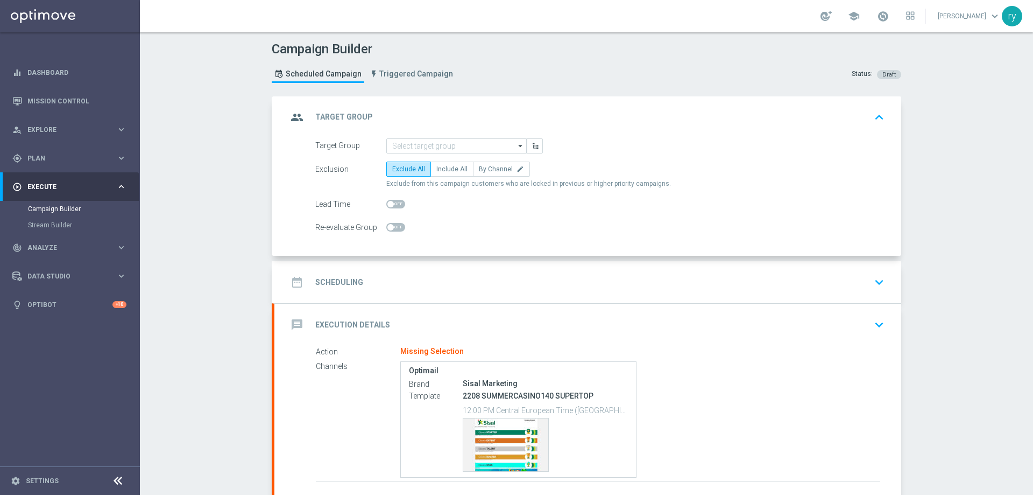
click at [422, 137] on div "group Target Group keyboard_arrow_up" at bounding box center [587, 117] width 627 height 42
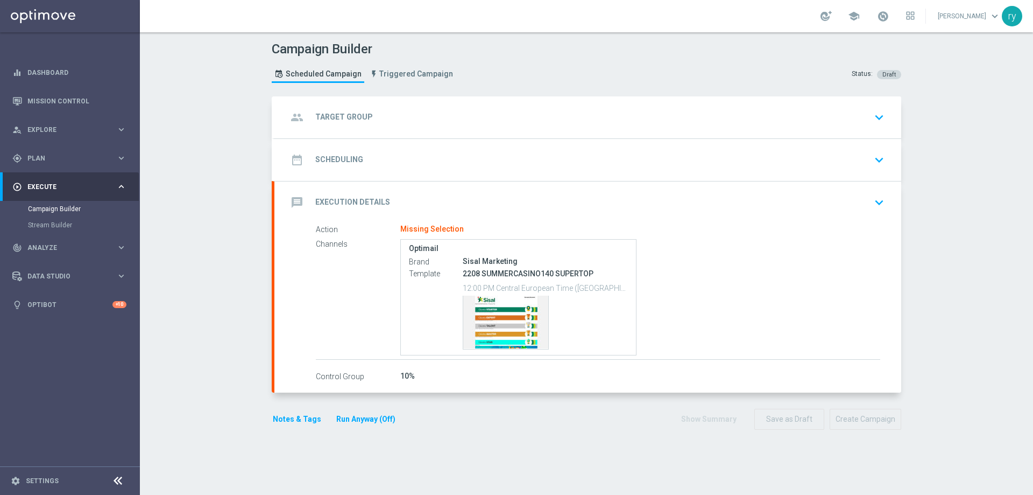
click at [415, 115] on div "group Target Group keyboard_arrow_down" at bounding box center [587, 117] width 601 height 20
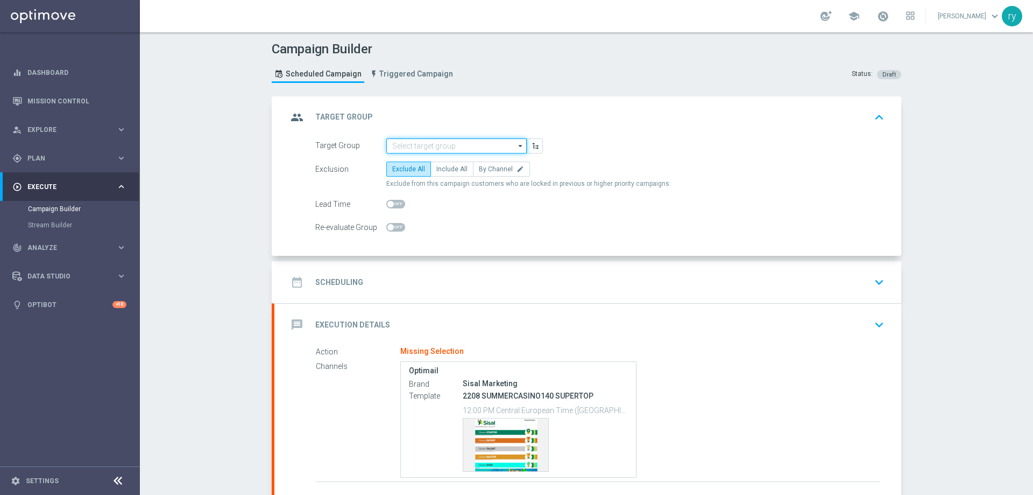
click at [421, 141] on input at bounding box center [456, 145] width 140 height 15
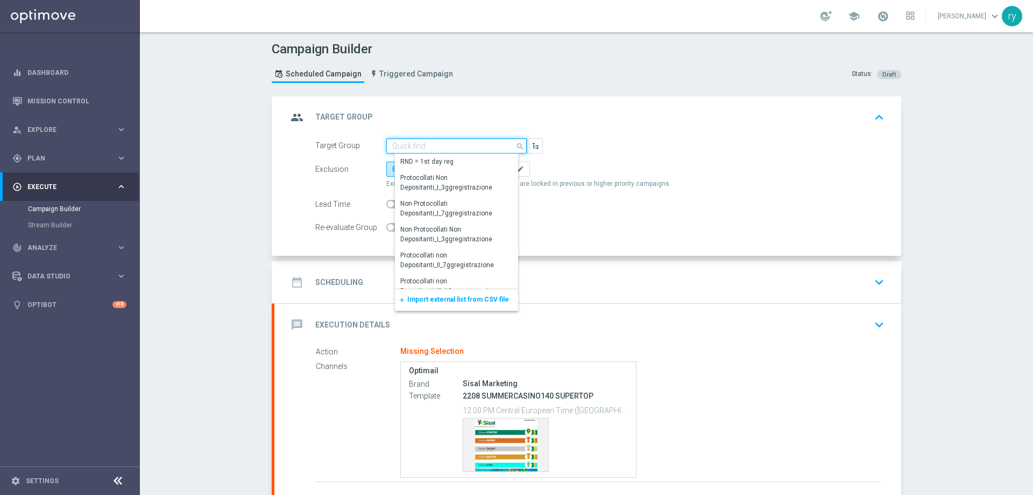
paste input "SUPER TOP Active Casinò Silver MARG POS"
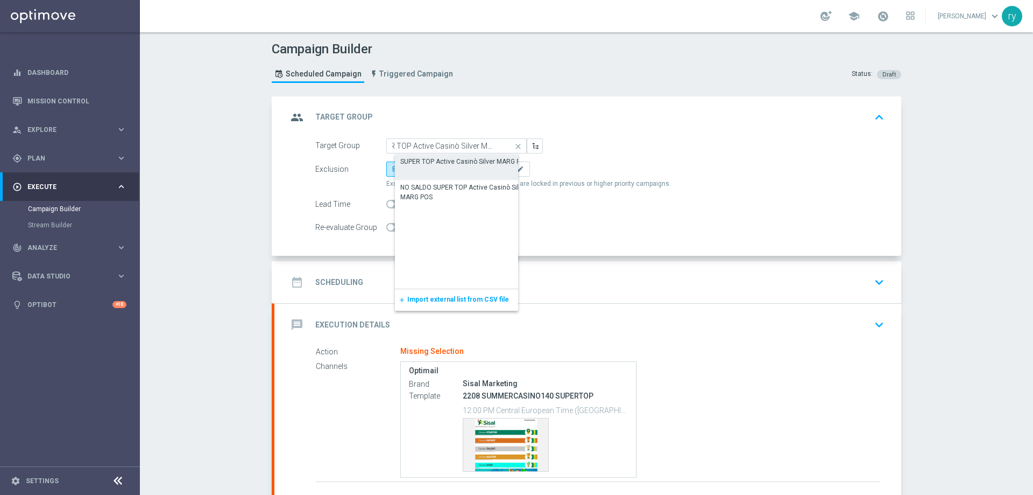
click at [424, 157] on div "SUPER TOP Active Casinò Silver MARG POS" at bounding box center [464, 162] width 129 height 10
type input "SUPER TOP Active Casinò Silver MARG POS"
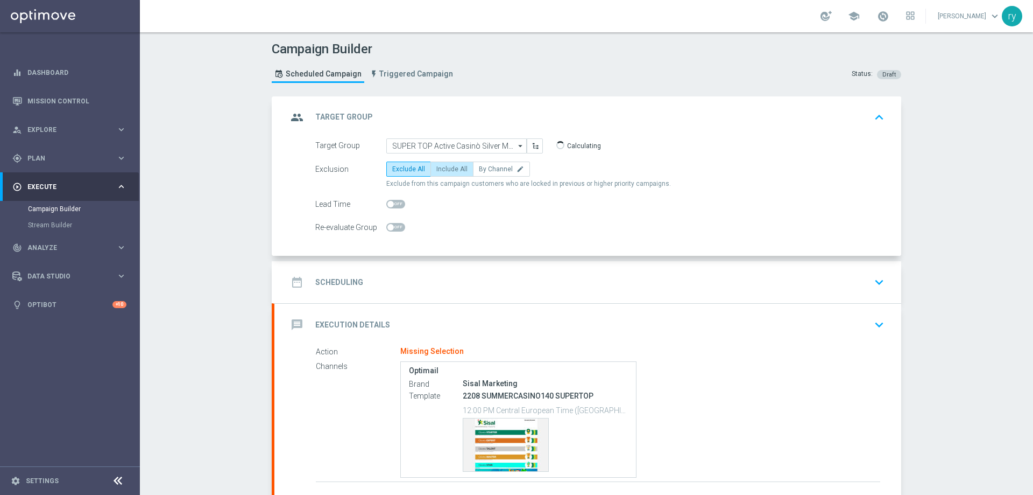
click at [436, 170] on span "Include All" at bounding box center [451, 169] width 31 height 8
click at [436, 170] on input "Include All" at bounding box center [439, 170] width 7 height 7
radio input "true"
click at [456, 284] on div "date_range Scheduling keyboard_arrow_down" at bounding box center [587, 282] width 601 height 20
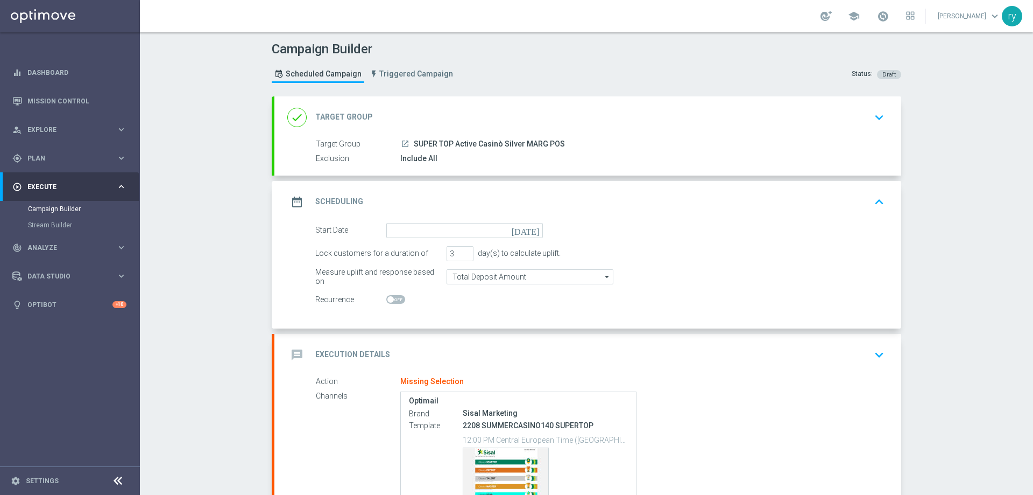
click at [534, 227] on icon "[DATE]" at bounding box center [528, 229] width 32 height 12
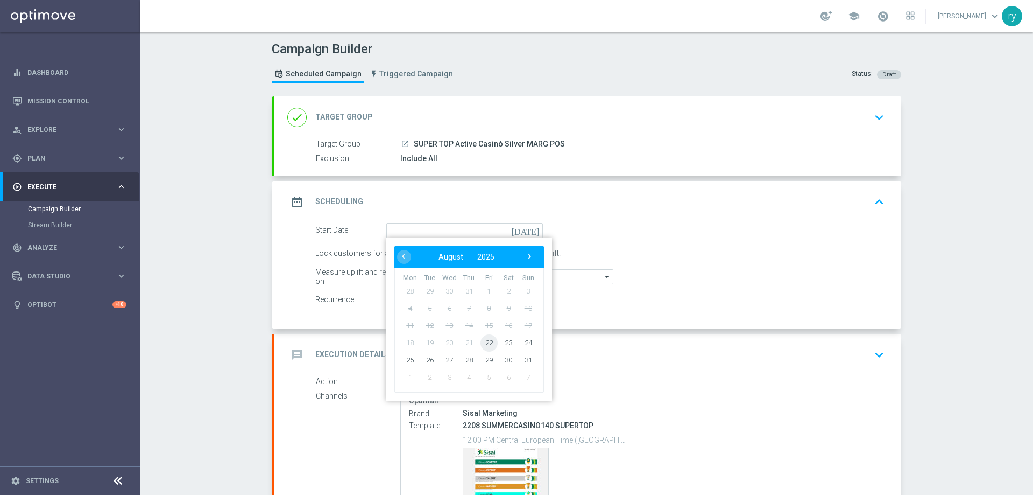
click at [491, 342] on span "22" at bounding box center [489, 342] width 17 height 17
type input "22 Aug 2025"
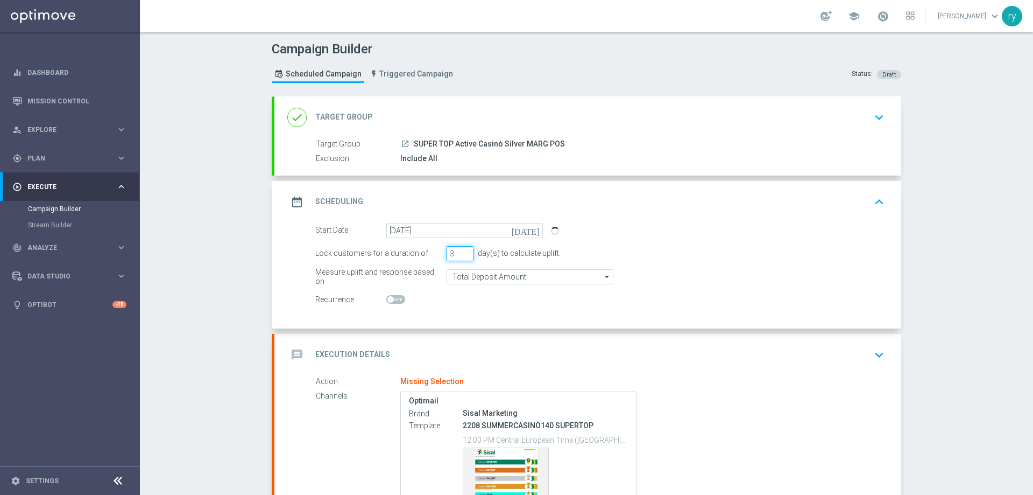
drag, startPoint x: 450, startPoint y: 258, endPoint x: 437, endPoint y: 258, distance: 13.5
click at [437, 258] on div "Lock customers for a duration of 3 day(s) to calculate uplift." at bounding box center [600, 253] width 586 height 15
type input "8"
click at [498, 280] on input "Total Deposit Amount" at bounding box center [530, 276] width 167 height 15
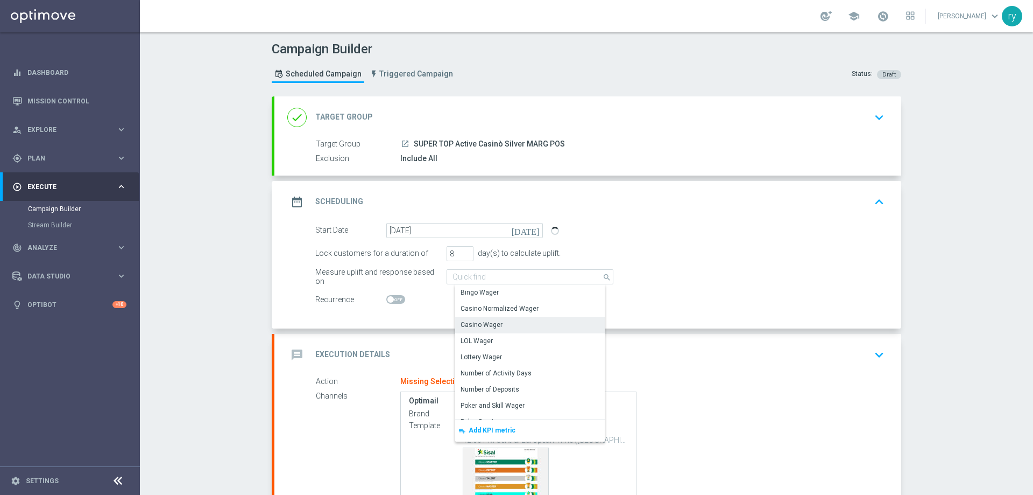
click at [495, 320] on div "Casino Wager" at bounding box center [482, 325] width 42 height 10
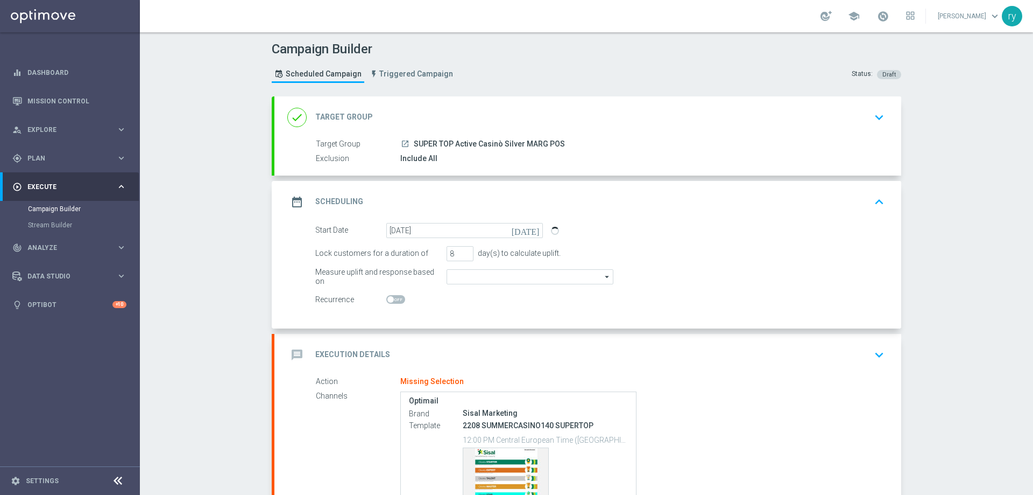
type input "Casino Wager"
click at [495, 320] on div "Start Date 22 Aug 2025 today Lock customers for a duration of 8 day(s) to calcu…" at bounding box center [587, 275] width 627 height 105
click at [460, 363] on div "message Execution Details keyboard_arrow_down" at bounding box center [587, 354] width 601 height 20
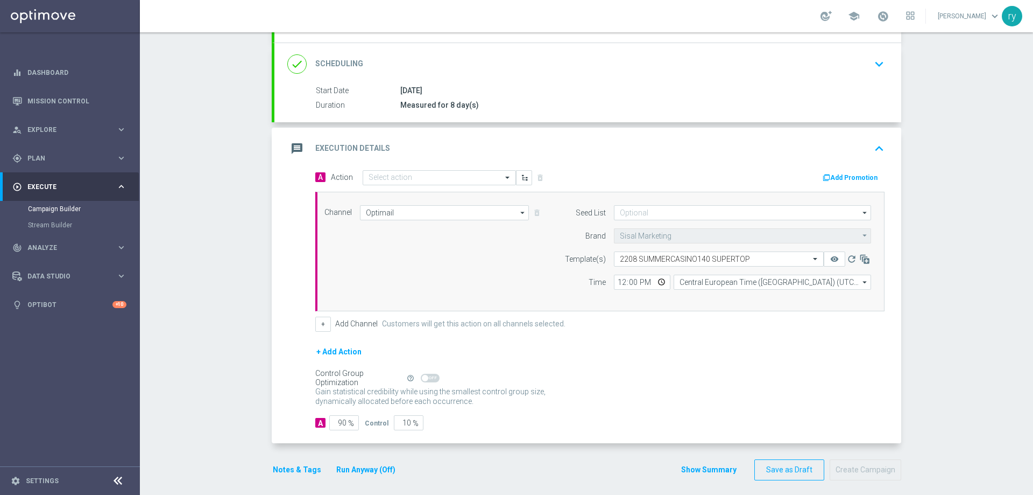
scroll to position [140, 0]
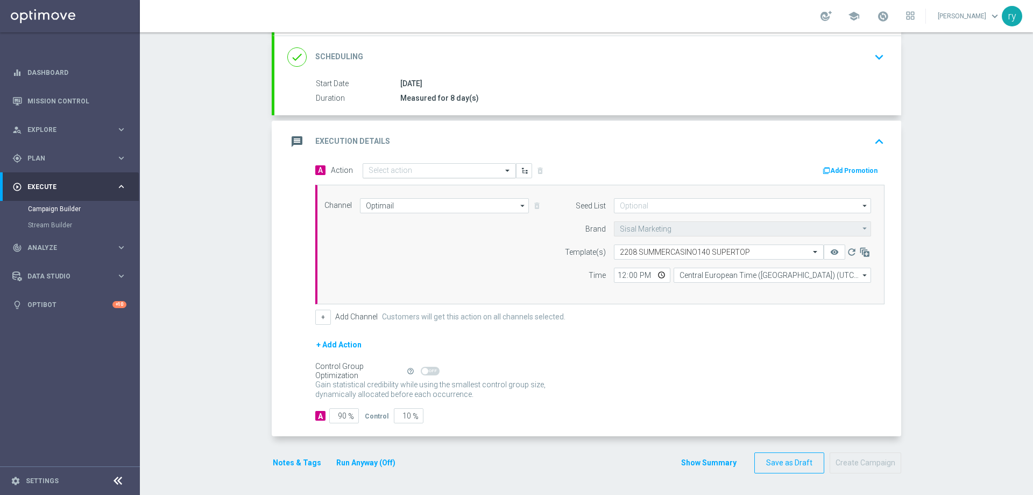
click at [380, 170] on input "text" at bounding box center [429, 170] width 120 height 9
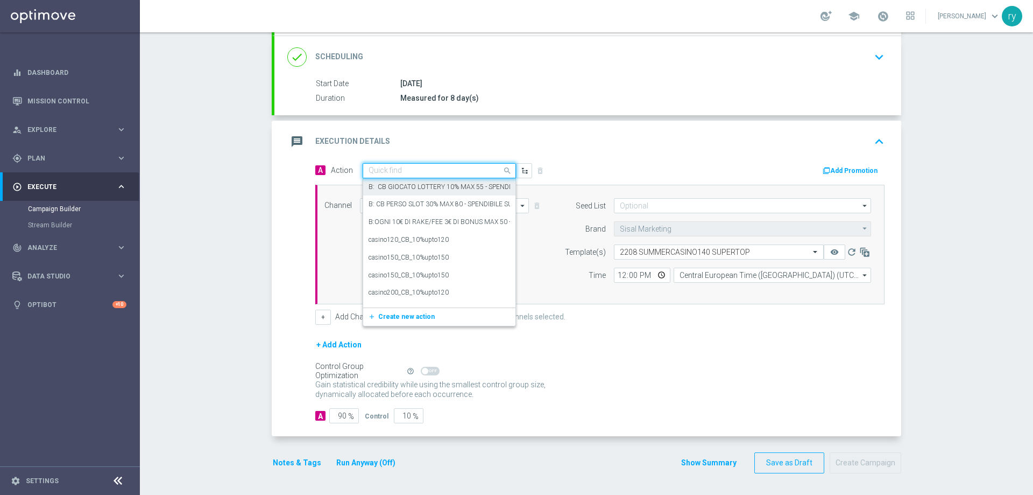
paste input "casino200_CB_10%upto140"
type input "casino200_CB_10%upto140"
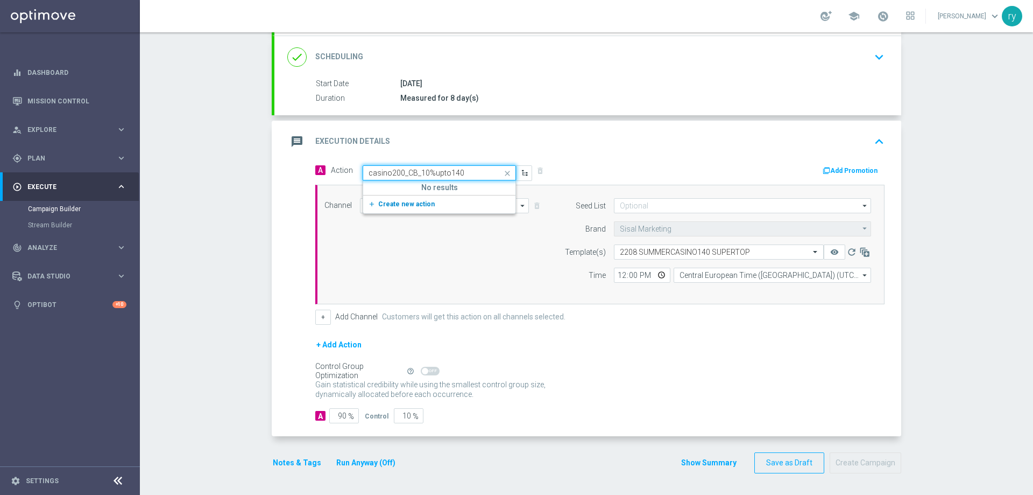
click at [413, 208] on button "add_new Create new action" at bounding box center [437, 204] width 149 height 12
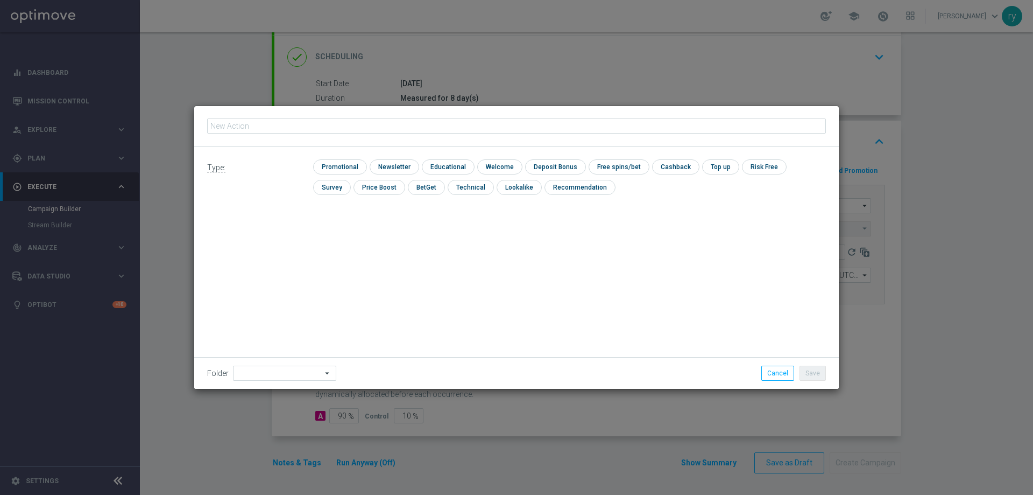
type input "casino200_CB_10%upto140"
click at [355, 167] on input "checkbox" at bounding box center [338, 166] width 51 height 15
checkbox input "true"
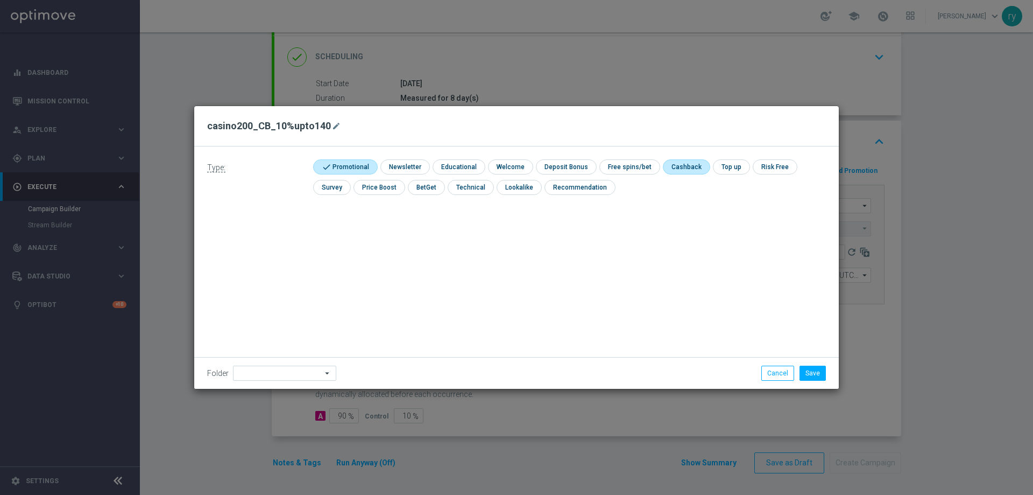
click at [680, 169] on input "checkbox" at bounding box center [685, 166] width 45 height 15
checkbox input "true"
click at [814, 375] on button "Save" at bounding box center [813, 372] width 26 height 15
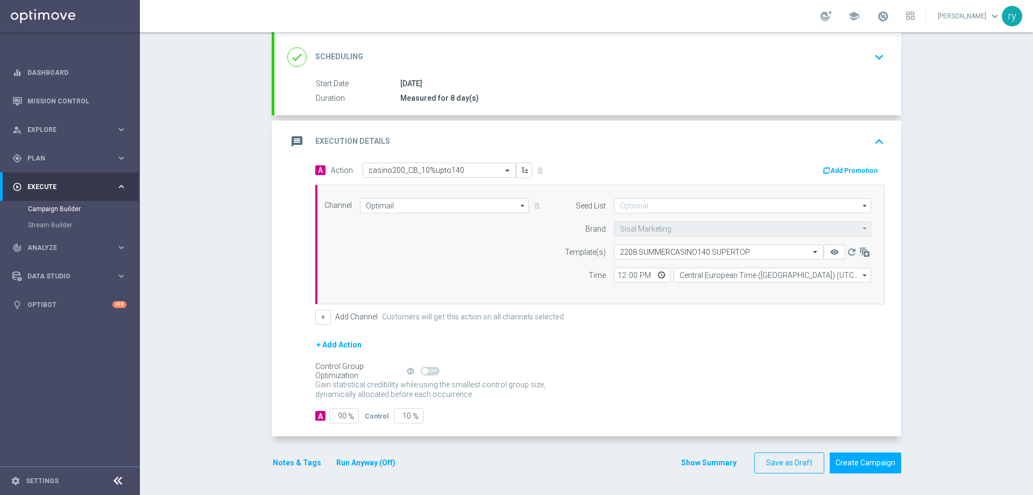
click at [858, 166] on button "Add Promotion" at bounding box center [852, 171] width 60 height 12
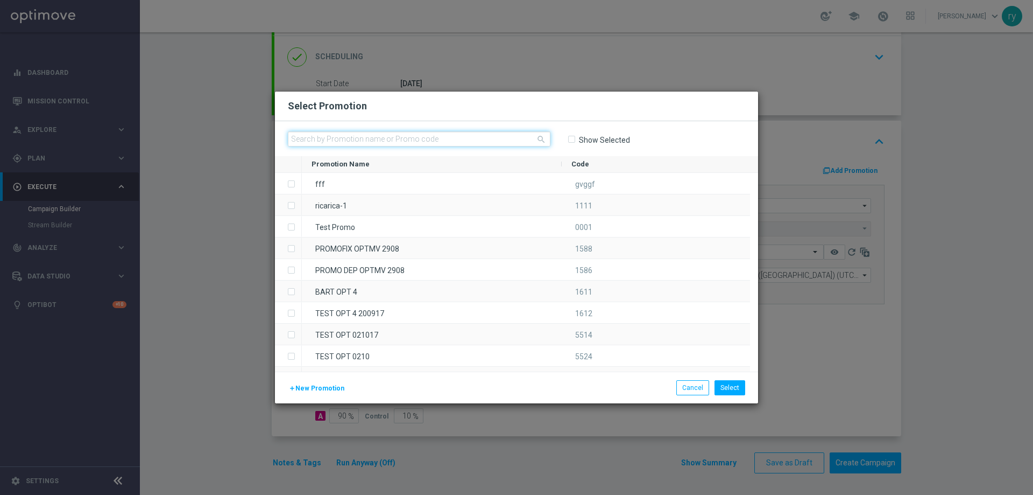
click at [379, 143] on input "text" at bounding box center [419, 138] width 263 height 15
paste input "333217"
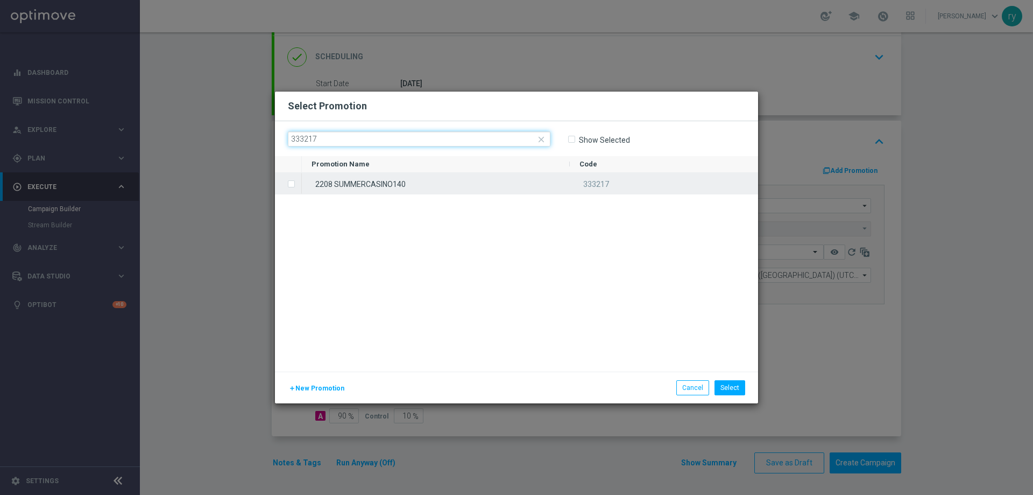
type input "333217"
click at [298, 184] on label "Press SPACE to select this row." at bounding box center [300, 185] width 4 height 10
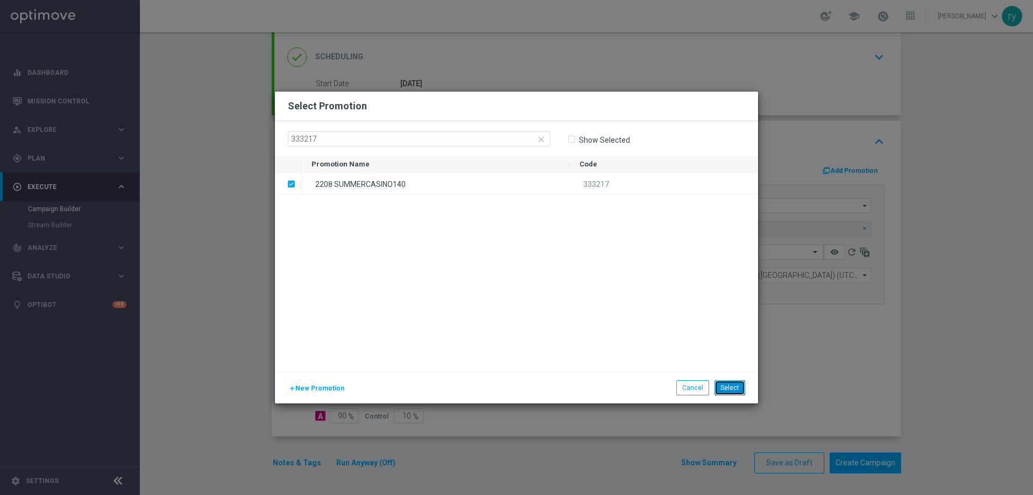
click at [733, 391] on button "Select" at bounding box center [730, 387] width 31 height 15
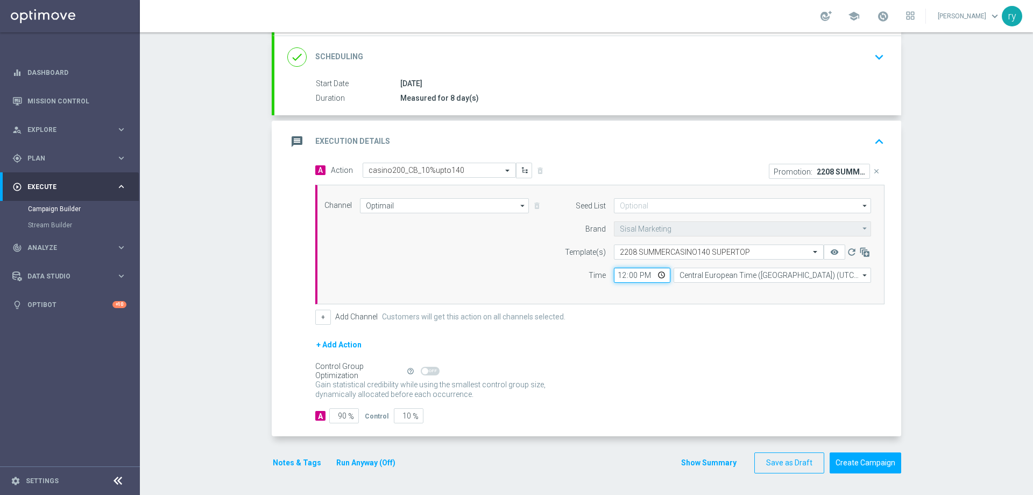
click at [619, 279] on input "12:00" at bounding box center [642, 274] width 57 height 15
type input "17:30"
click at [614, 284] on div "Seed List arrow_drop_down Drag here to set row groups Drag here to set column l…" at bounding box center [715, 244] width 328 height 93
click at [322, 314] on button "+" at bounding box center [323, 316] width 16 height 15
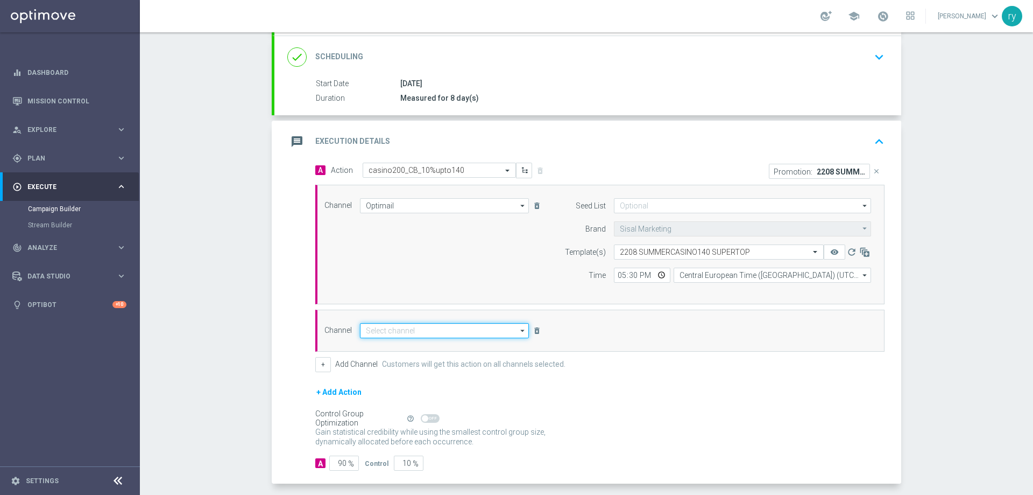
click at [394, 332] on input at bounding box center [444, 330] width 169 height 15
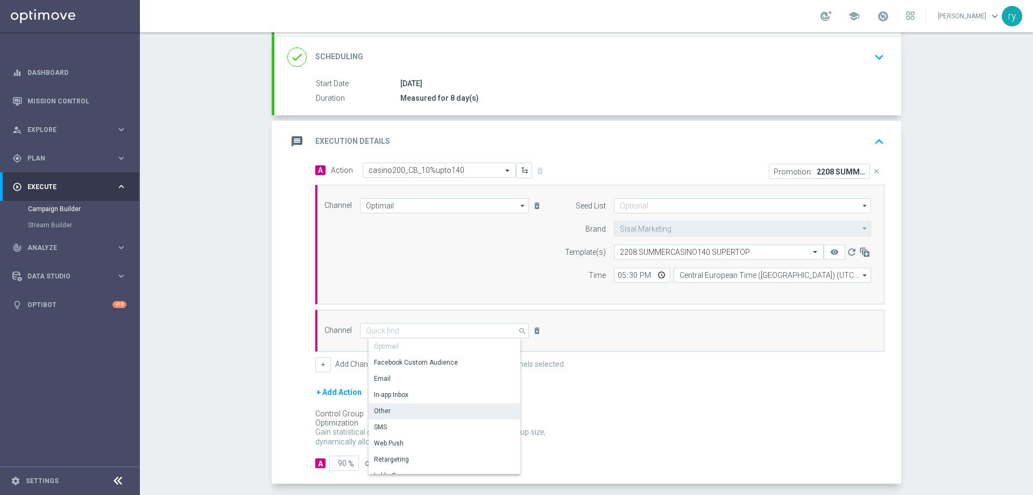
click at [399, 405] on div "Other" at bounding box center [449, 410] width 160 height 15
type input "Other"
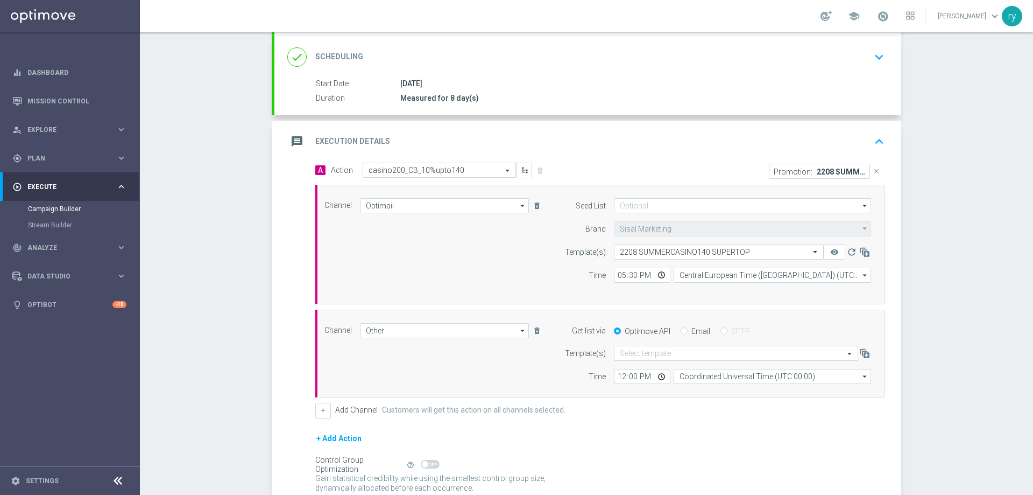
click at [686, 334] on div "Email" at bounding box center [696, 331] width 30 height 10
click at [682, 334] on input "Email" at bounding box center [684, 331] width 7 height 7
radio input "true"
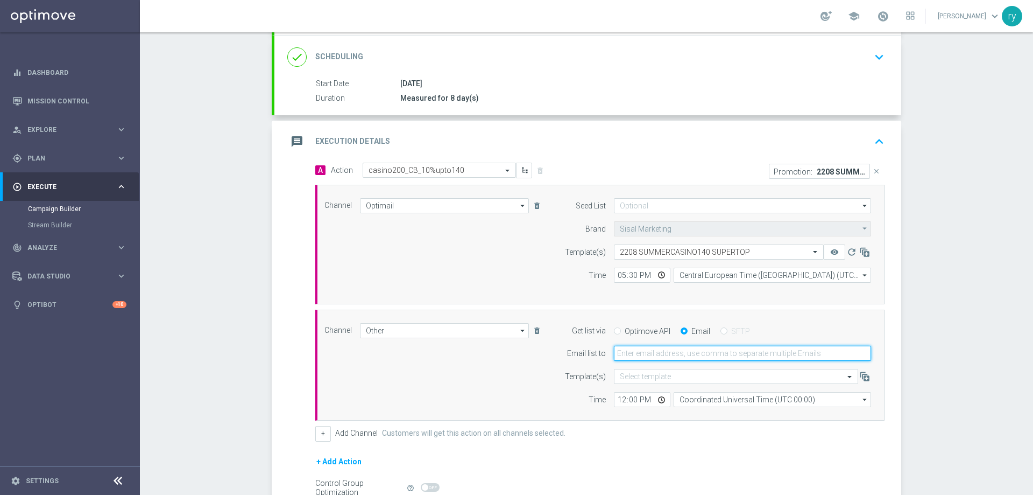
click at [682, 350] on input "email" at bounding box center [742, 353] width 257 height 15
type input "radina.yordanova@sisal.it"
click at [616, 401] on input "12:00" at bounding box center [642, 399] width 57 height 15
type input "17:30"
click at [615, 396] on input "17:30" at bounding box center [642, 399] width 57 height 15
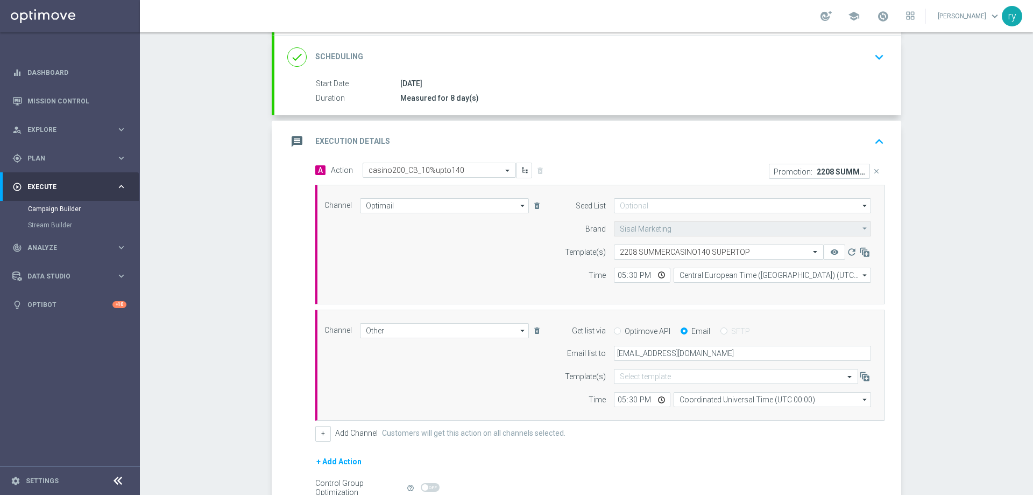
click at [596, 396] on label "Time" at bounding box center [597, 399] width 17 height 9
click at [764, 398] on input "Coordinated Universal Time (UTC 00:00)" at bounding box center [773, 399] width 198 height 15
click at [757, 387] on form "Template(s) Select template Time 17:30 ber Coordinated Universal Time (UTC 00:0…" at bounding box center [715, 388] width 312 height 38
type input "Coordinated Universal Time (UTC 00:00)"
click at [700, 399] on input "Coordinated Universal Time (UTC 00:00)" at bounding box center [773, 399] width 198 height 15
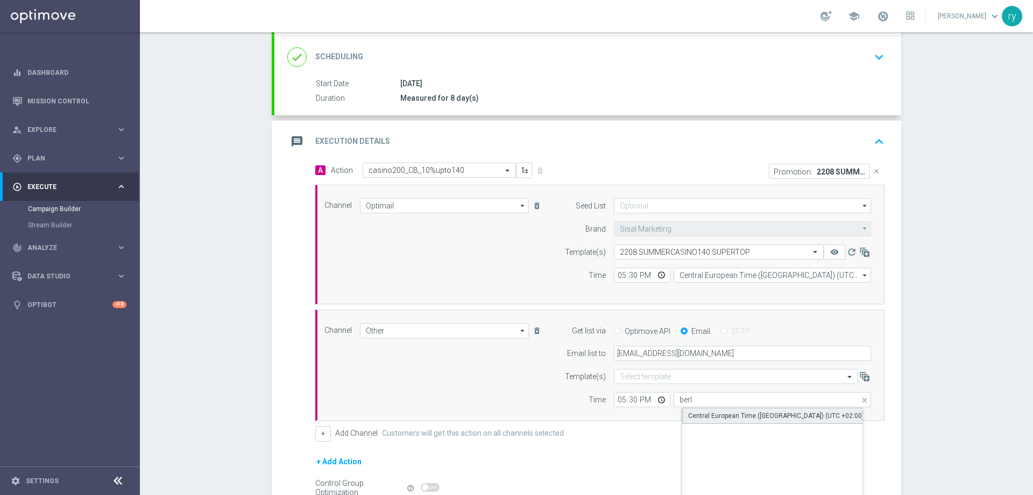
click at [708, 410] on div "Central European Time (Berlin) (UTC +02:00)" at bounding box center [781, 415] width 198 height 16
type input "Central European Time (Berlin) (UTC +02:00)"
click at [544, 403] on div "Channel Other Other arrow_drop_down Drag here to set row groups Drag here to se…" at bounding box center [597, 365] width 563 height 84
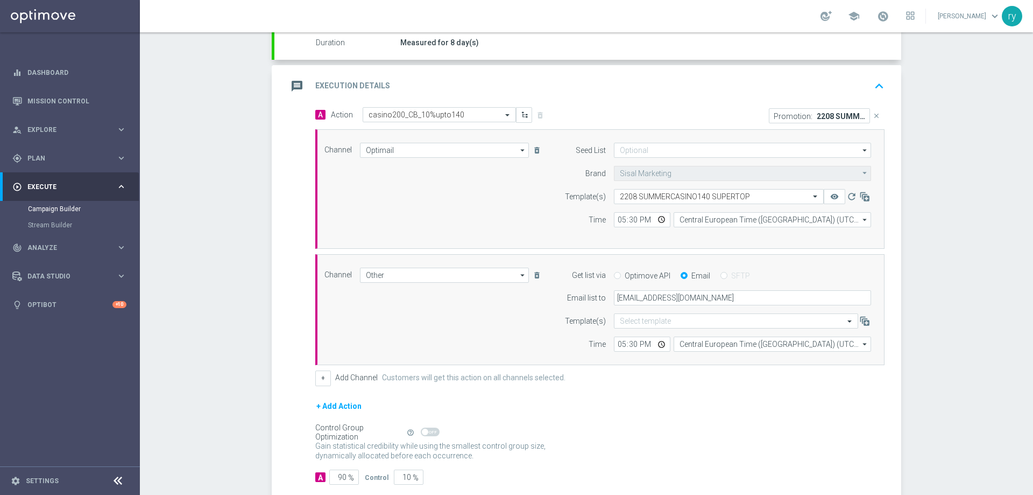
scroll to position [248, 0]
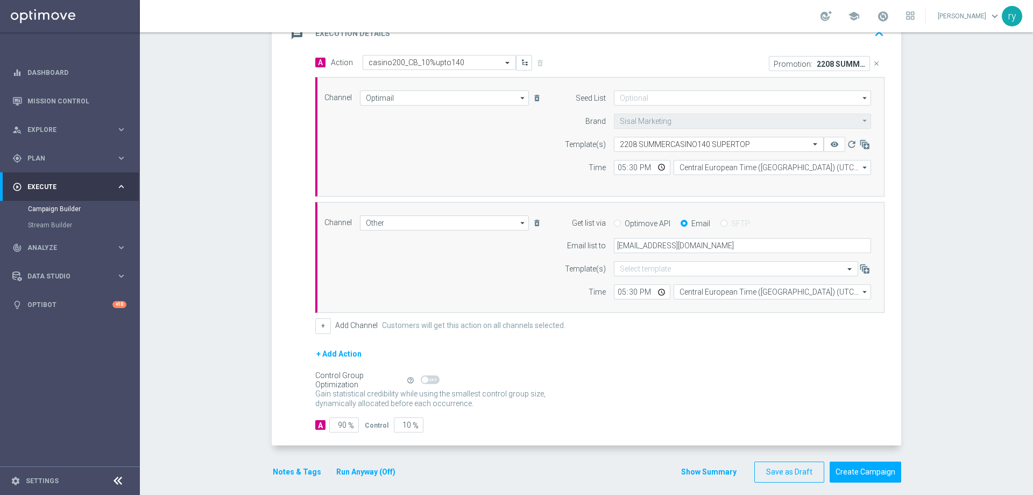
click at [297, 466] on button "Notes & Tags" at bounding box center [297, 471] width 51 height 13
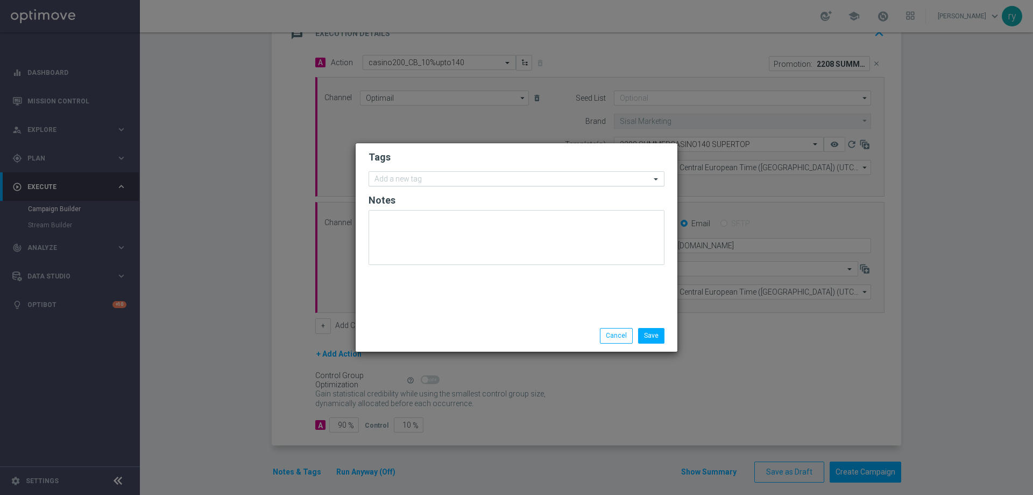
click at [378, 173] on div "Add a new tag" at bounding box center [509, 178] width 281 height 13
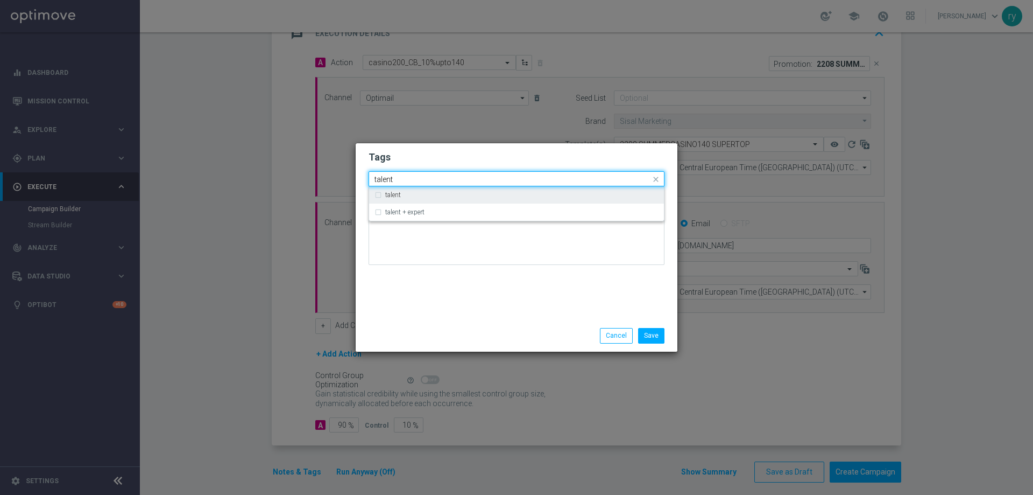
click at [400, 197] on label "talent" at bounding box center [393, 195] width 16 height 6
type input "talent"
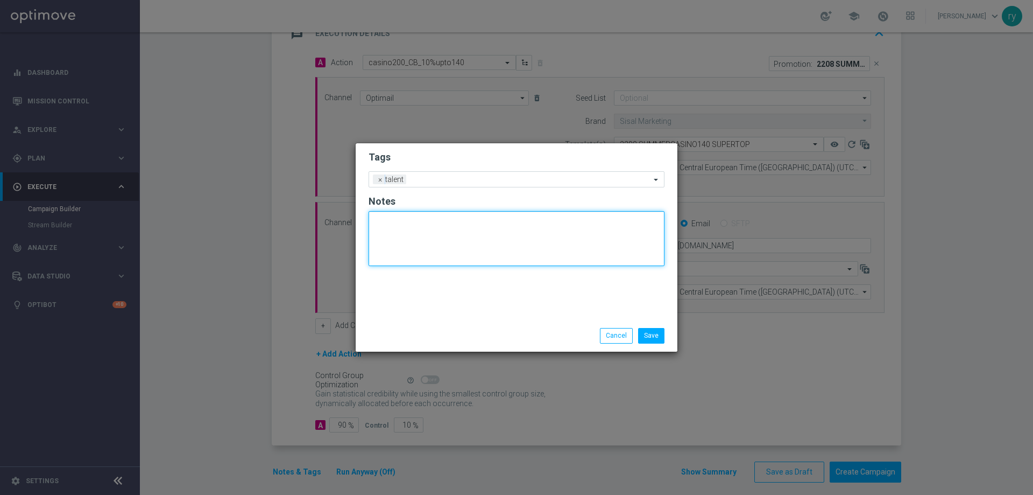
click at [414, 253] on textarea at bounding box center [517, 238] width 296 height 55
click at [443, 171] on div "Add a new tag × talent" at bounding box center [517, 179] width 296 height 16
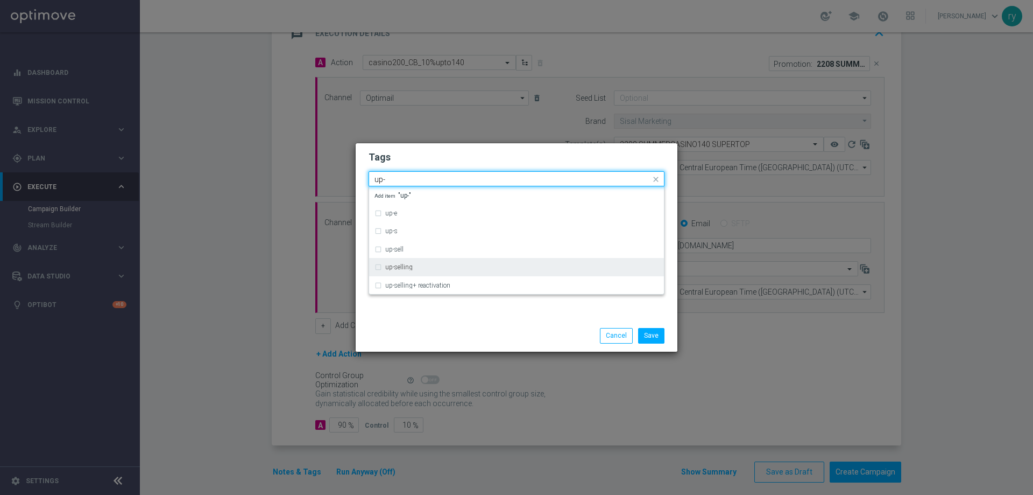
click at [418, 266] on div "up-selling" at bounding box center [521, 267] width 273 height 6
type input "up-"
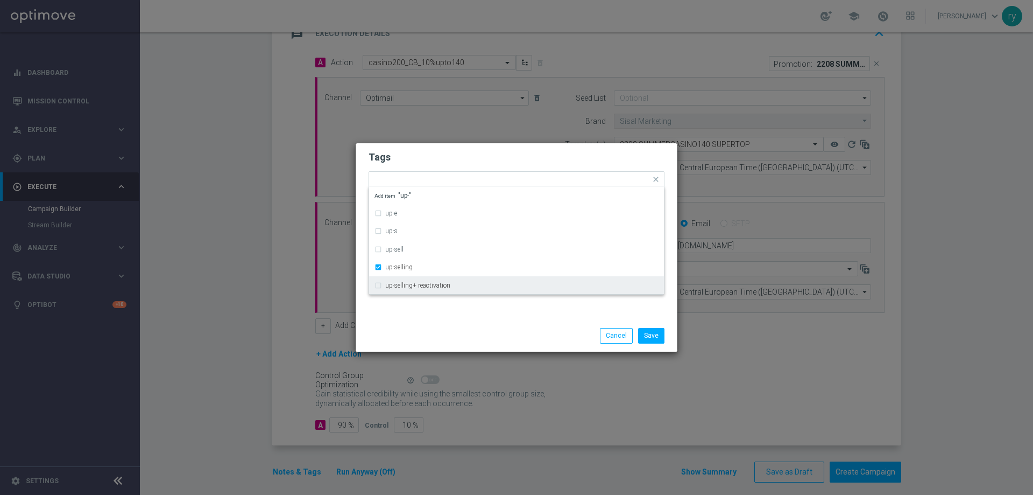
click at [419, 327] on div "Save Cancel" at bounding box center [517, 335] width 322 height 31
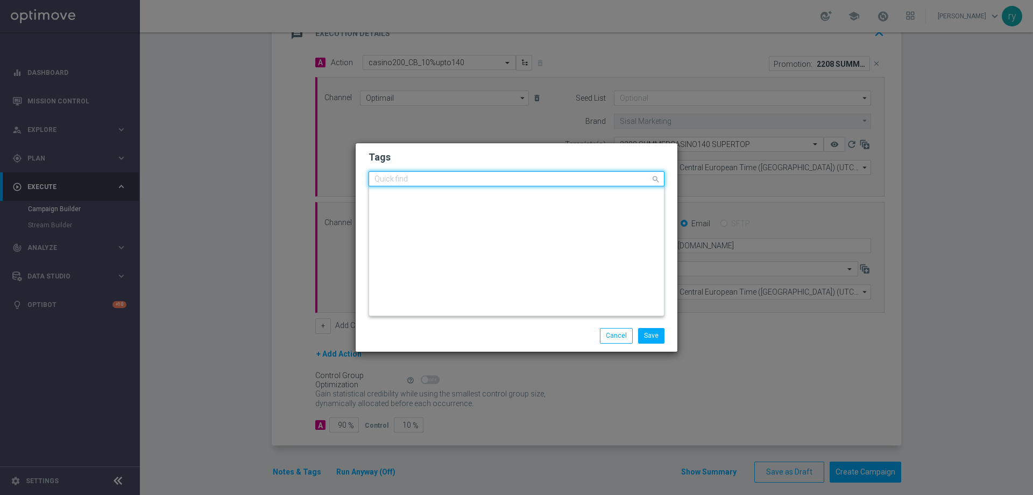
click at [468, 181] on input "text" at bounding box center [513, 179] width 276 height 9
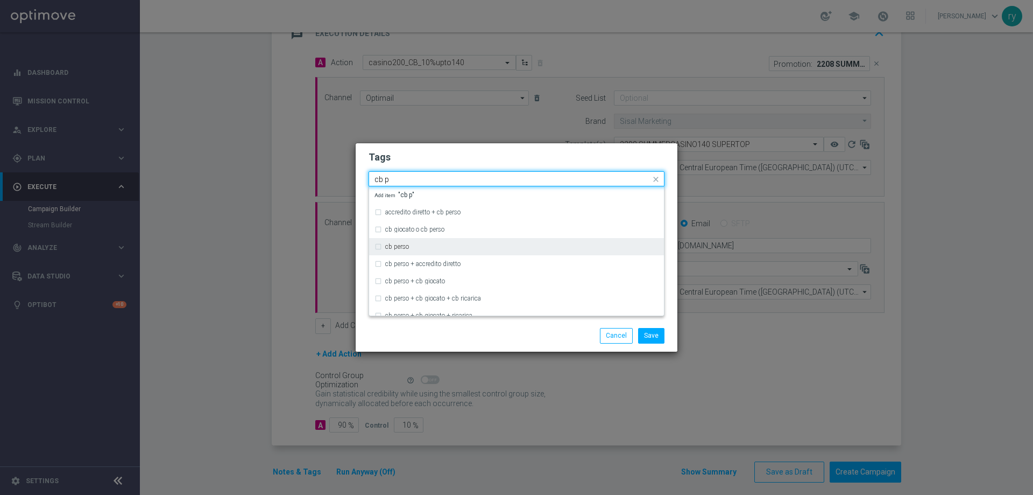
click at [436, 244] on div "cb perso" at bounding box center [521, 246] width 273 height 6
type input "cb p"
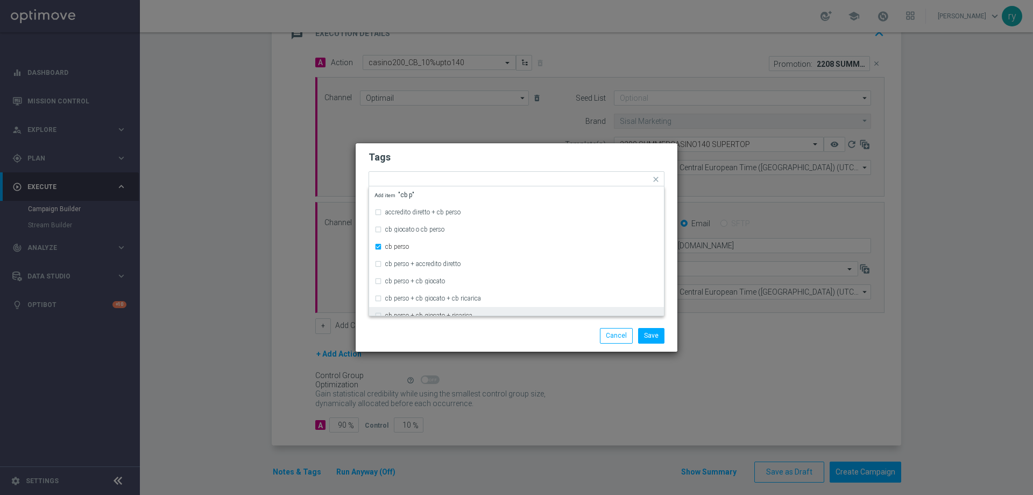
click at [418, 329] on div "Save Cancel" at bounding box center [517, 335] width 312 height 15
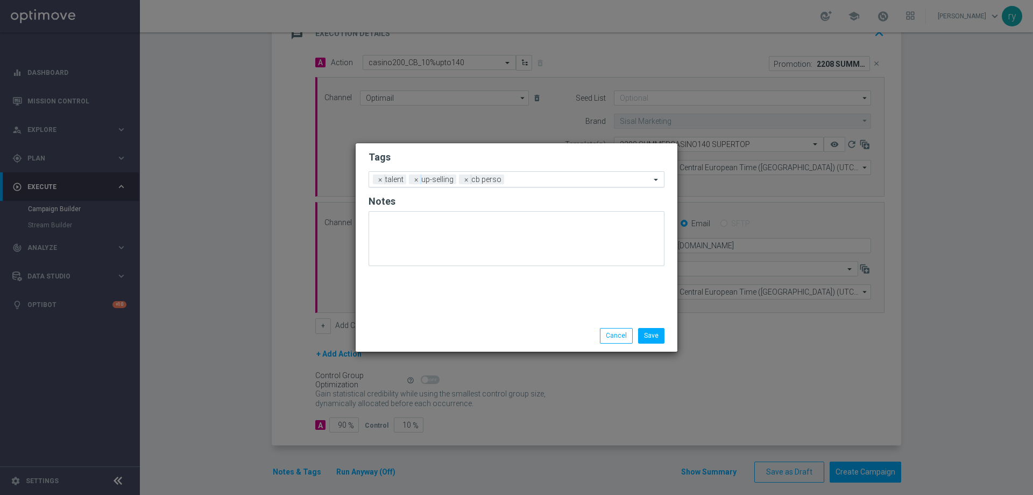
click at [512, 173] on div "Add a new tag × talent × up-selling × cb perso" at bounding box center [509, 179] width 281 height 15
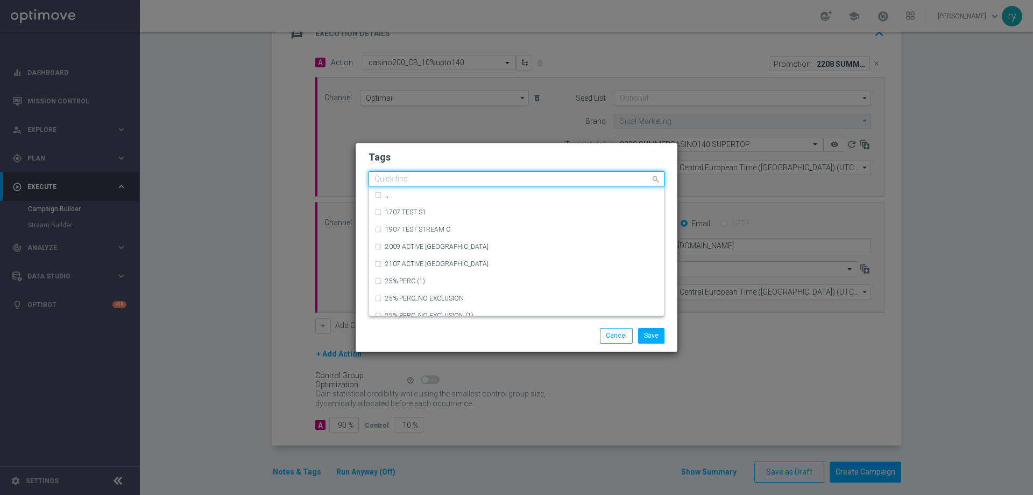
type input "h"
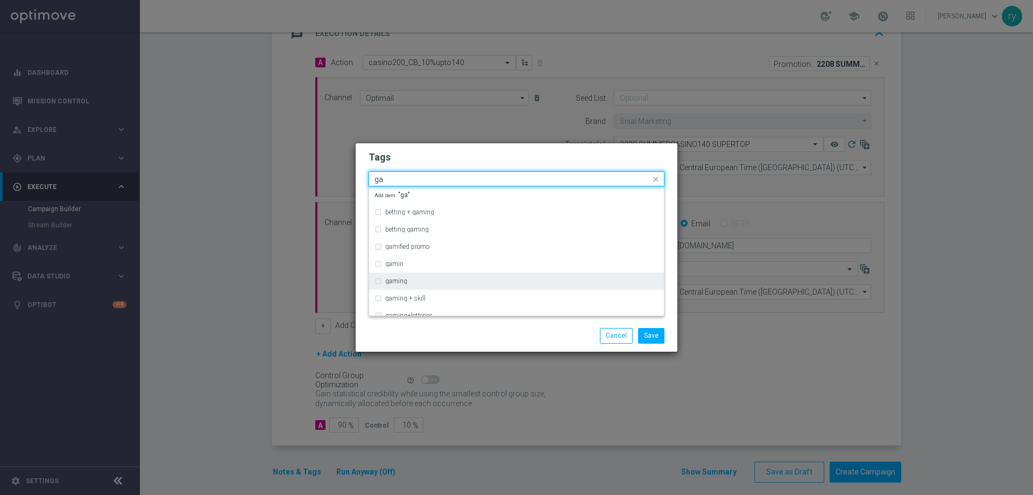
click at [425, 280] on div "gaming" at bounding box center [521, 281] width 273 height 6
type input "ga"
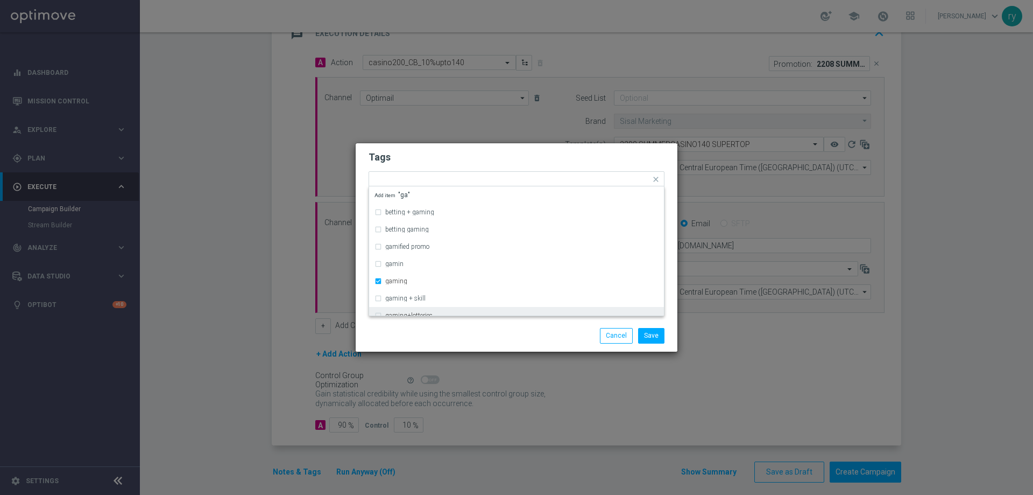
click at [430, 327] on div "Save Cancel" at bounding box center [517, 335] width 322 height 31
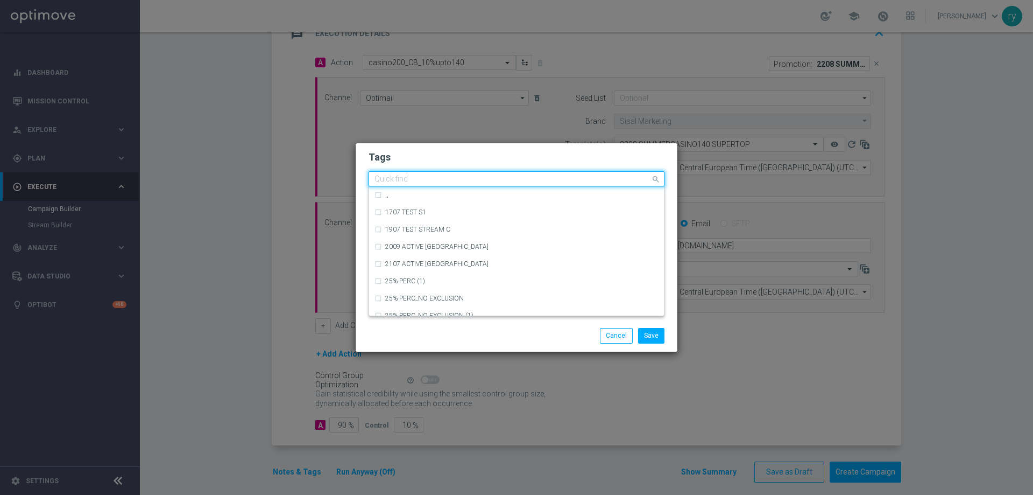
click at [563, 176] on input "text" at bounding box center [513, 179] width 276 height 9
click at [446, 245] on div "bonus cash" at bounding box center [521, 246] width 273 height 6
type input "bonu"
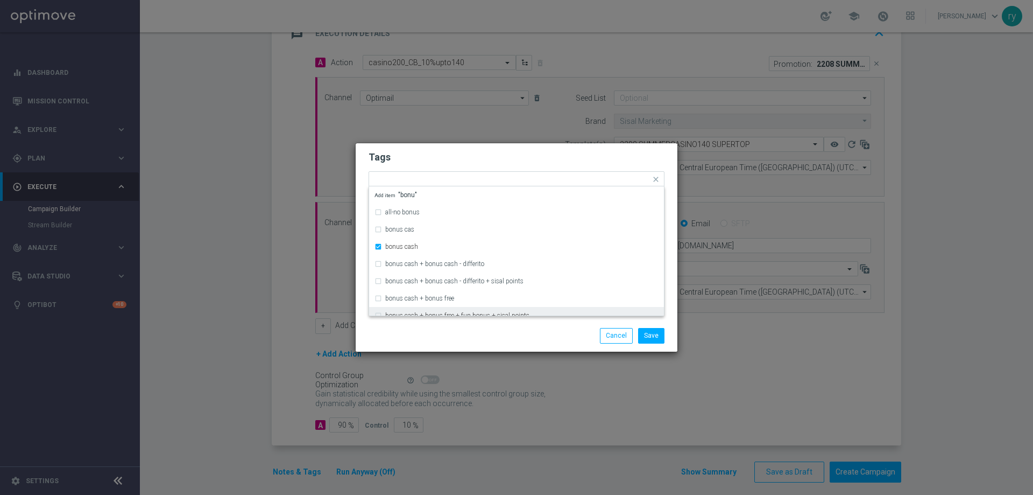
click at [443, 336] on div "Save Cancel" at bounding box center [517, 335] width 312 height 15
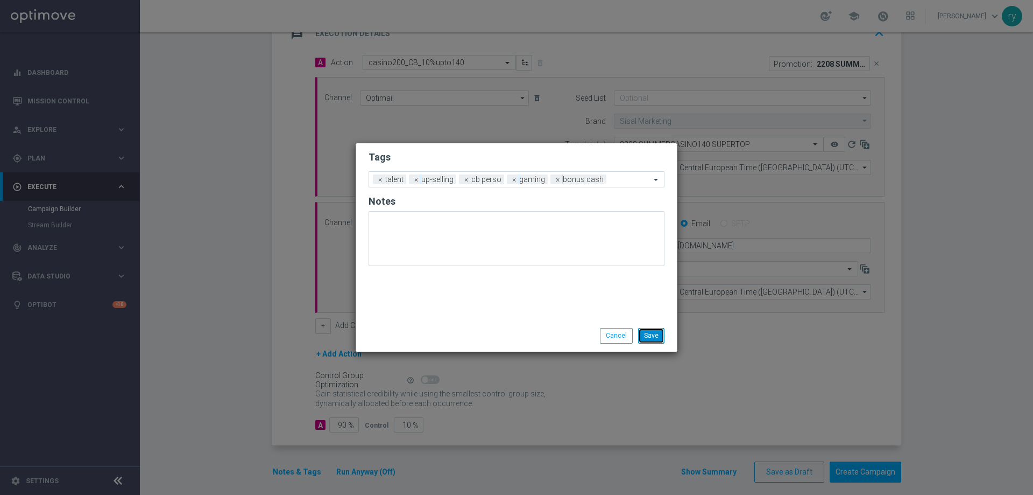
click at [650, 332] on button "Save" at bounding box center [651, 335] width 26 height 15
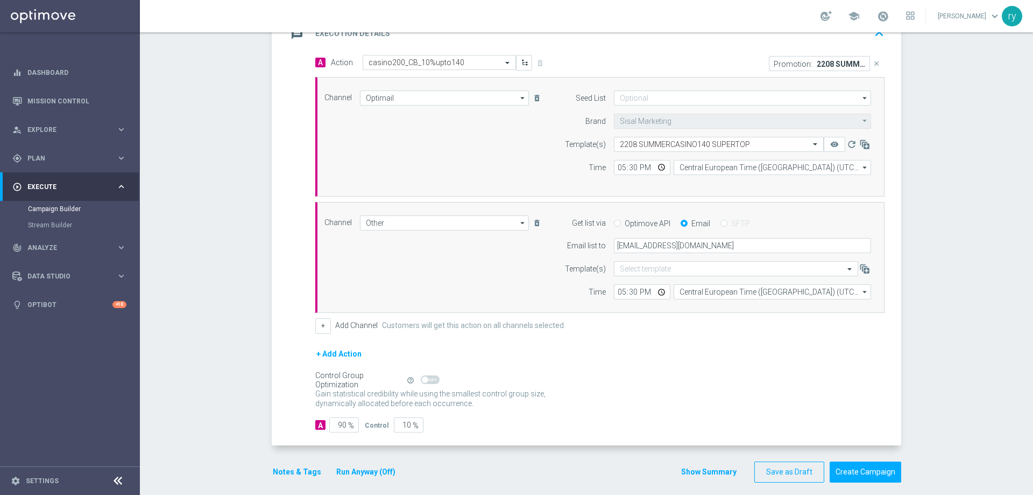
click at [709, 468] on button "Show Summary" at bounding box center [709, 472] width 57 height 12
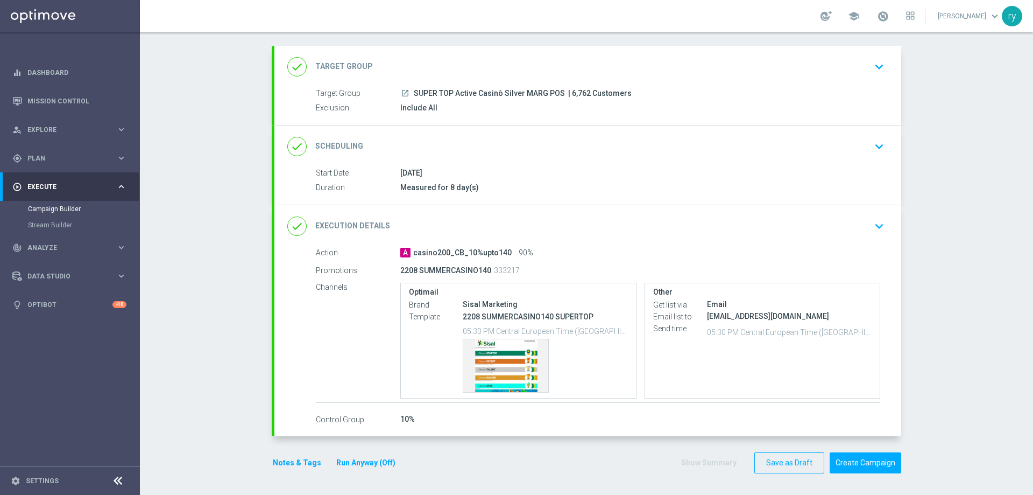
scroll to position [51, 0]
click at [850, 459] on button "Create Campaign" at bounding box center [866, 462] width 72 height 21
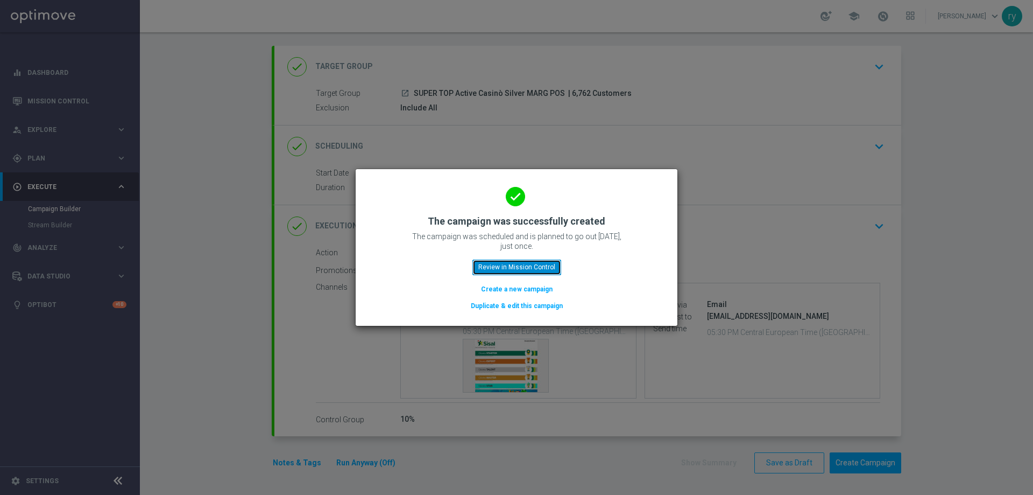
click at [537, 266] on button "Review in Mission Control" at bounding box center [517, 266] width 89 height 15
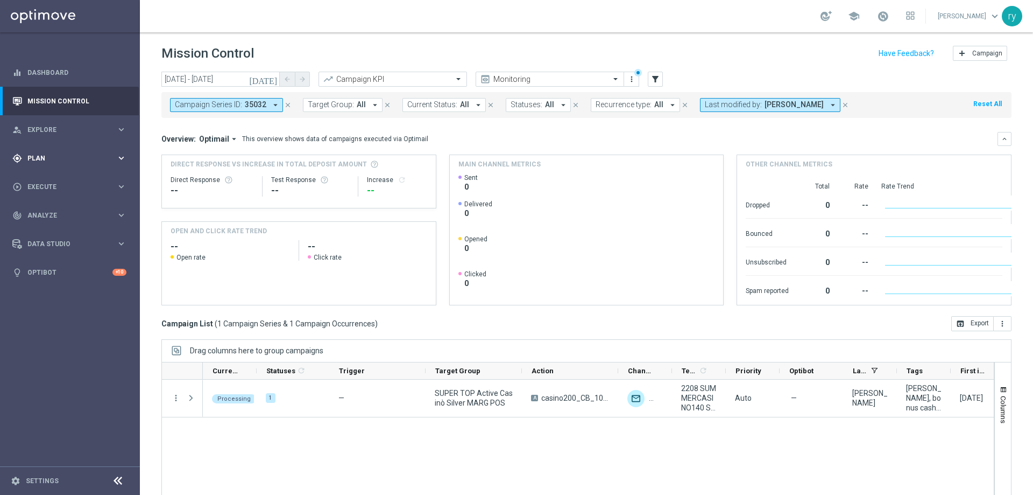
click at [107, 161] on span "Plan" at bounding box center [71, 158] width 89 height 6
click at [68, 231] on link "Optimail" at bounding box center [72, 228] width 79 height 9
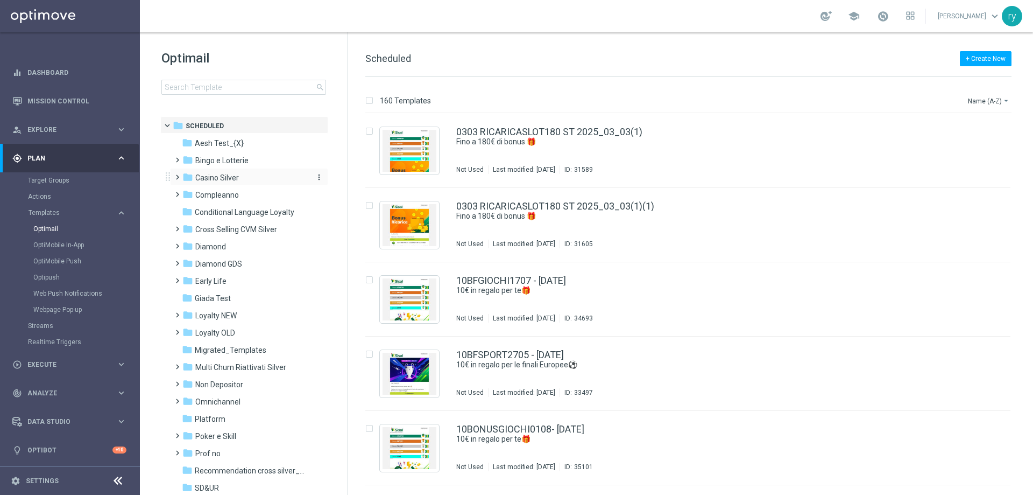
click at [230, 178] on span "Casino Silver" at bounding box center [217, 178] width 44 height 10
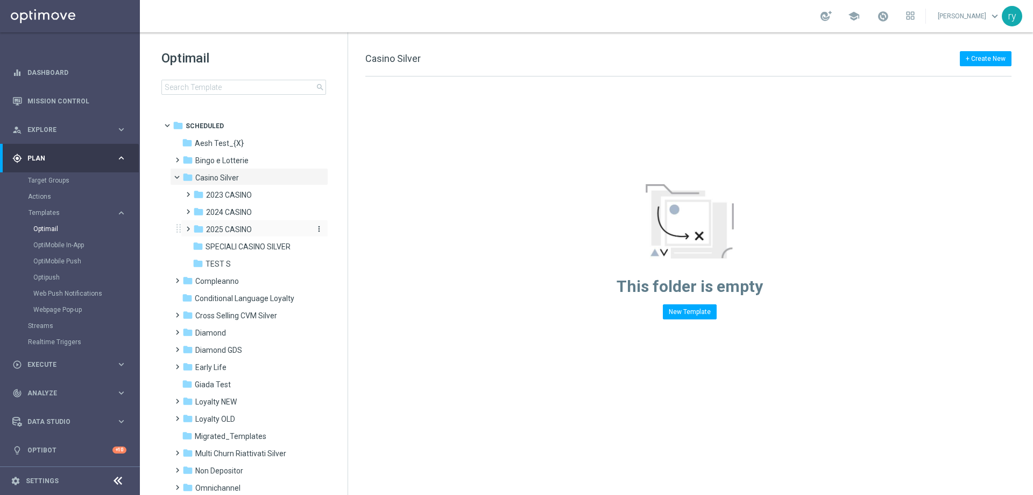
click at [239, 231] on span "2025 CASINO" at bounding box center [229, 229] width 46 height 10
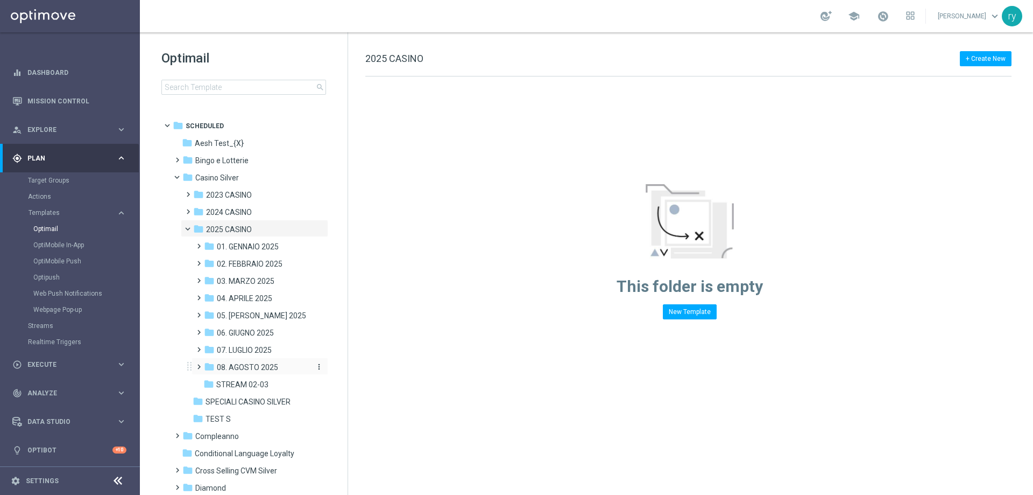
click at [266, 364] on span "08. AGOSTO 2025" at bounding box center [247, 367] width 61 height 10
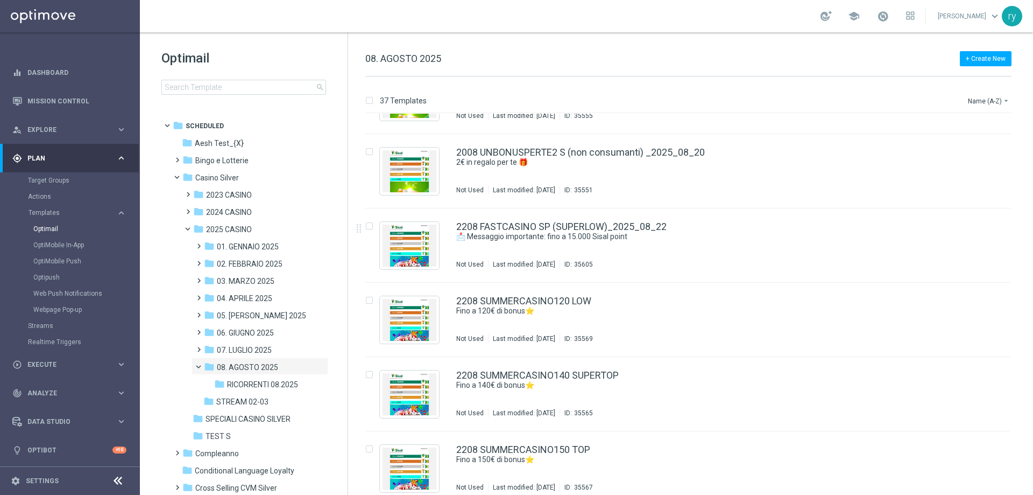
scroll to position [1986, 0]
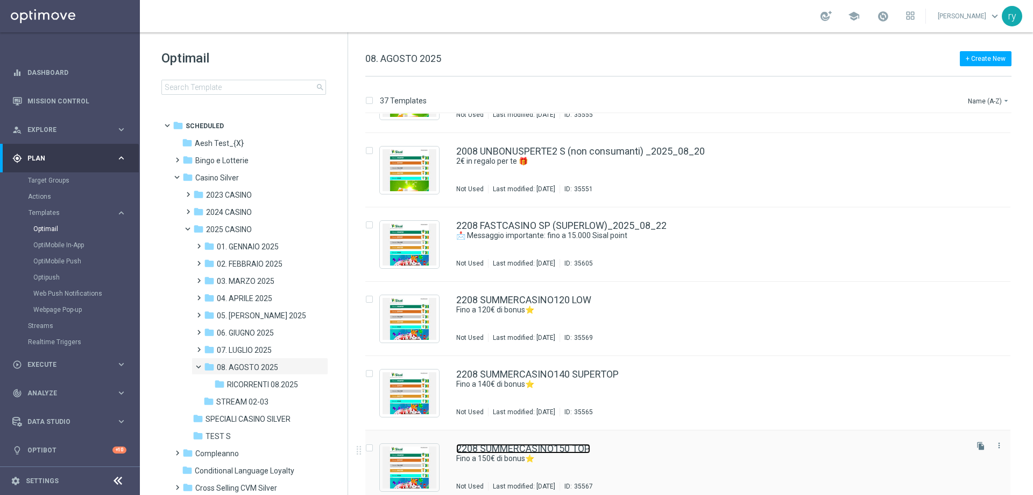
click at [571, 443] on link "2208 SUMMERCASINO150 TOP" at bounding box center [523, 448] width 134 height 10
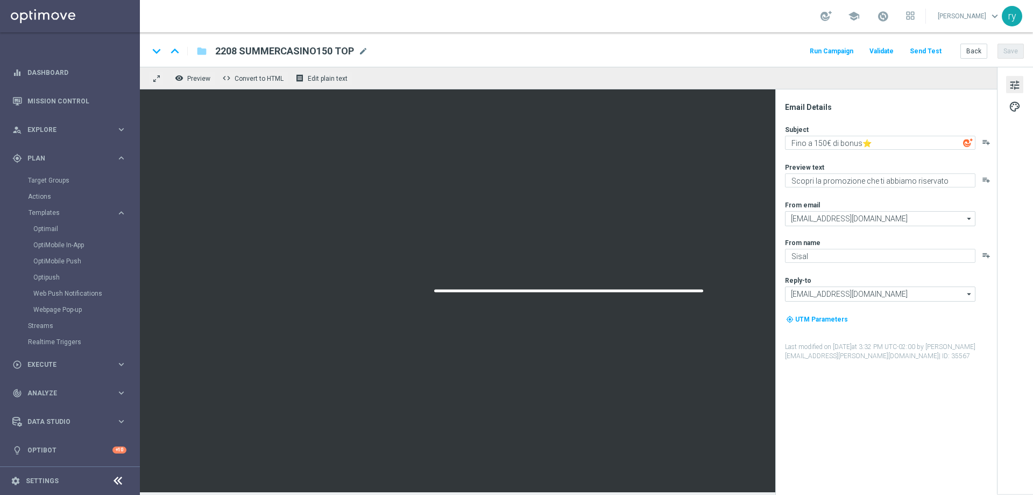
click at [824, 50] on button "Run Campaign" at bounding box center [831, 51] width 47 height 15
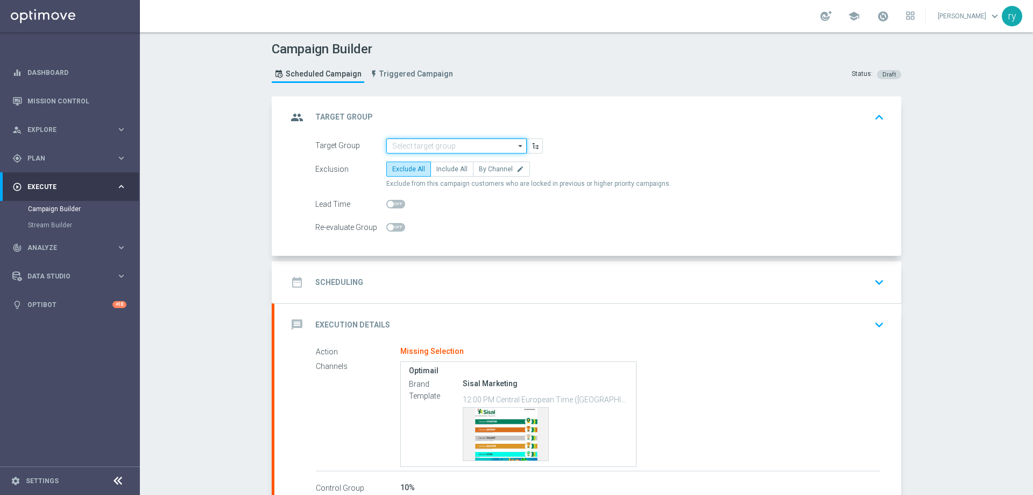
click at [473, 151] on input at bounding box center [456, 145] width 140 height 15
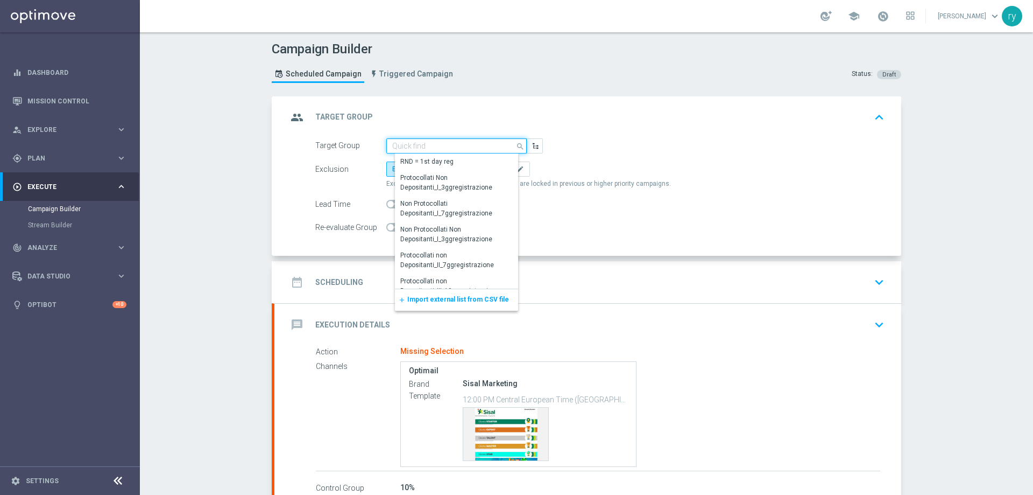
paste input "TOP Active Casinò Silver MARG POS"
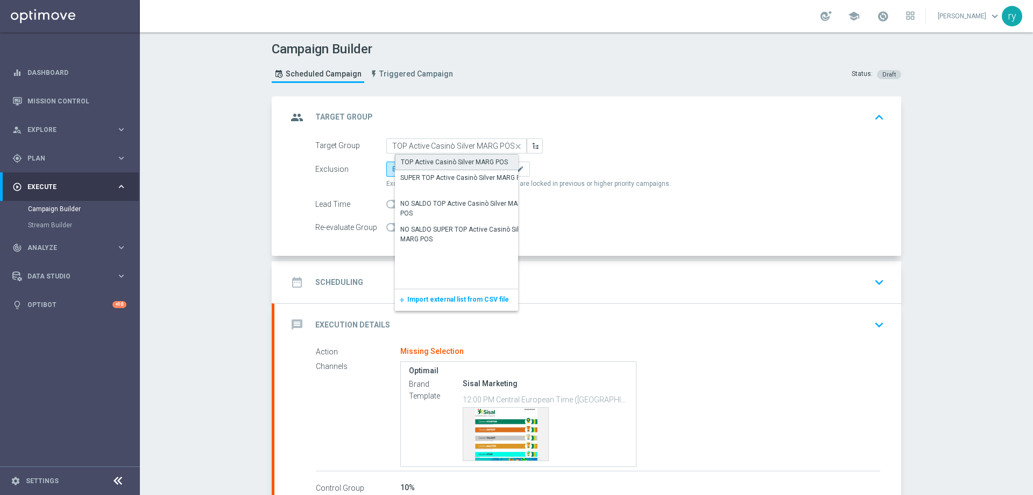
click at [480, 159] on div "TOP Active Casinò Silver MARG POS" at bounding box center [454, 162] width 107 height 10
type input "TOP Active Casinò Silver MARG POS"
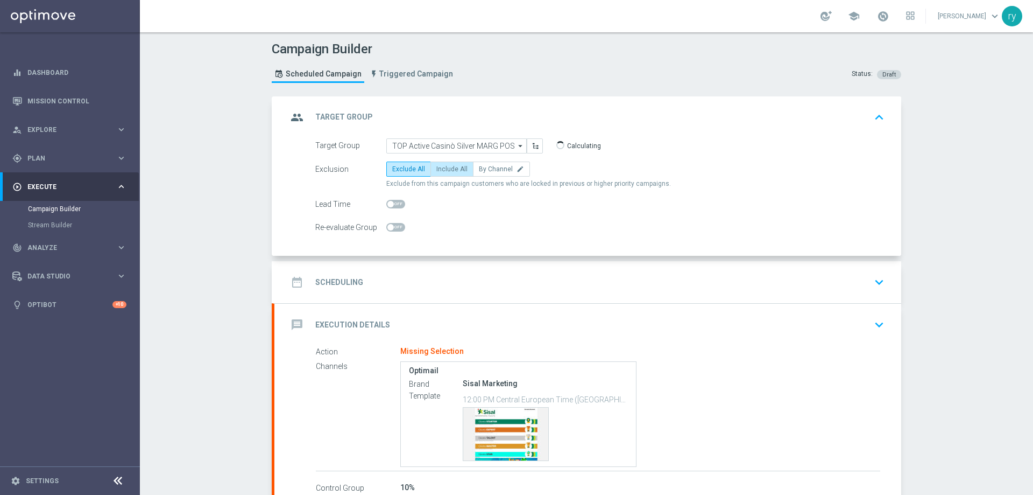
click at [439, 170] on span "Include All" at bounding box center [451, 169] width 31 height 8
click at [439, 170] on input "Include All" at bounding box center [439, 170] width 7 height 7
radio input "true"
click at [435, 277] on div "date_range Scheduling keyboard_arrow_down" at bounding box center [587, 282] width 601 height 20
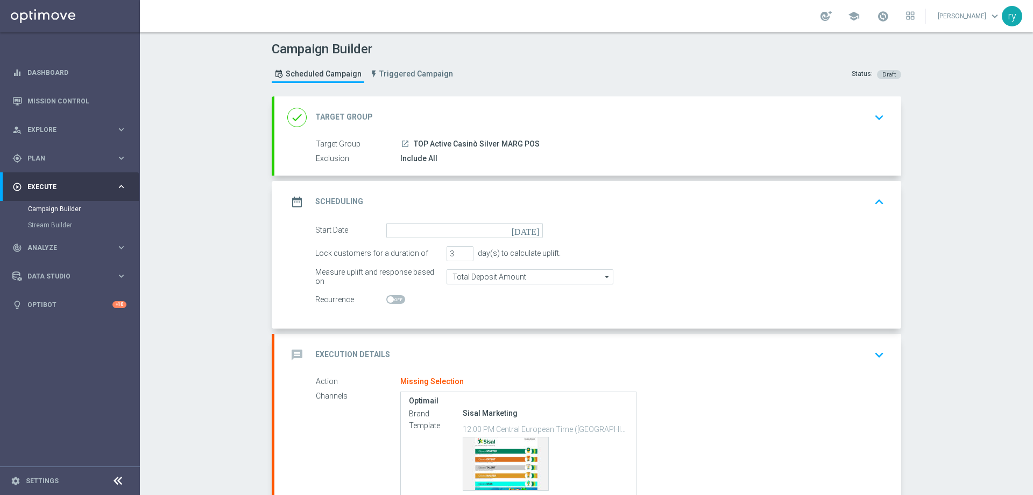
click at [533, 228] on icon "[DATE]" at bounding box center [528, 229] width 32 height 12
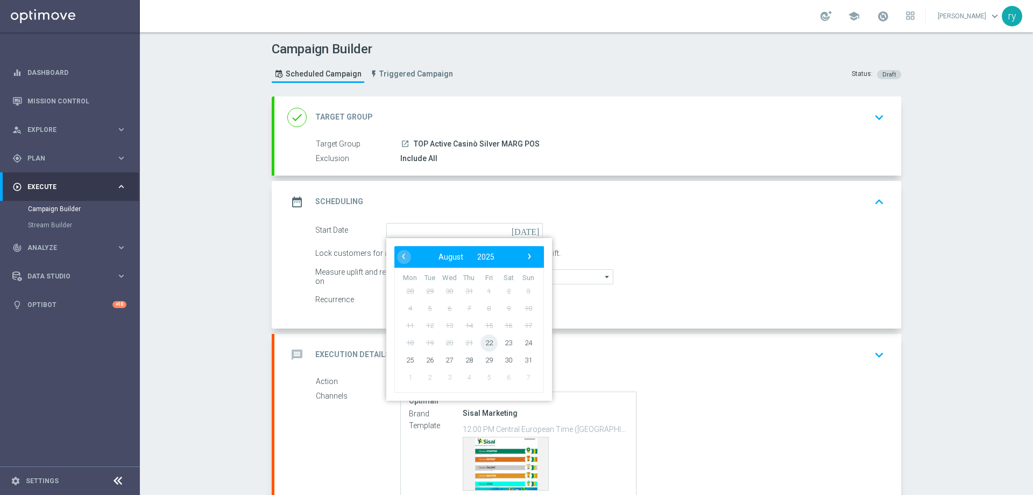
click at [485, 342] on span "22" at bounding box center [489, 342] width 17 height 17
type input "22 Aug 2025"
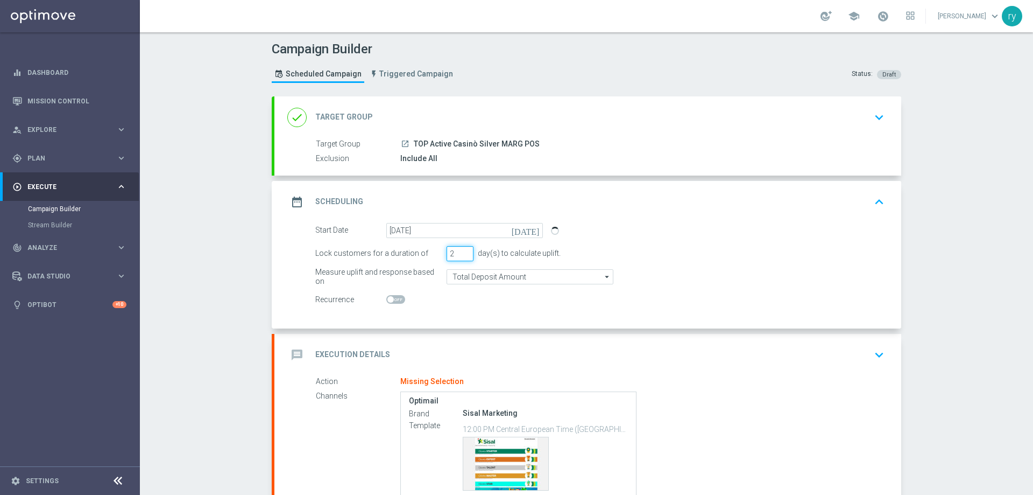
drag, startPoint x: 466, startPoint y: 257, endPoint x: 426, endPoint y: 263, distance: 39.7
click at [447, 261] on input "2" at bounding box center [460, 253] width 27 height 15
drag, startPoint x: 451, startPoint y: 251, endPoint x: 395, endPoint y: 273, distance: 60.2
click at [395, 273] on form "Start Date 22 Aug 2025 today Lock customers for a duration of 2 day(s) to calcu…" at bounding box center [599, 265] width 569 height 84
type input "8"
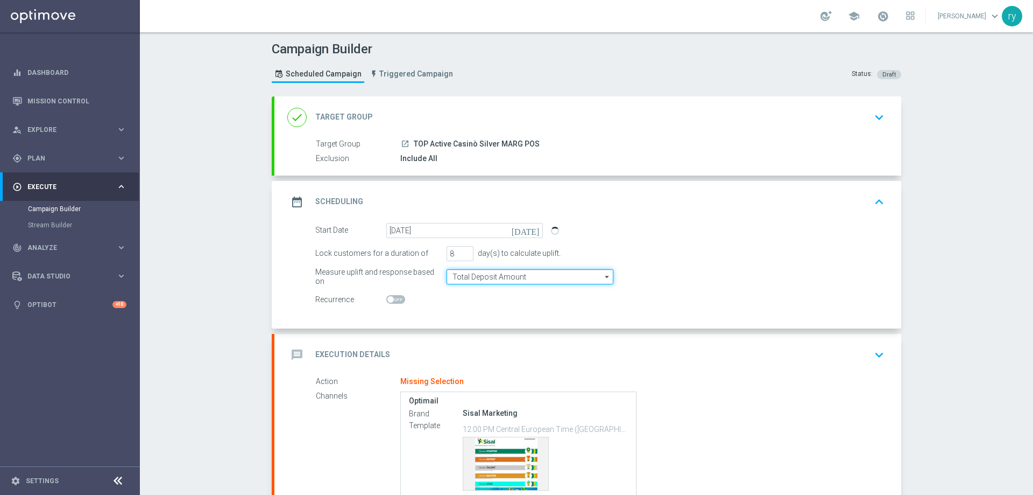
click at [470, 274] on input "Total Deposit Amount" at bounding box center [530, 276] width 167 height 15
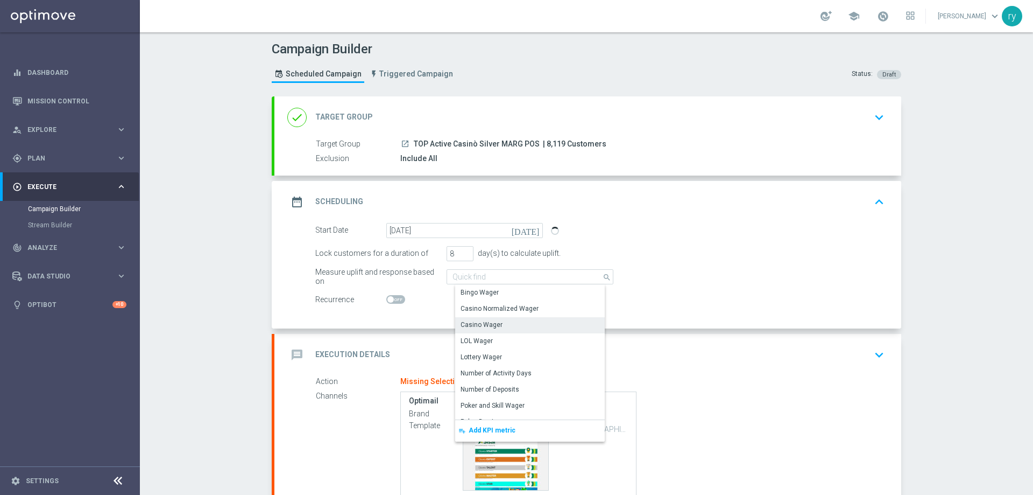
click at [483, 321] on div "Casino Wager" at bounding box center [482, 325] width 42 height 10
type input "Casino Wager"
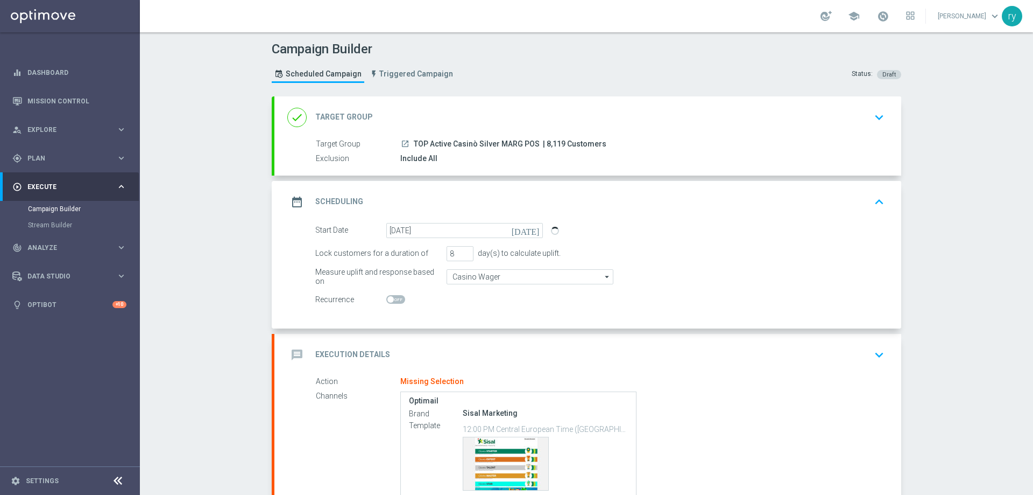
click at [456, 307] on div "Start Date 22 Aug 2025 today Lock customers for a duration of 8 day(s) to calcu…" at bounding box center [587, 275] width 627 height 105
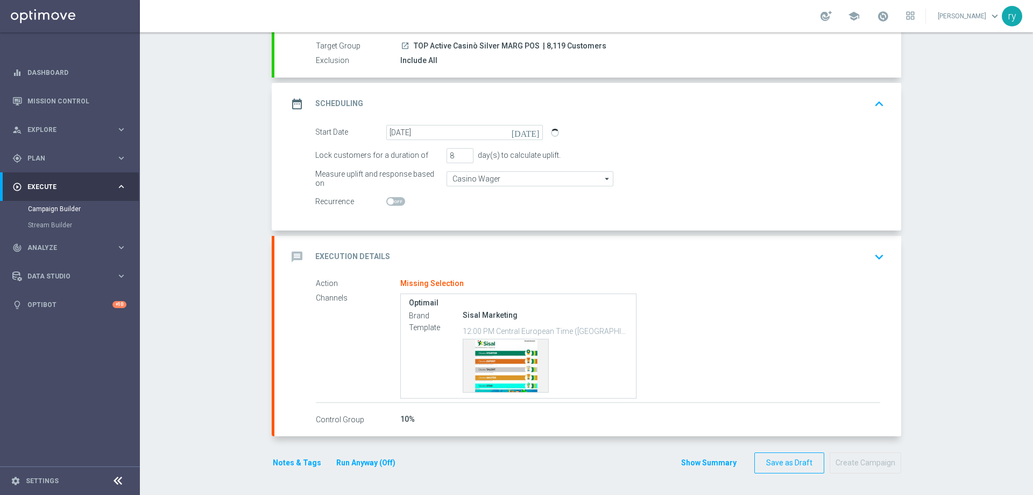
click at [439, 255] on div "message Execution Details keyboard_arrow_down" at bounding box center [587, 256] width 601 height 20
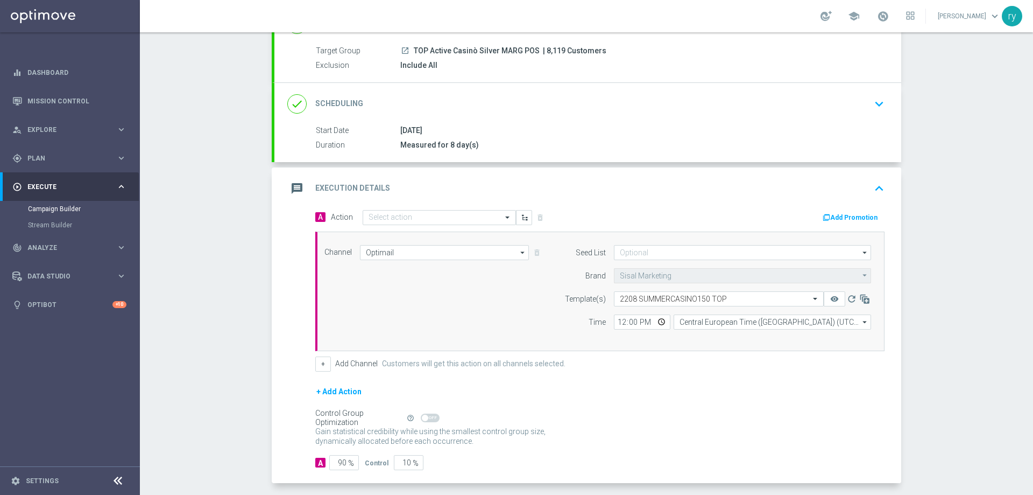
scroll to position [98, 0]
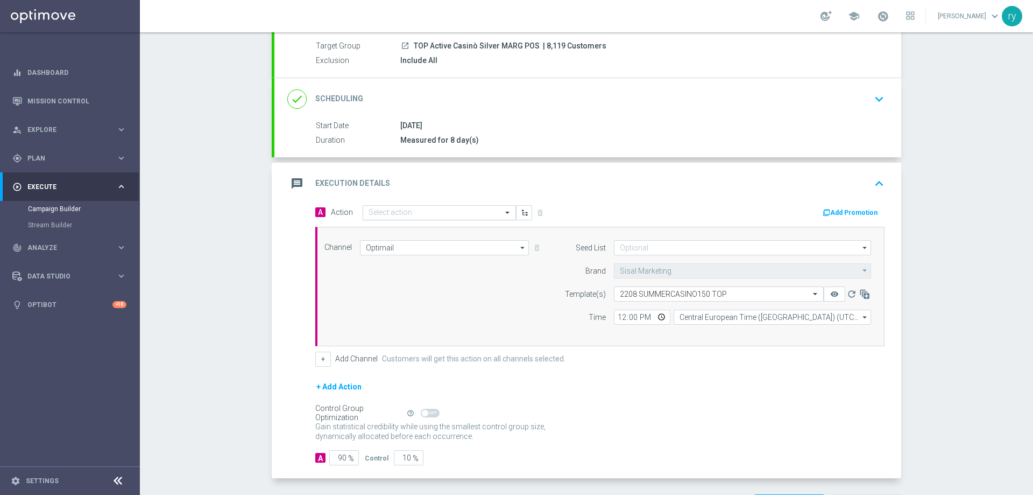
click at [407, 208] on input "text" at bounding box center [429, 212] width 120 height 9
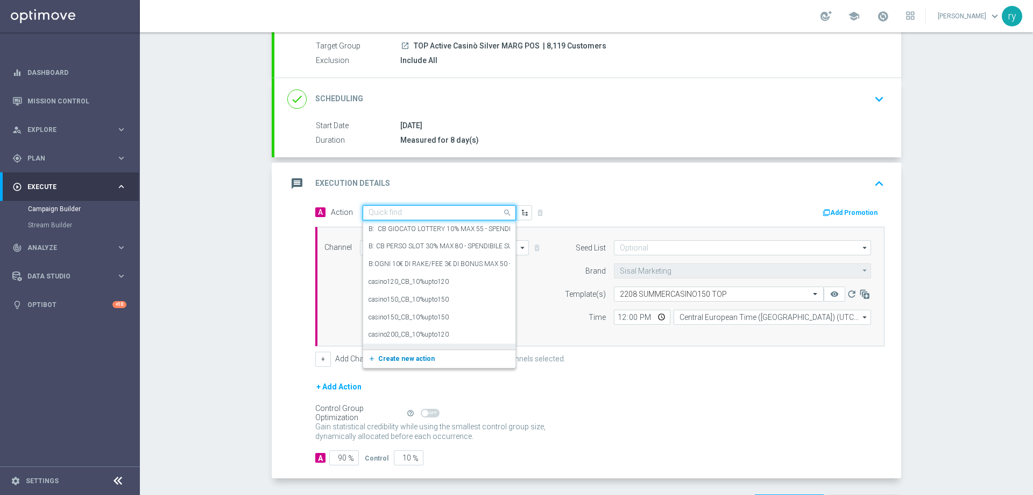
click at [395, 358] on span "Create new action" at bounding box center [406, 359] width 57 height 8
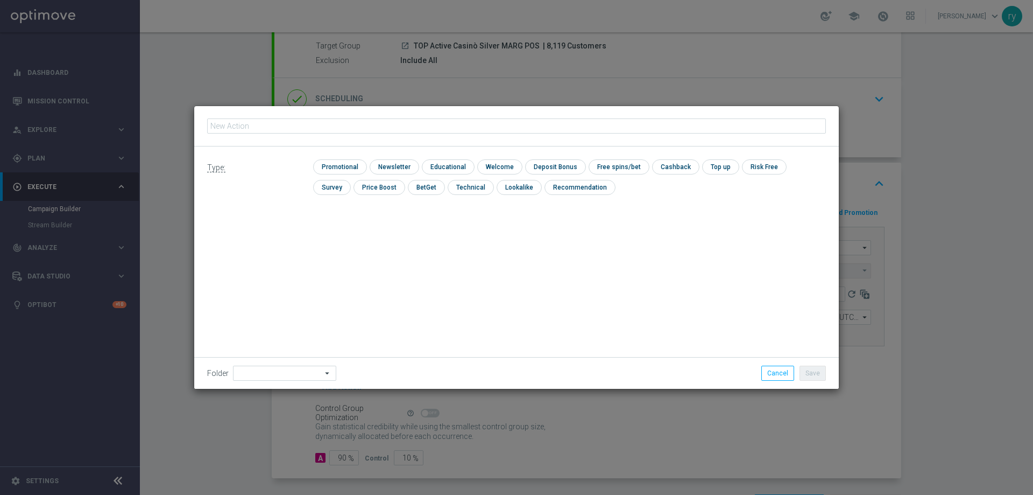
type input "casino60_CB_15%upto150"
click at [339, 161] on input "checkbox" at bounding box center [338, 166] width 51 height 15
checkbox input "true"
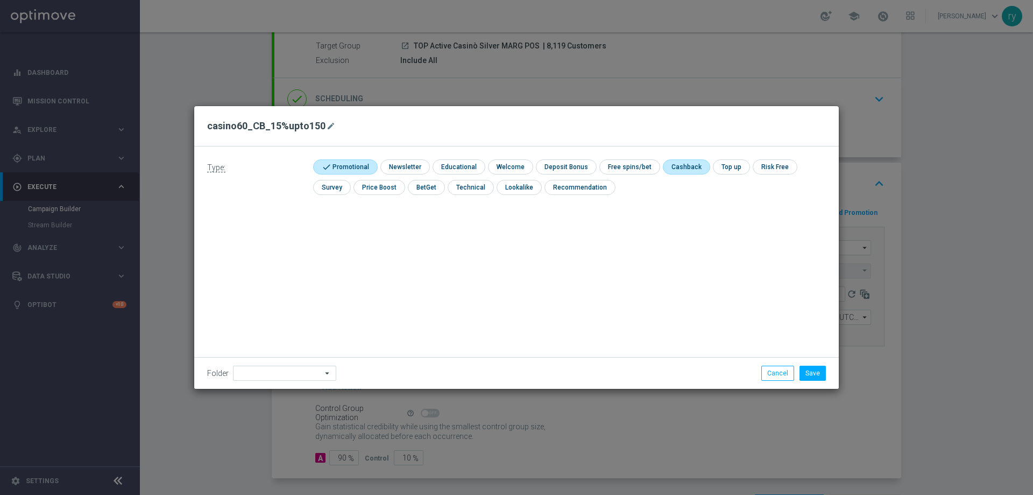
click at [685, 165] on input "checkbox" at bounding box center [685, 166] width 45 height 15
checkbox input "true"
click at [818, 377] on button "Save" at bounding box center [813, 372] width 26 height 15
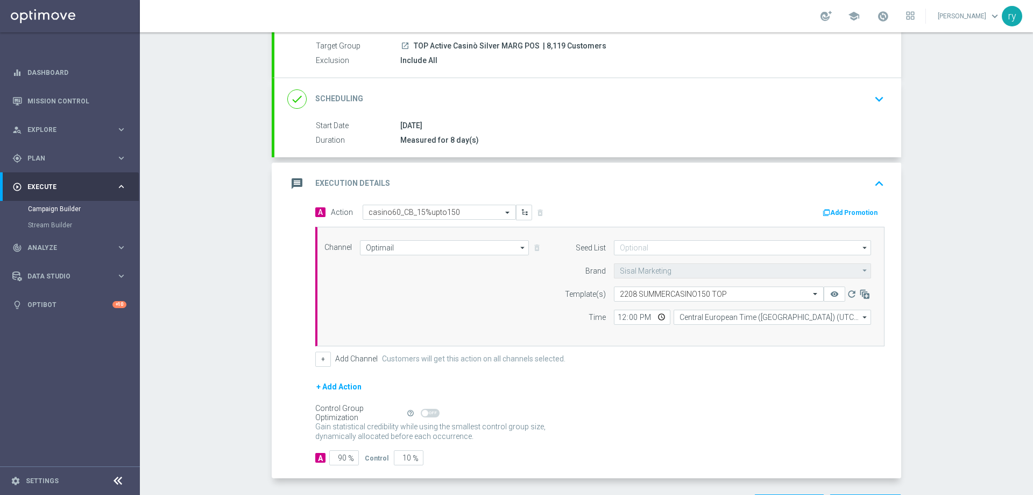
click at [852, 213] on button "Add Promotion" at bounding box center [852, 213] width 60 height 12
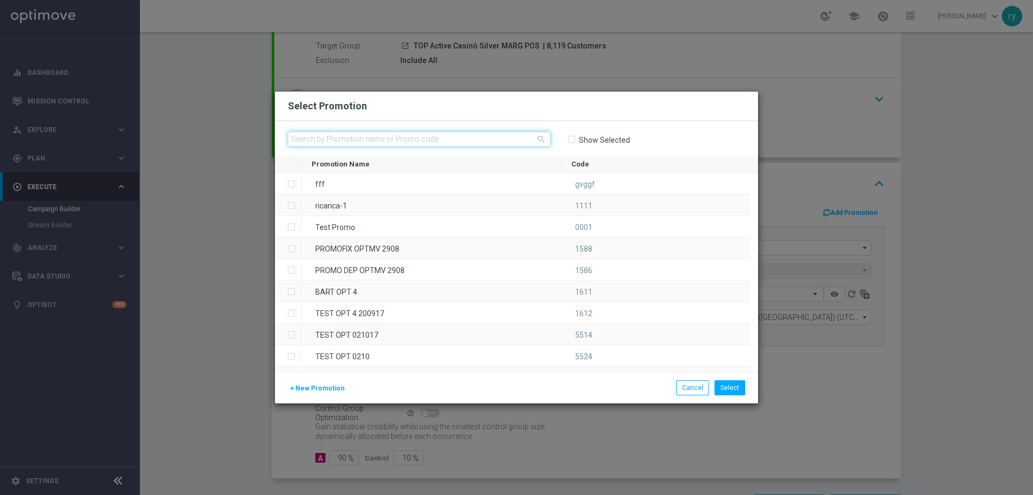
click at [356, 137] on input "text" at bounding box center [419, 138] width 263 height 15
paste input "333218"
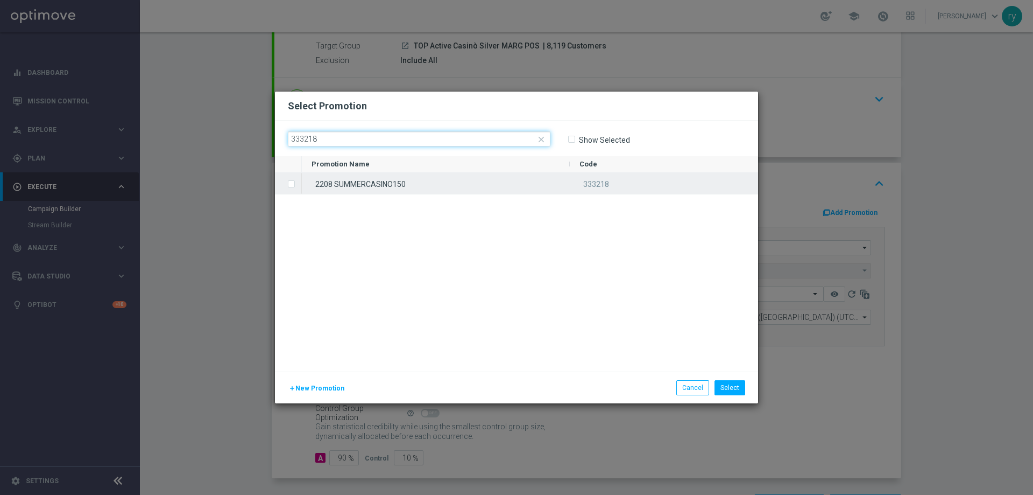
type input "333218"
click at [298, 186] on label "Press SPACE to select this row." at bounding box center [300, 185] width 4 height 10
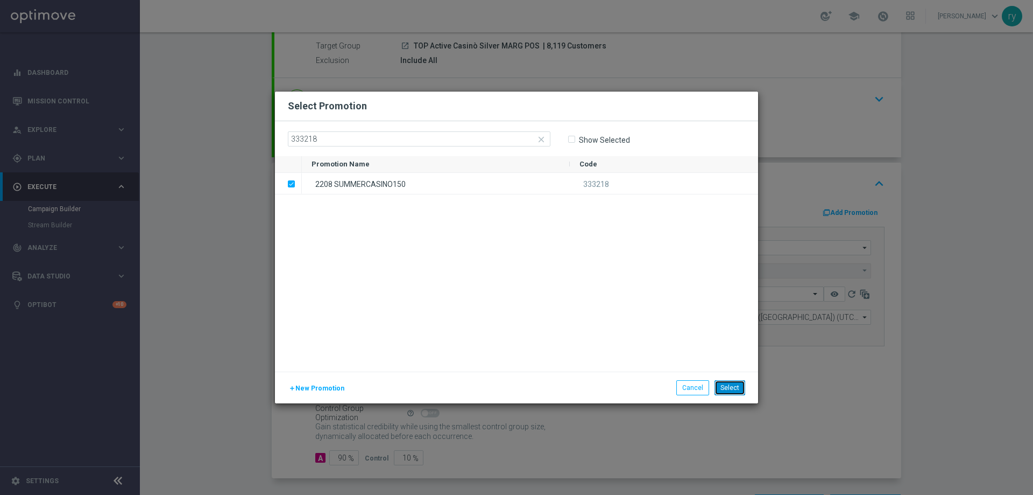
click at [743, 387] on button "Select" at bounding box center [730, 387] width 31 height 15
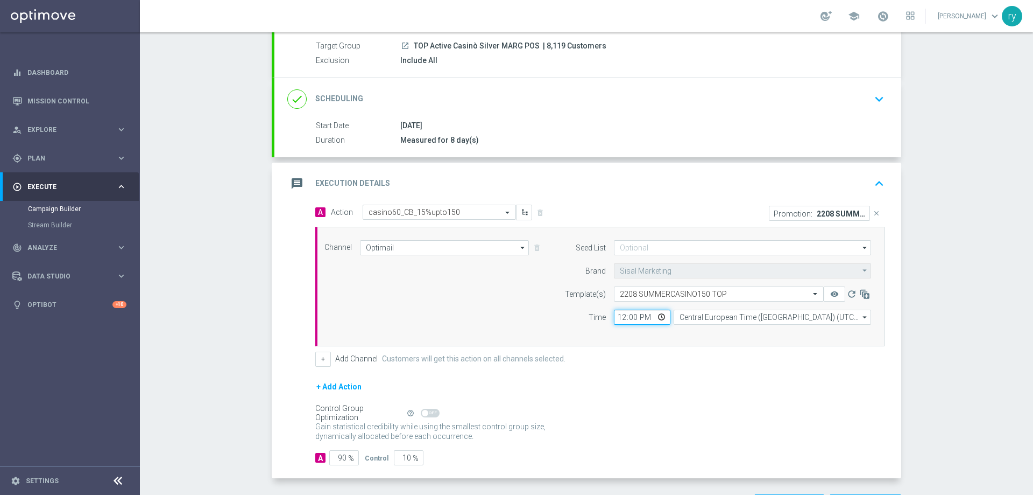
click at [614, 318] on input "12:00" at bounding box center [642, 316] width 57 height 15
type input "17:30"
click at [638, 328] on div "Seed List arrow_drop_down Drag here to set row groups Drag here to set column l…" at bounding box center [715, 286] width 328 height 93
click at [323, 358] on button "+" at bounding box center [323, 358] width 16 height 15
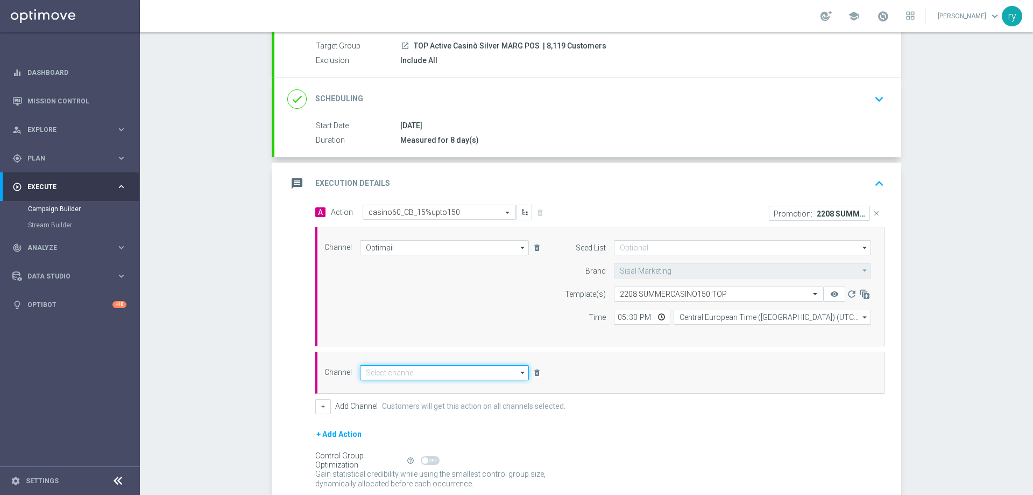
click at [407, 375] on input at bounding box center [444, 372] width 169 height 15
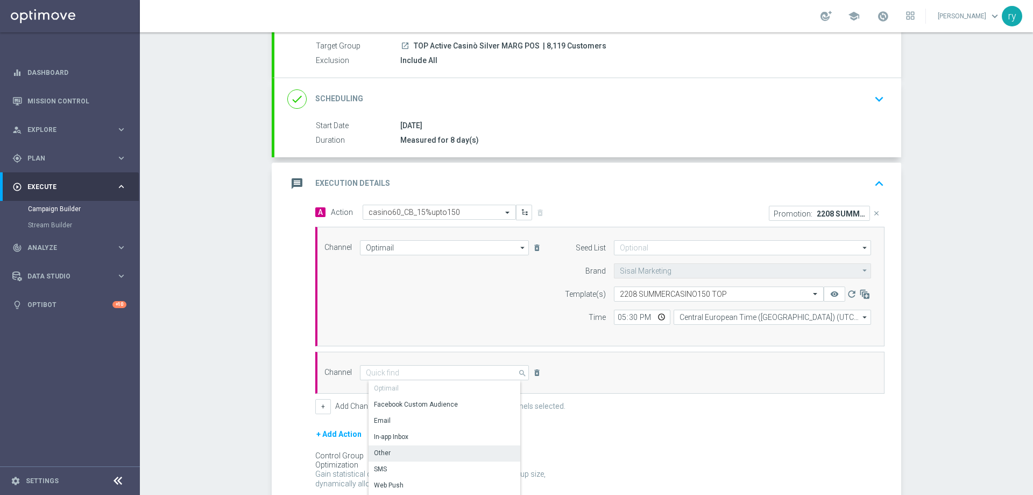
click at [411, 451] on div "Other" at bounding box center [449, 452] width 160 height 15
type input "Other"
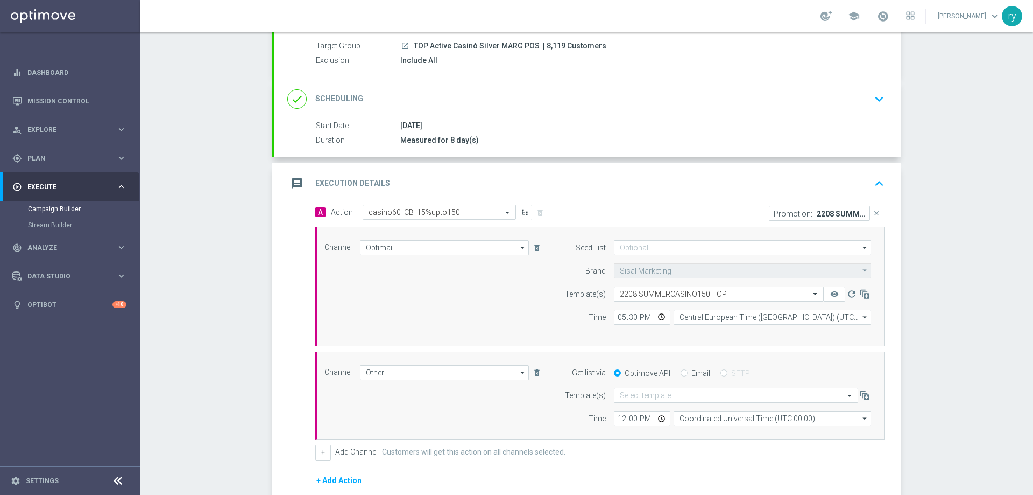
click at [692, 371] on label "Email" at bounding box center [701, 373] width 19 height 10
click at [688, 371] on input "Email" at bounding box center [684, 373] width 7 height 7
radio input "true"
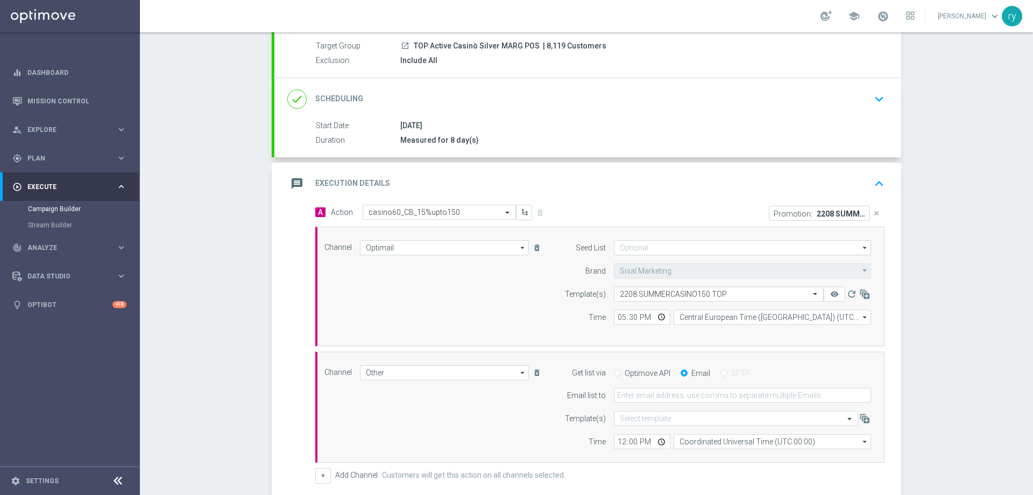
click at [677, 403] on form "Get list via Optimove API Email SFTP Email list to Template(s) Select template …" at bounding box center [715, 407] width 312 height 84
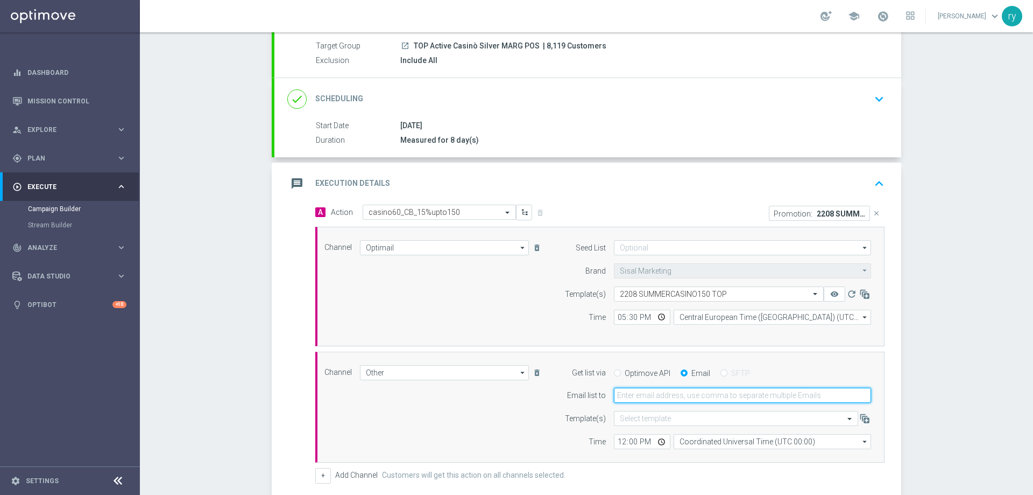
click at [675, 396] on input "email" at bounding box center [742, 394] width 257 height 15
type input "radina.yordanova@sisal.it"
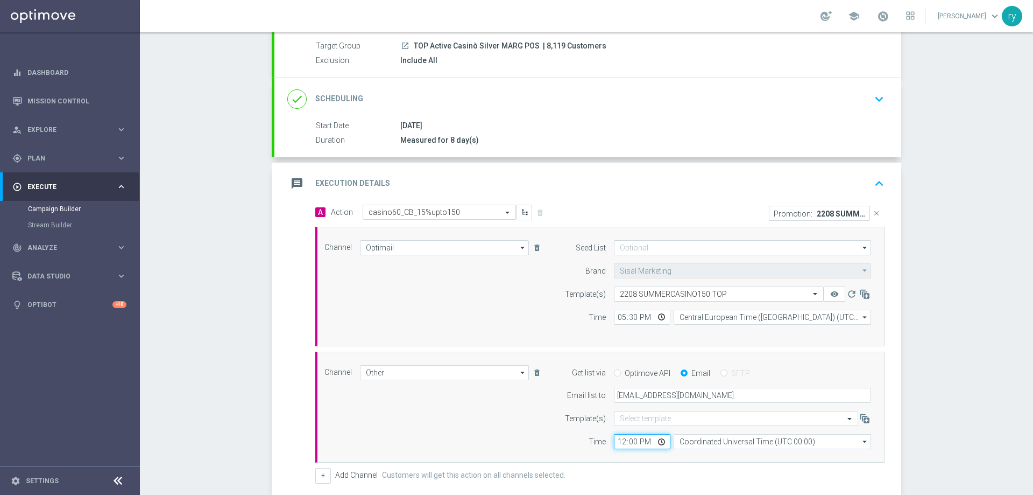
click at [616, 439] on input "12:00" at bounding box center [642, 441] width 57 height 15
type input "17:30"
click at [616, 432] on form "Template(s) Select template Time 17:30 Coordinated Universal Time (UTC 00:00) C…" at bounding box center [715, 430] width 312 height 38
click at [717, 441] on input "Coordinated Universal Time (UTC 00:00)" at bounding box center [773, 441] width 198 height 15
click at [718, 455] on div "Central European Time (Berlin) (UTC +02:00)" at bounding box center [776, 457] width 176 height 10
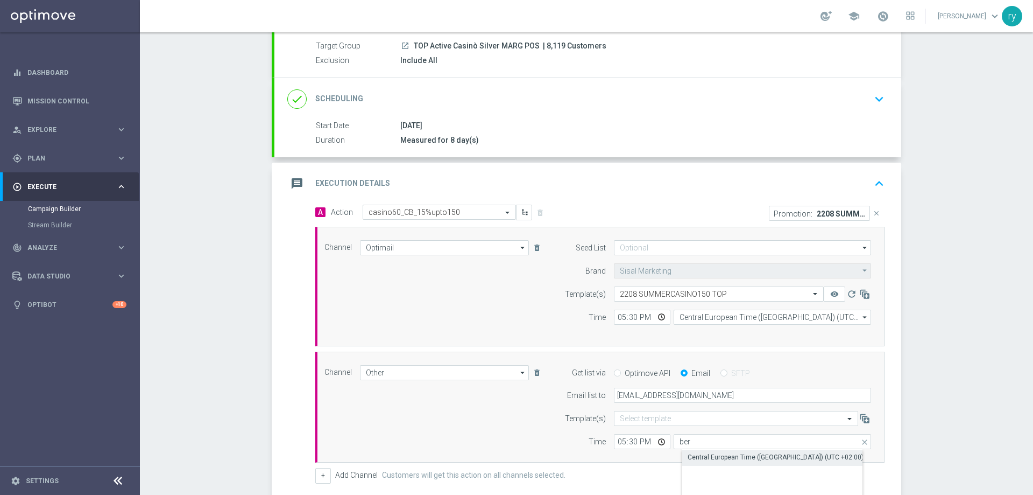
type input "Central European Time (Berlin) (UTC +02:00)"
click at [523, 435] on div "Channel Other Other arrow_drop_down Drag here to set row groups Drag here to se…" at bounding box center [597, 407] width 563 height 84
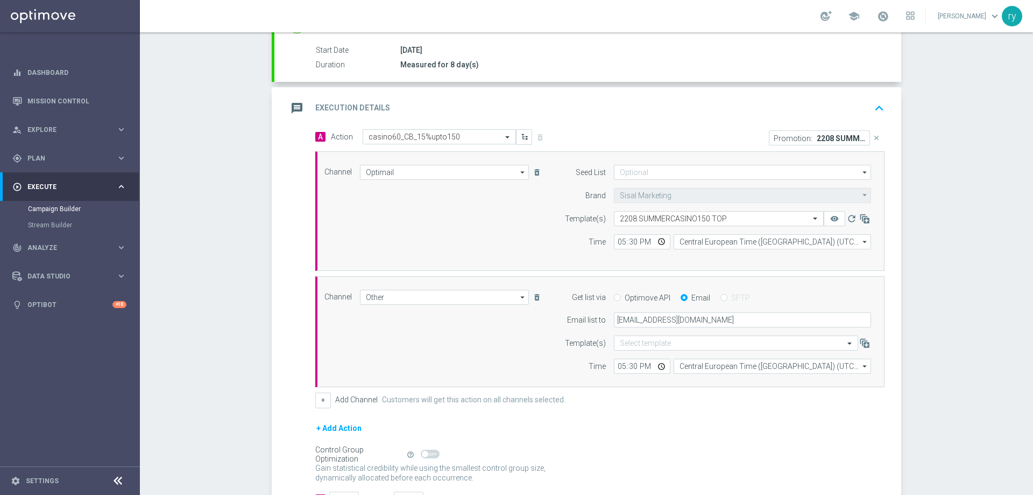
scroll to position [257, 0]
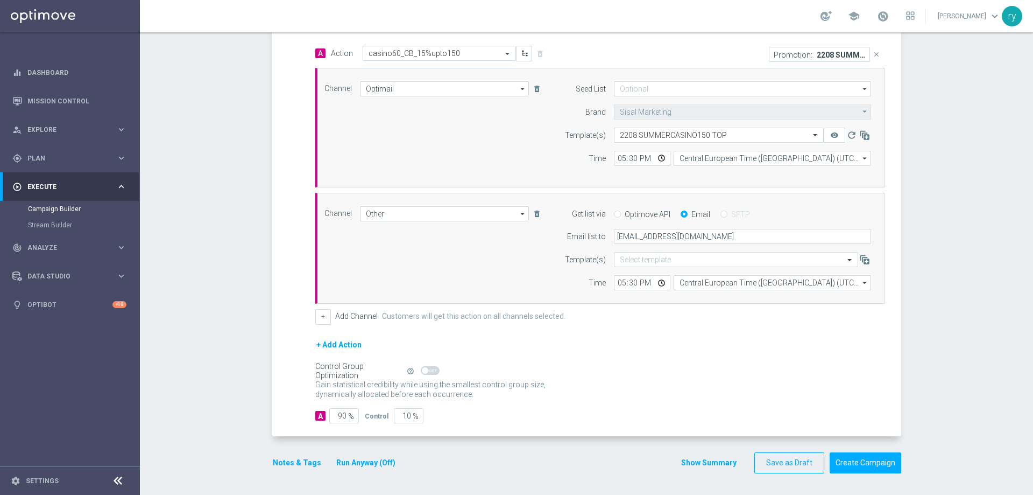
click at [296, 467] on button "Notes & Tags" at bounding box center [297, 462] width 51 height 13
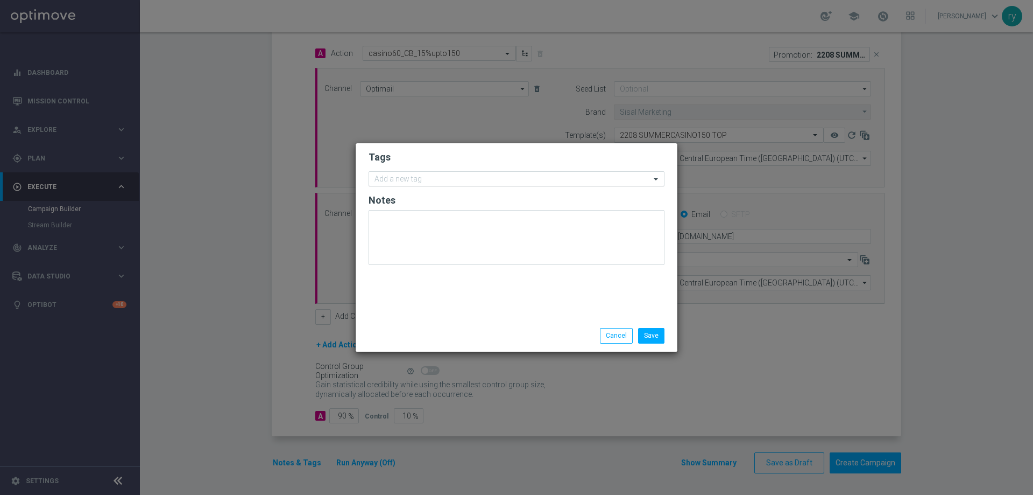
click at [438, 180] on input "text" at bounding box center [513, 179] width 276 height 9
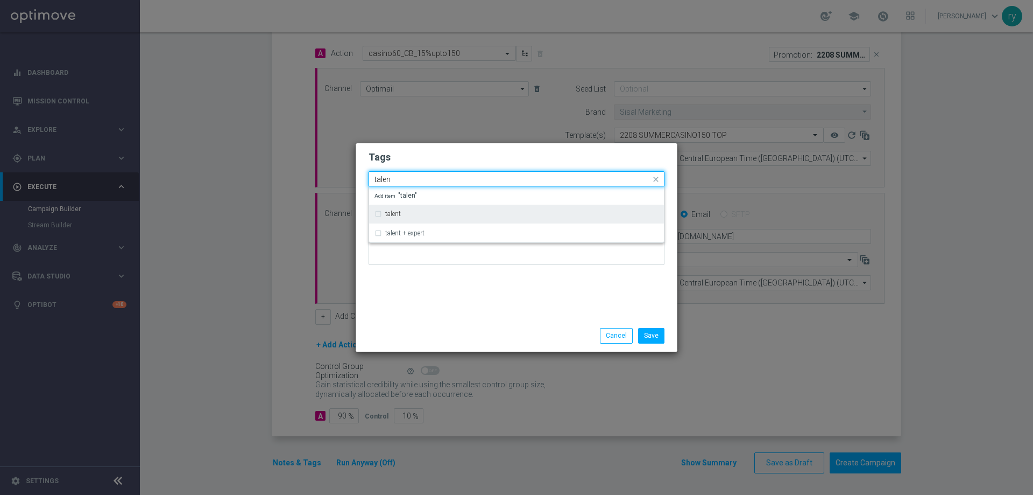
click at [431, 212] on div "talent" at bounding box center [521, 213] width 273 height 6
type input "talen"
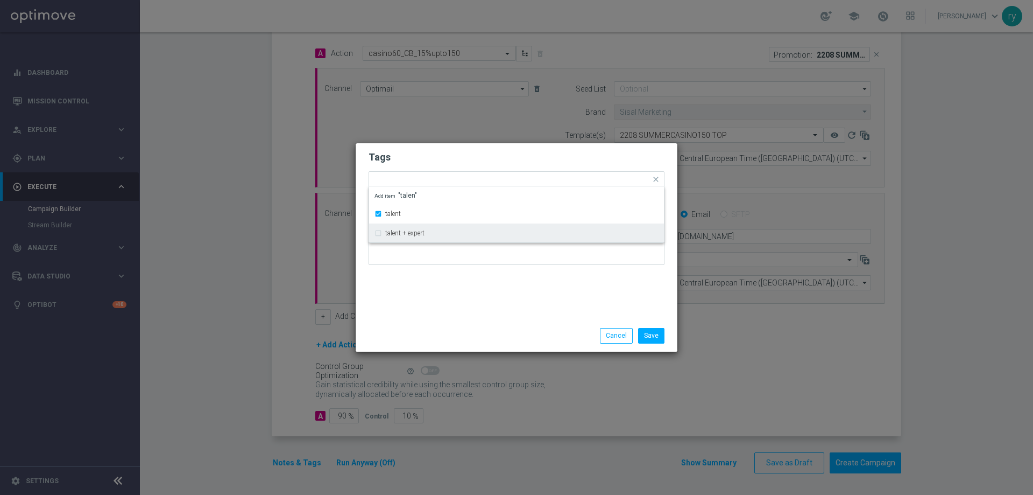
click at [448, 309] on div "Tags Quick find × talent talent talent + expert Add item "talen" Notes" at bounding box center [517, 231] width 322 height 177
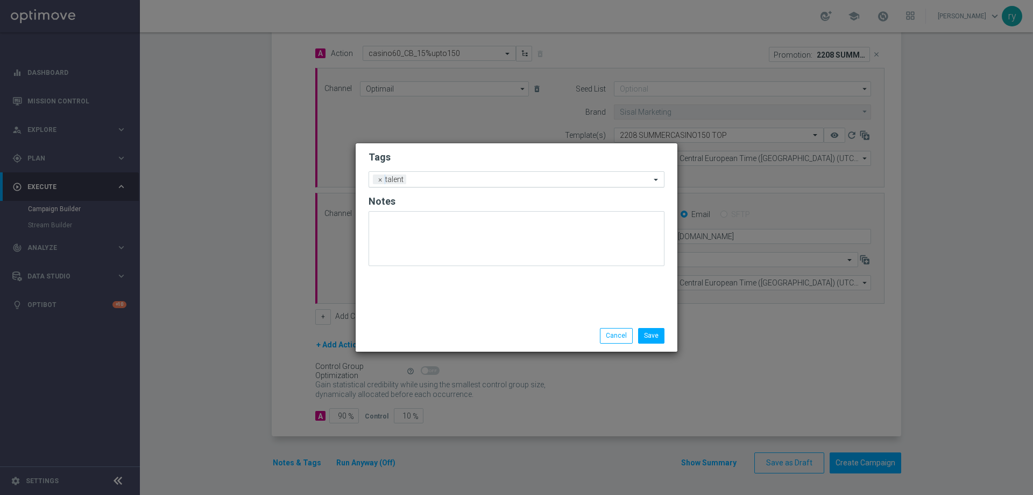
click at [463, 173] on div "Add a new tag × talent" at bounding box center [509, 179] width 281 height 15
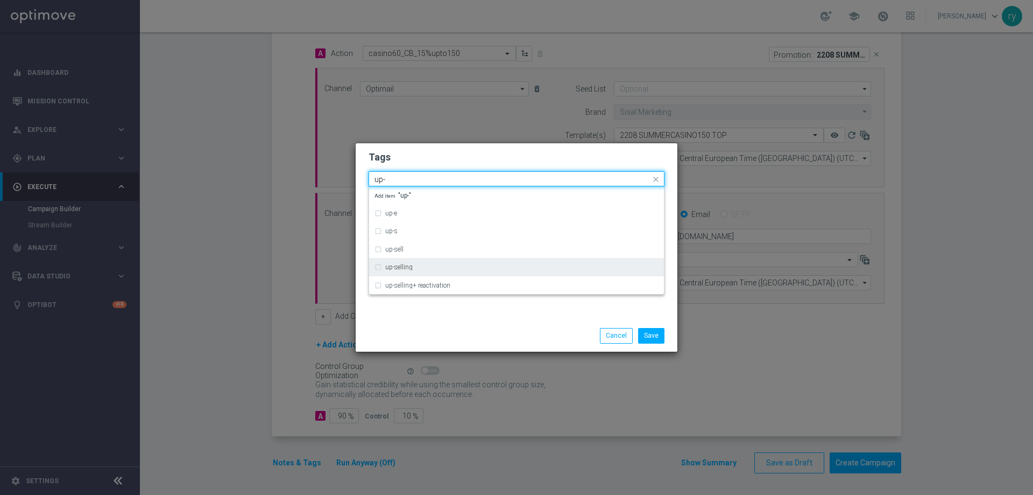
click at [440, 269] on div "up-selling" at bounding box center [521, 267] width 273 height 6
type input "up-"
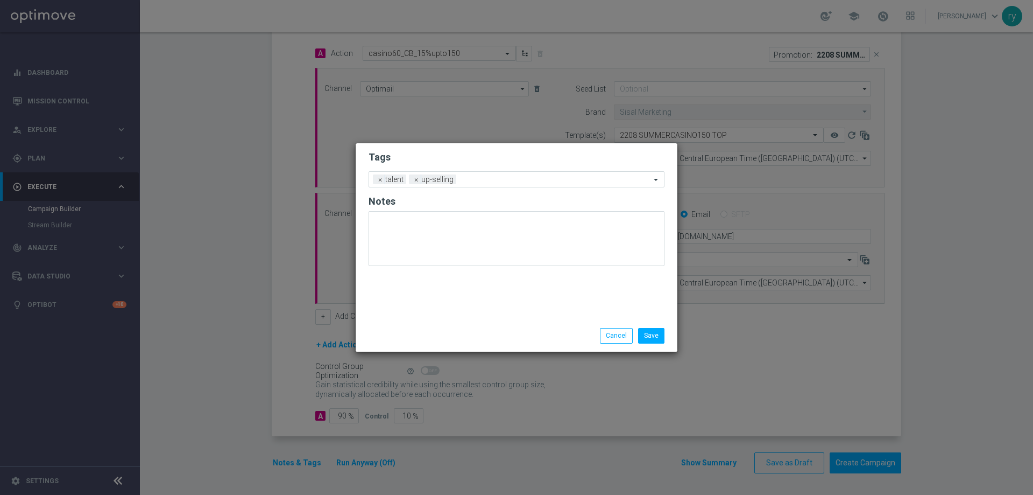
click at [451, 330] on div "Save Cancel" at bounding box center [517, 335] width 312 height 15
click at [485, 174] on div "Add a new tag × talent × up-selling" at bounding box center [509, 179] width 281 height 15
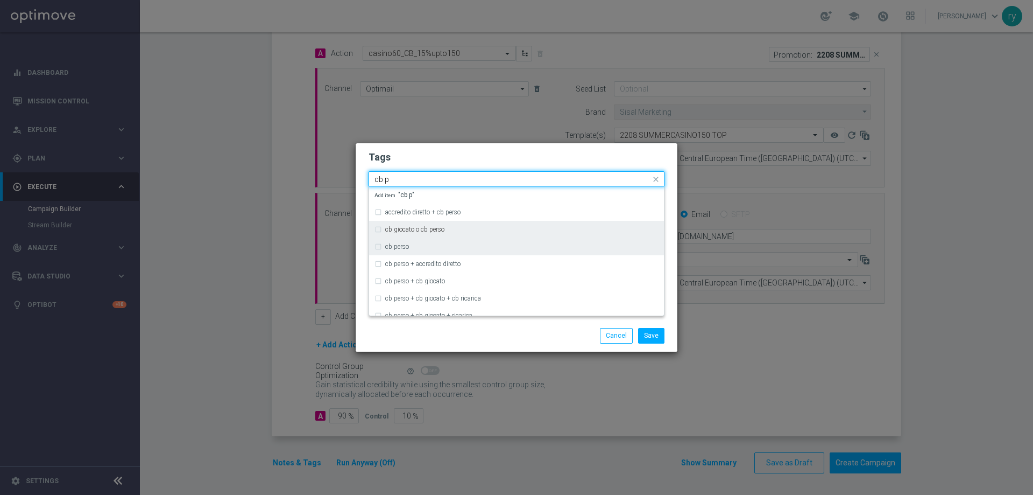
click at [415, 239] on div "cb perso" at bounding box center [517, 246] width 284 height 17
type input "cb p"
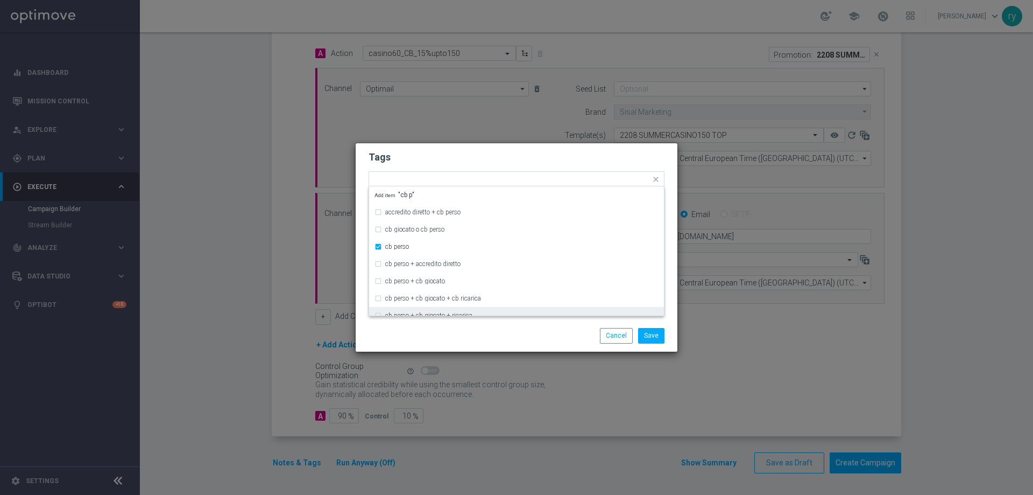
click at [468, 334] on div "Save Cancel" at bounding box center [568, 335] width 208 height 15
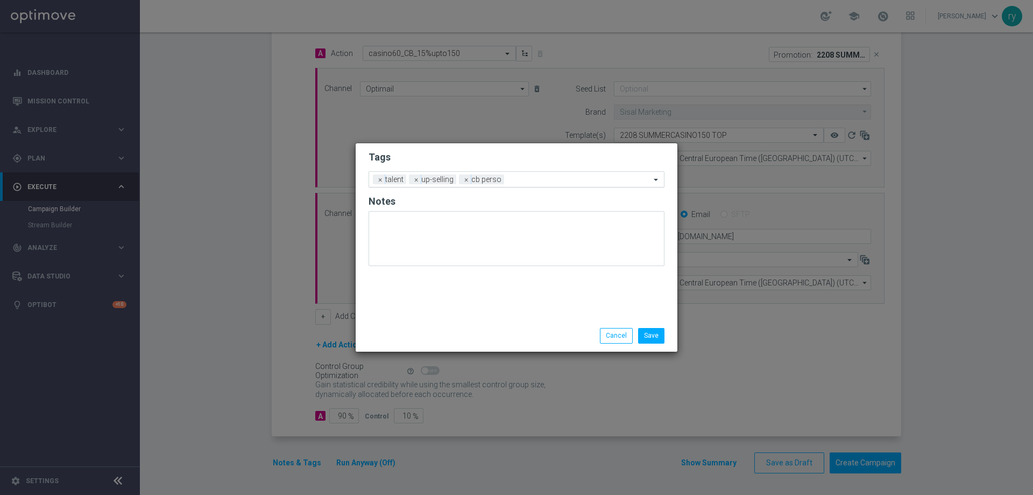
click at [516, 178] on input "text" at bounding box center [580, 179] width 142 height 9
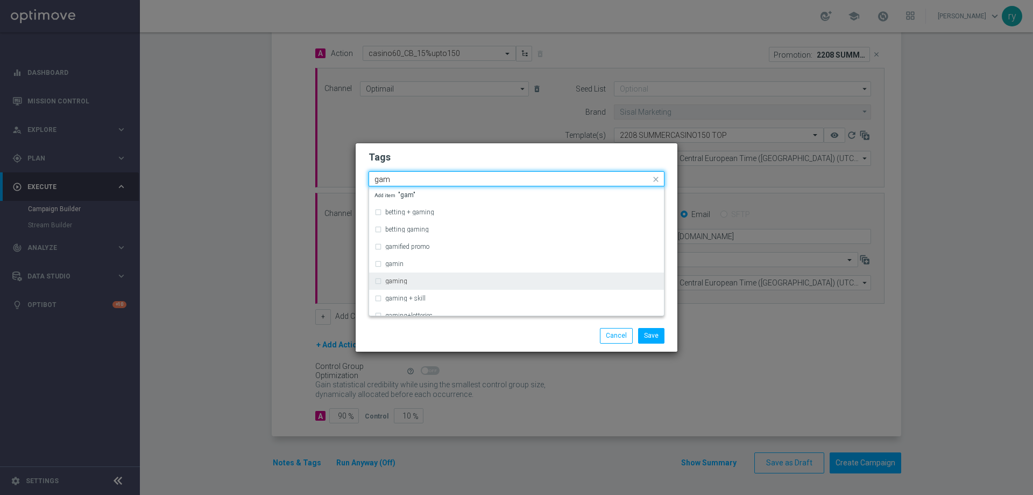
click at [405, 280] on label "gaming" at bounding box center [396, 281] width 22 height 6
type input "gam"
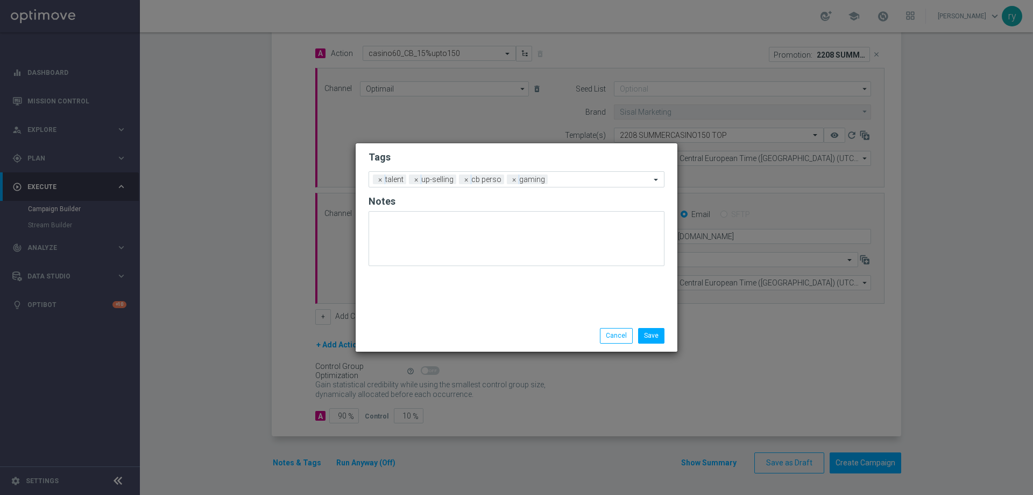
click at [413, 325] on div "Save Cancel" at bounding box center [517, 335] width 322 height 31
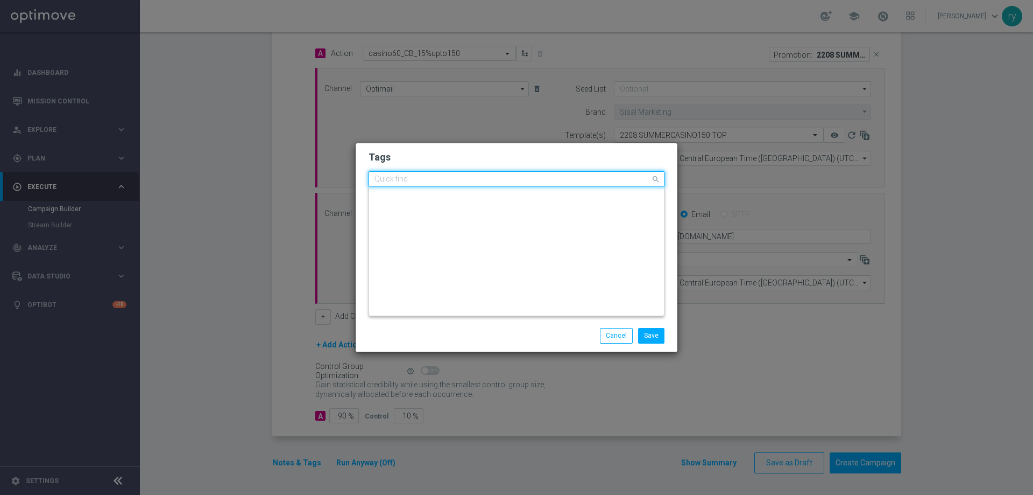
click at [566, 179] on input "text" at bounding box center [513, 179] width 276 height 9
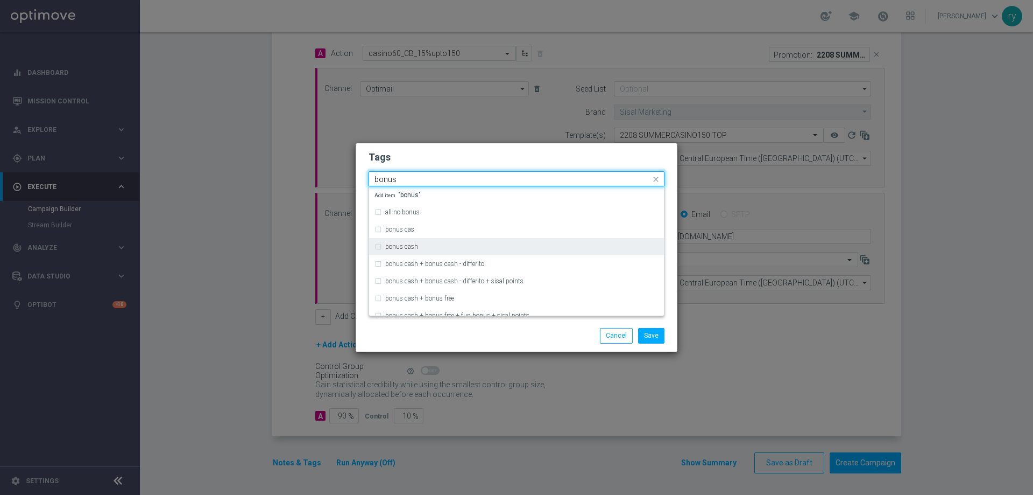
click at [501, 238] on div "bonus cash" at bounding box center [517, 246] width 284 height 17
type input "bonus"
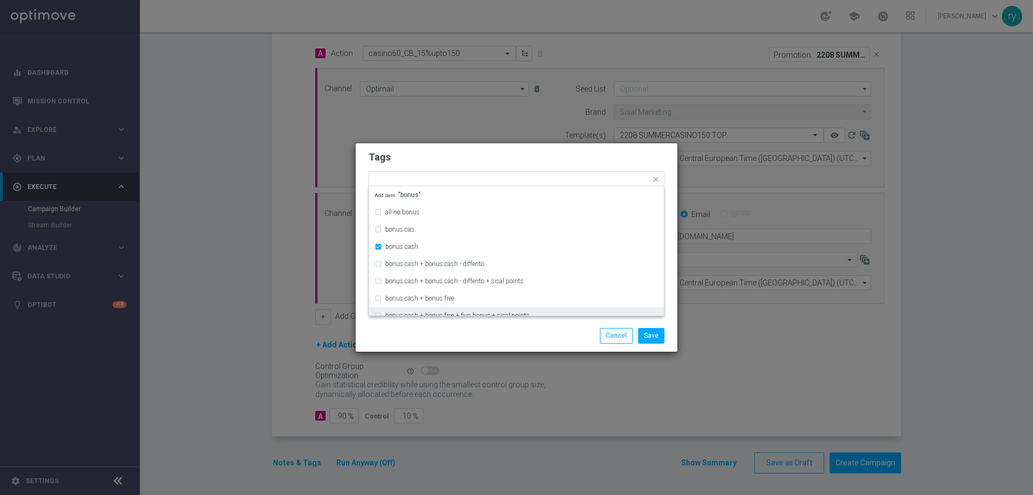
click at [493, 326] on div "Save Cancel" at bounding box center [517, 335] width 322 height 31
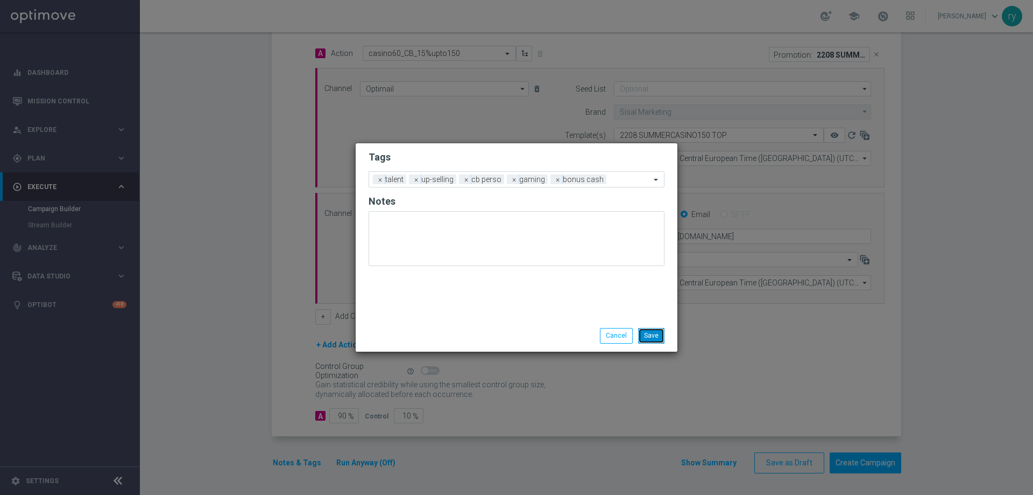
click at [651, 337] on button "Save" at bounding box center [651, 335] width 26 height 15
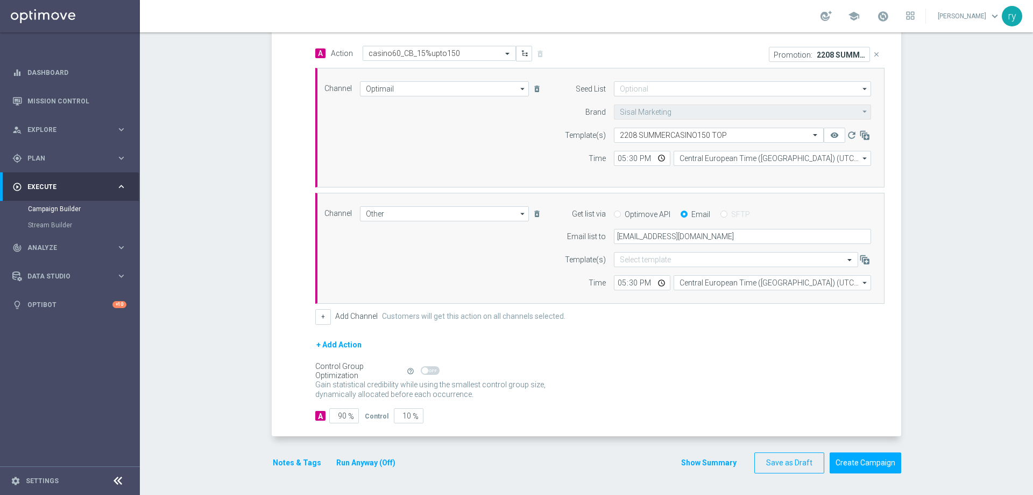
click at [714, 467] on button "Show Summary" at bounding box center [709, 462] width 57 height 12
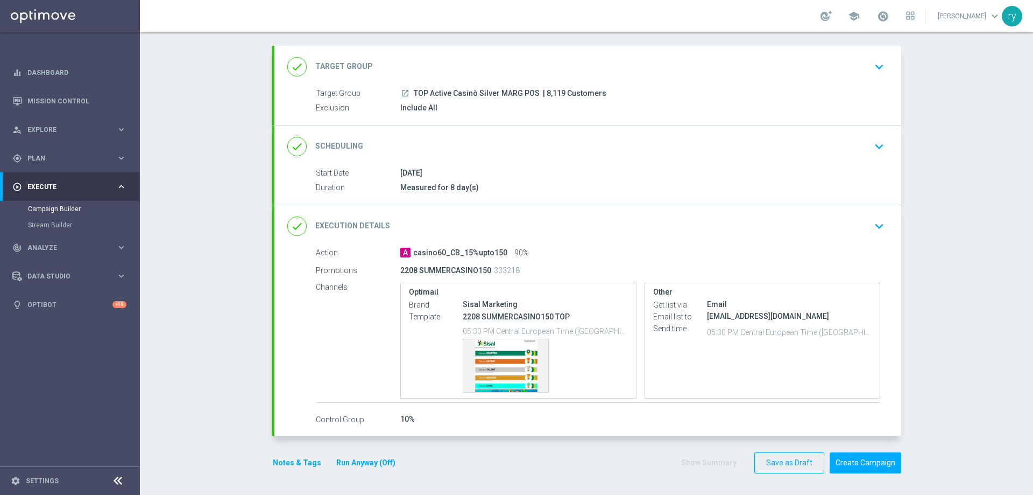
scroll to position [51, 0]
click at [517, 355] on div "Template preview" at bounding box center [505, 365] width 85 height 53
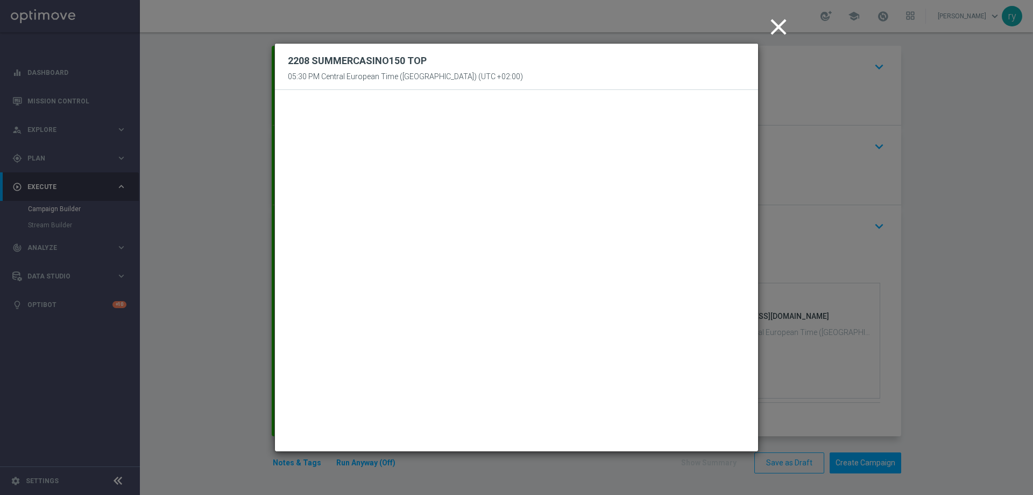
click at [772, 23] on icon "close" at bounding box center [778, 26] width 27 height 27
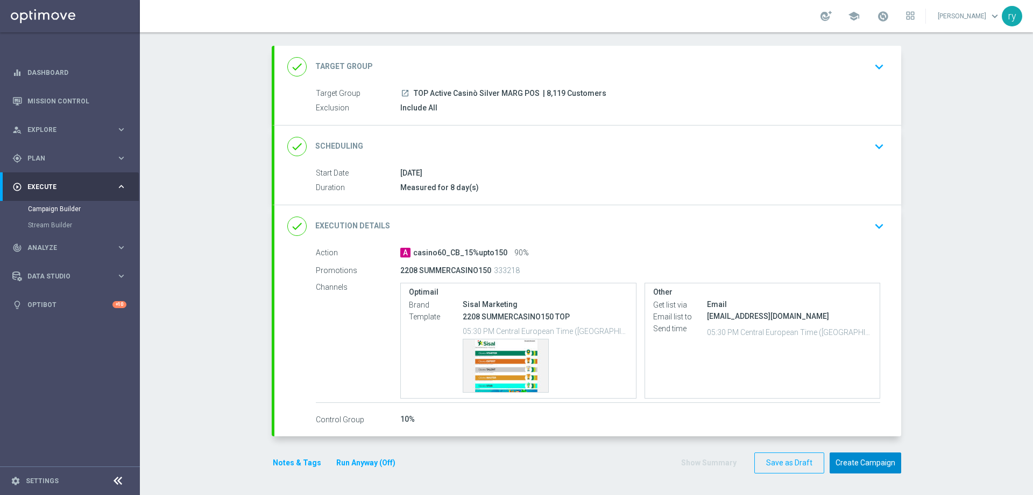
click at [845, 461] on button "Create Campaign" at bounding box center [866, 462] width 72 height 21
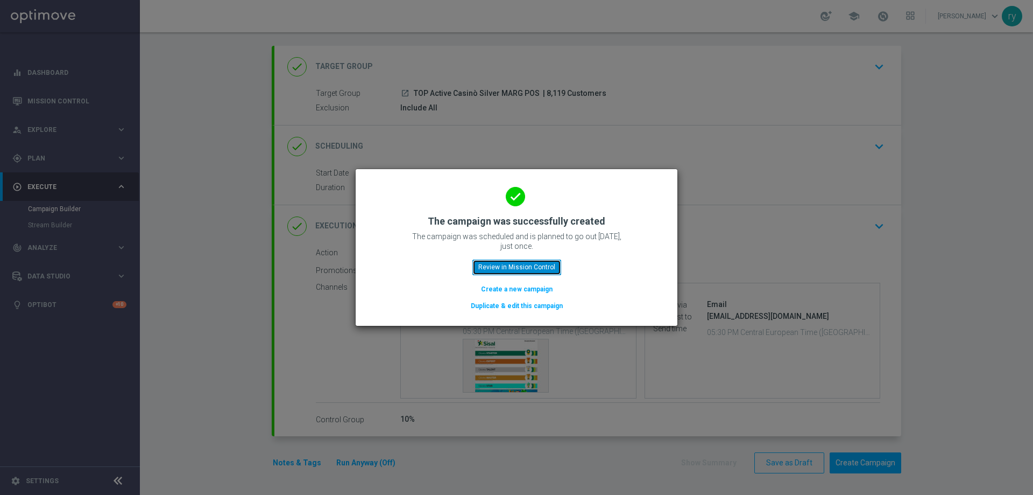
click at [490, 269] on button "Review in Mission Control" at bounding box center [517, 266] width 89 height 15
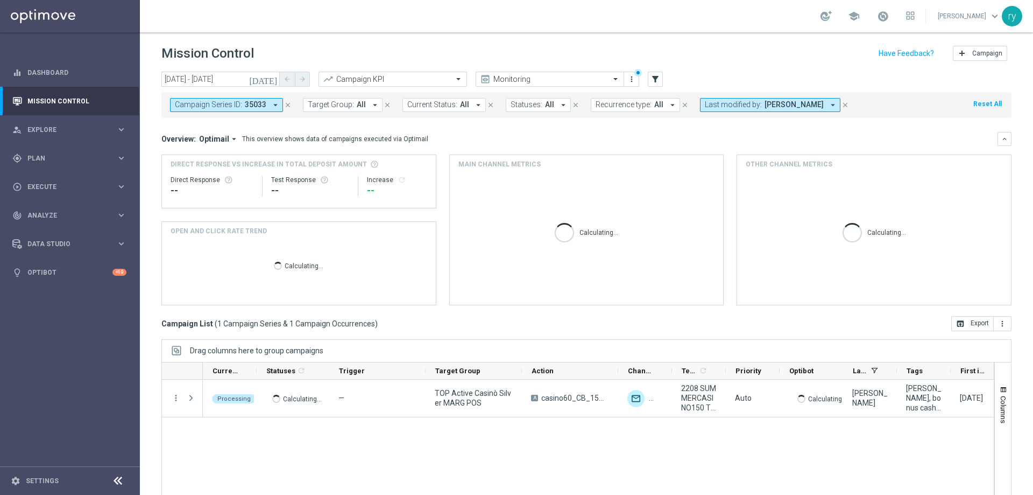
click at [273, 105] on icon "arrow_drop_down" at bounding box center [276, 105] width 10 height 10
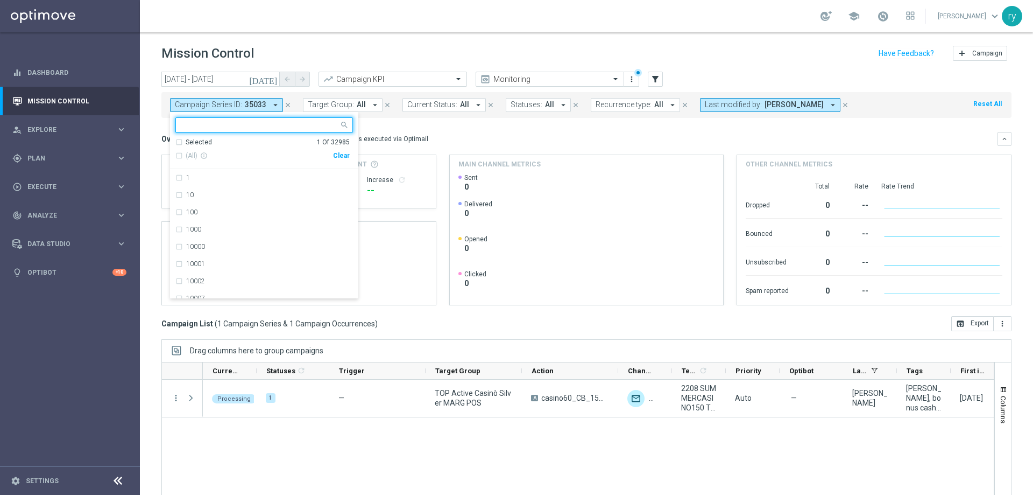
click at [0, 0] on div "Clear" at bounding box center [0, 0] width 0 height 0
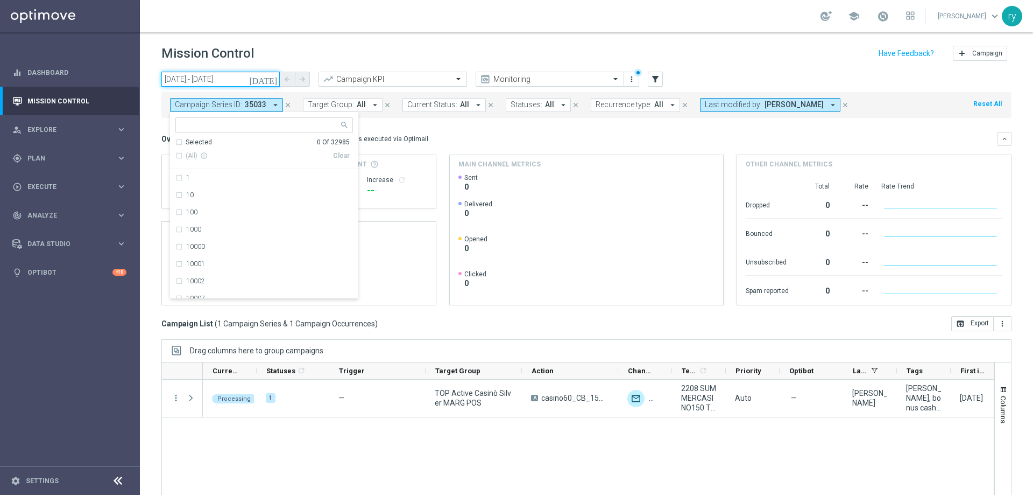
click at [220, 84] on input "[DATE] - [DATE]" at bounding box center [220, 79] width 118 height 15
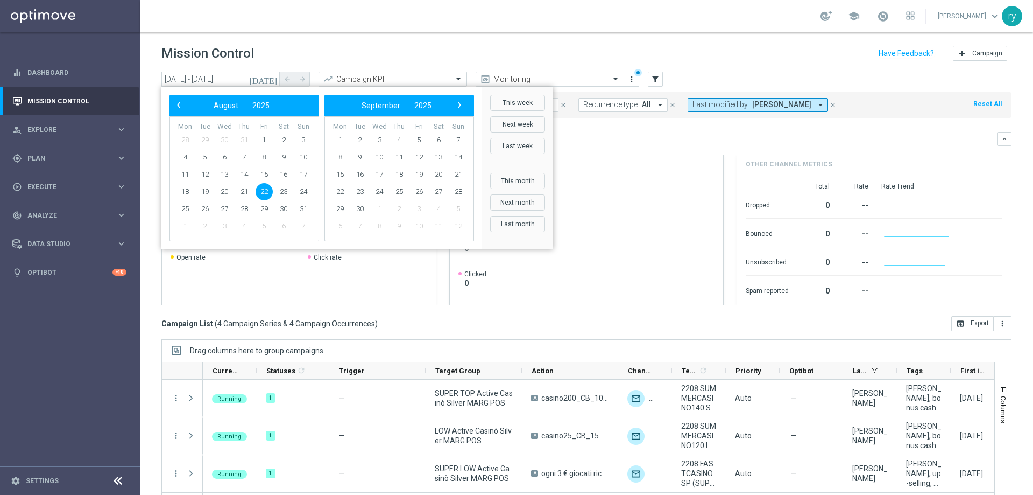
click at [270, 199] on td "22" at bounding box center [264, 191] width 20 height 17
click at [267, 194] on span "22" at bounding box center [264, 191] width 17 height 17
click at [734, 126] on mini-dashboard "Overview: Optimail arrow_drop_down This overview shows data of campaigns execut…" at bounding box center [586, 217] width 850 height 198
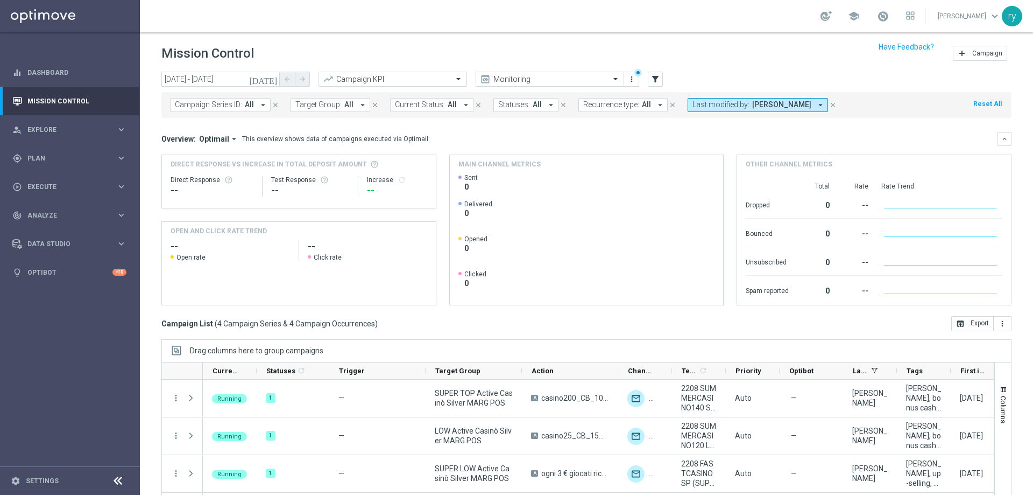
scroll to position [44, 0]
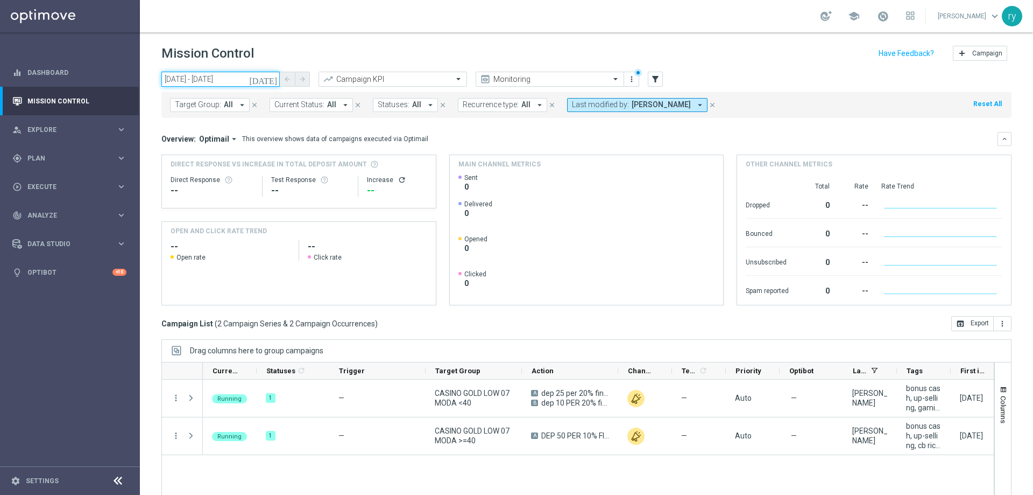
click at [247, 84] on input "[DATE] - [DATE]" at bounding box center [220, 79] width 118 height 15
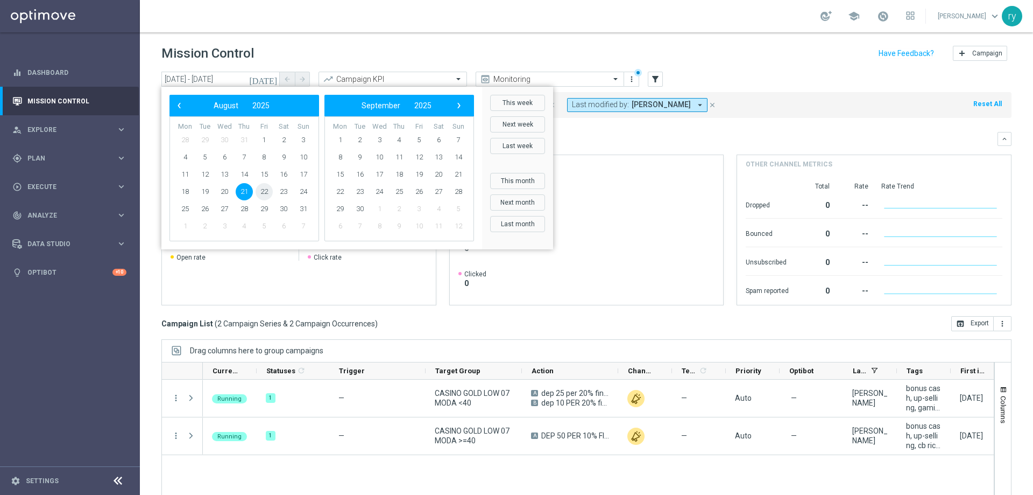
click at [265, 191] on span "22" at bounding box center [264, 191] width 17 height 17
click at [265, 192] on span "22" at bounding box center [264, 191] width 17 height 17
type input "[DATE] - [DATE]"
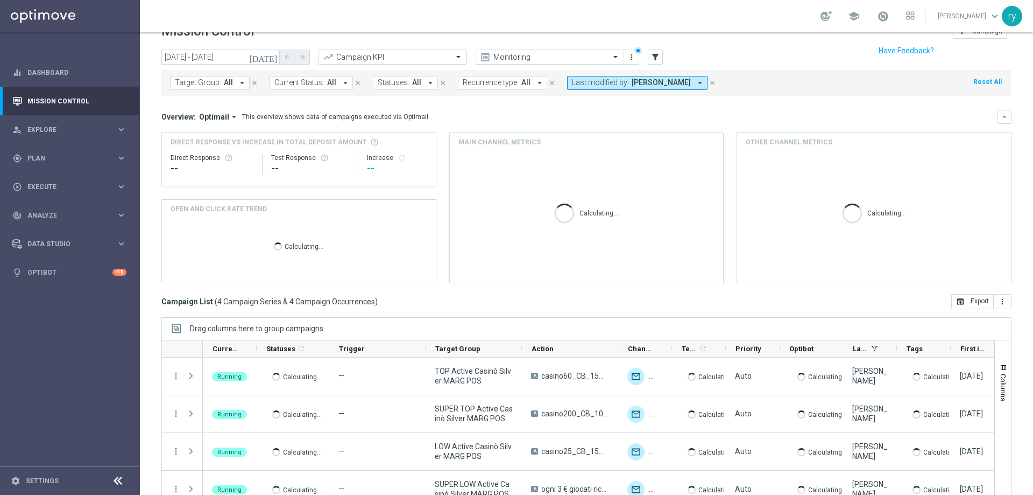
scroll to position [44, 0]
